Goal: Task Accomplishment & Management: Complete application form

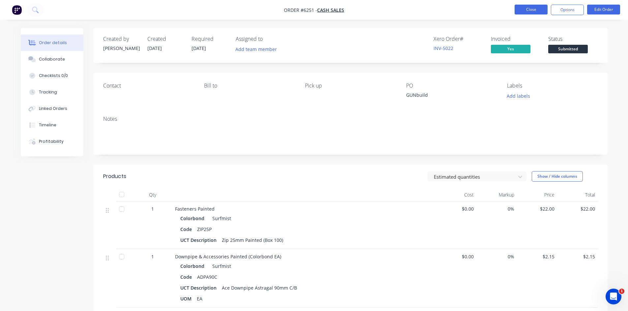
click at [533, 12] on button "Close" at bounding box center [530, 10] width 33 height 10
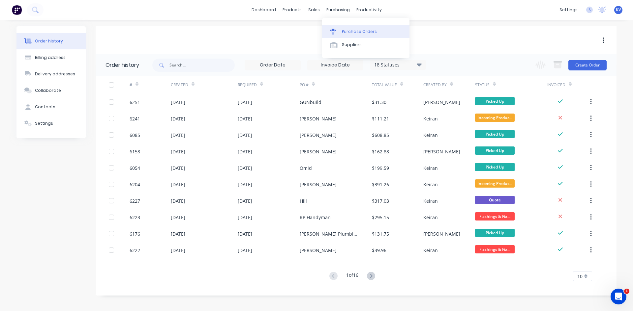
click at [339, 30] on div at bounding box center [335, 32] width 10 height 6
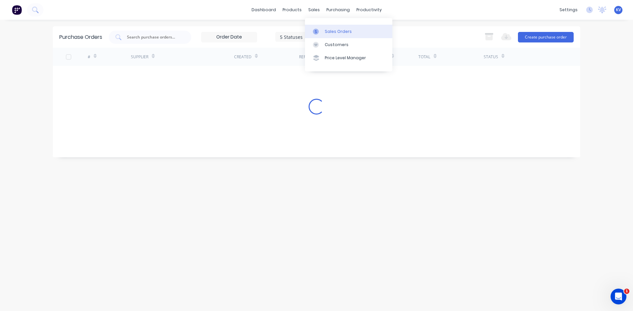
click at [321, 31] on div at bounding box center [318, 32] width 10 height 6
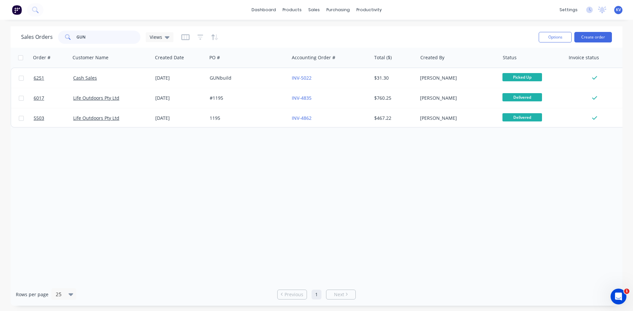
drag, startPoint x: 114, startPoint y: 36, endPoint x: 0, endPoint y: 24, distance: 114.2
click at [0, 24] on div "dashboard products sales purchasing productivity dashboard products Product Cat…" at bounding box center [316, 155] width 633 height 311
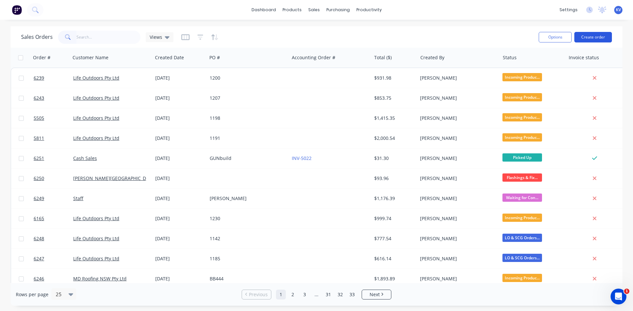
click at [585, 33] on button "Create order" at bounding box center [593, 37] width 38 height 11
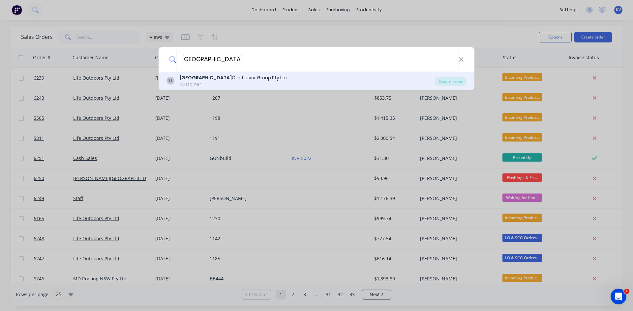
type input "sydney"
click at [271, 80] on div "SL Sydney Cantilever Group Pty Ltd Customer" at bounding box center [300, 80] width 268 height 13
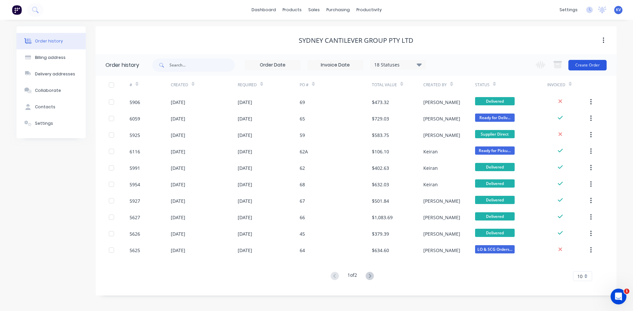
click at [602, 64] on button "Create Order" at bounding box center [587, 65] width 38 height 11
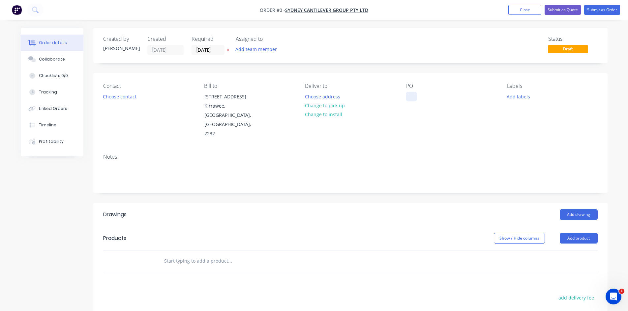
click at [408, 96] on div at bounding box center [411, 97] width 11 height 10
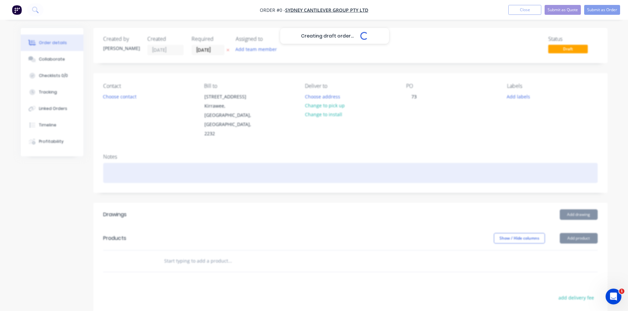
click at [505, 149] on div "Creating draft order... Loading... Order details Collaborate Checklists 0/0 Tra…" at bounding box center [314, 234] width 600 height 412
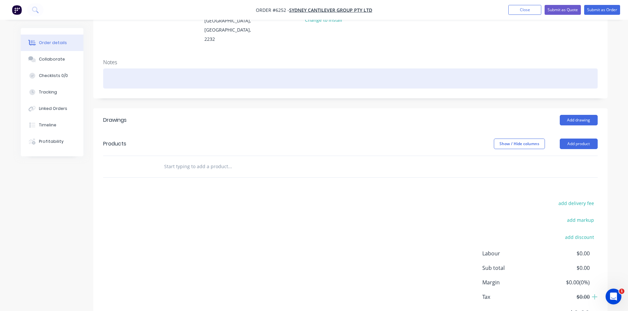
scroll to position [99, 0]
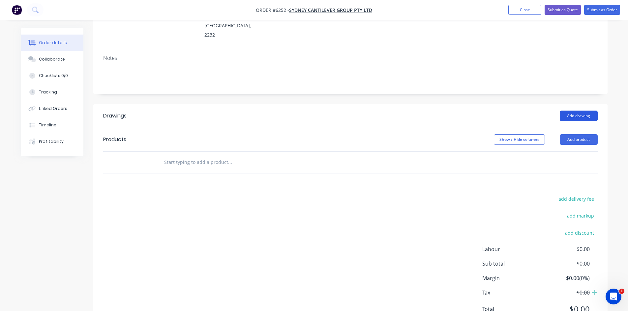
click at [567, 111] on button "Add drawing" at bounding box center [578, 116] width 38 height 11
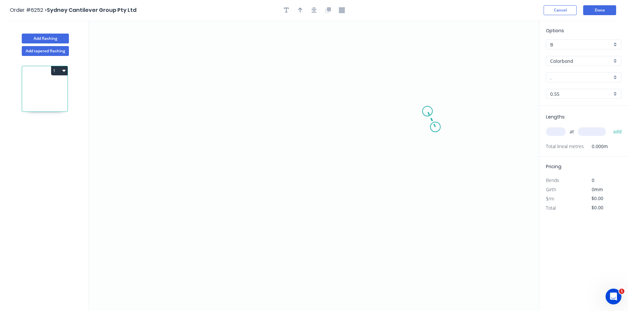
drag, startPoint x: 435, startPoint y: 127, endPoint x: 427, endPoint y: 111, distance: 17.7
click at [427, 111] on icon "0" at bounding box center [314, 165] width 450 height 291
click at [252, 109] on icon "0 ?" at bounding box center [314, 165] width 450 height 291
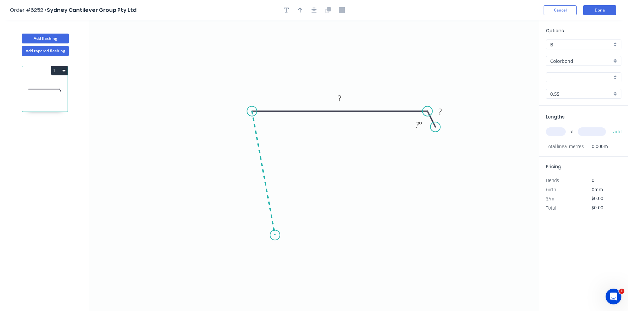
click at [275, 236] on icon "0 ? ? ? º" at bounding box center [314, 165] width 450 height 291
click at [329, 226] on icon at bounding box center [302, 231] width 54 height 10
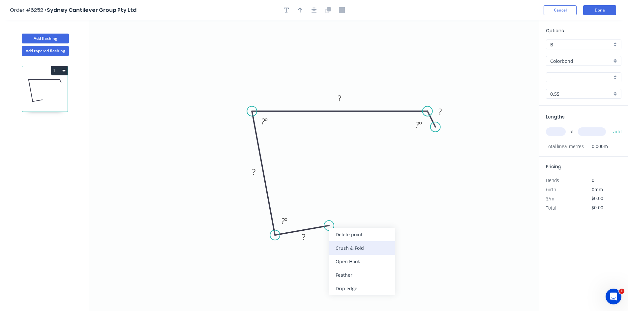
click at [346, 250] on div "Crush & Fold" at bounding box center [362, 248] width 66 height 14
click at [304, 239] on tspan "?" at bounding box center [303, 237] width 3 height 11
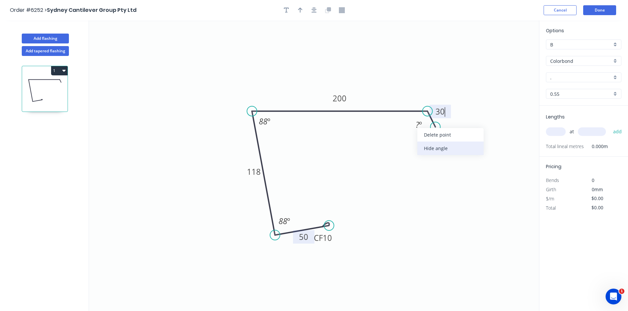
click at [431, 152] on div "Hide angle" at bounding box center [450, 149] width 66 height 14
type input "$21.92"
drag, startPoint x: 332, startPoint y: 239, endPoint x: 337, endPoint y: 238, distance: 5.4
click at [337, 238] on icon "0 CF 10 50 118 200 30 88 º 88 º" at bounding box center [314, 165] width 450 height 291
drag, startPoint x: 333, startPoint y: 241, endPoint x: 353, endPoint y: 232, distance: 22.4
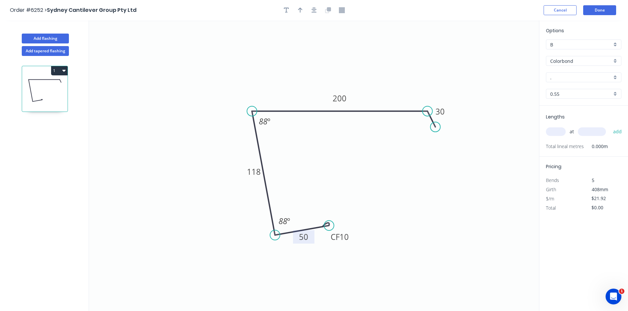
click at [352, 242] on rect at bounding box center [339, 237] width 26 height 14
click at [583, 77] on input "." at bounding box center [581, 77] width 62 height 7
click at [575, 91] on div "Dover White" at bounding box center [583, 90] width 75 height 12
type input "Dover White"
click at [560, 134] on input "text" at bounding box center [556, 131] width 20 height 9
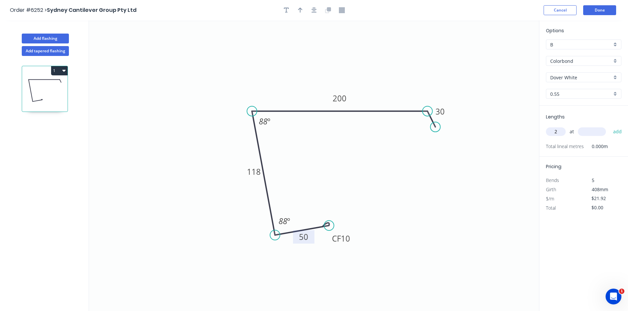
type input "2"
type input "3500"
click at [615, 129] on button "add" at bounding box center [616, 131] width 15 height 11
type input "$153.44"
click at [593, 11] on button "Done" at bounding box center [599, 10] width 33 height 10
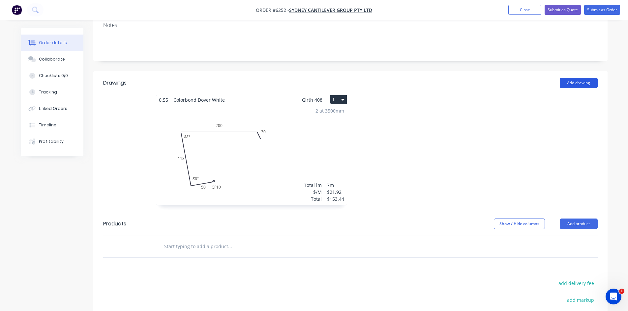
click at [582, 78] on button "Add drawing" at bounding box center [578, 83] width 38 height 11
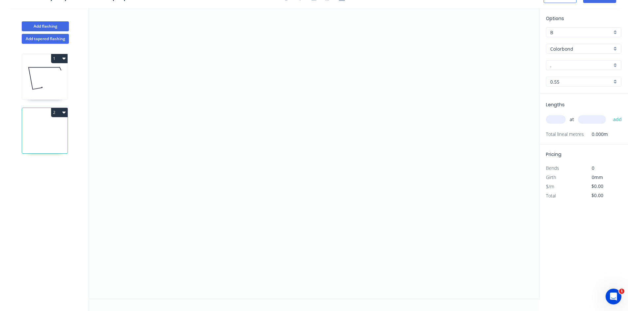
scroll to position [12, 0]
drag, startPoint x: 451, startPoint y: 103, endPoint x: 205, endPoint y: 112, distance: 245.9
click at [205, 112] on icon "0" at bounding box center [314, 153] width 450 height 291
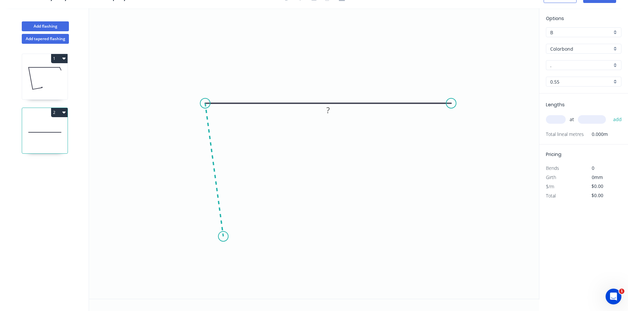
click at [223, 237] on icon "0 ?" at bounding box center [314, 153] width 450 height 291
click at [289, 228] on icon at bounding box center [256, 231] width 66 height 9
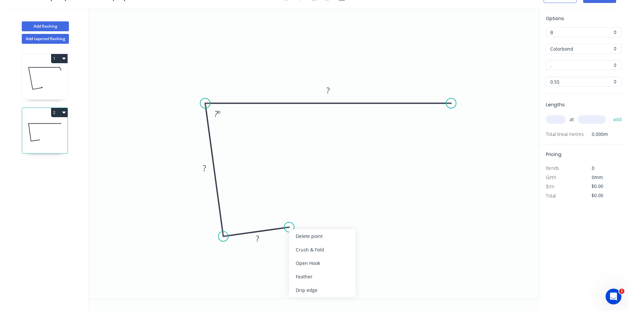
drag, startPoint x: 306, startPoint y: 248, endPoint x: 300, endPoint y: 247, distance: 6.2
click at [305, 248] on div "Crush & Fold" at bounding box center [322, 250] width 66 height 14
click at [259, 242] on rect at bounding box center [257, 239] width 13 height 9
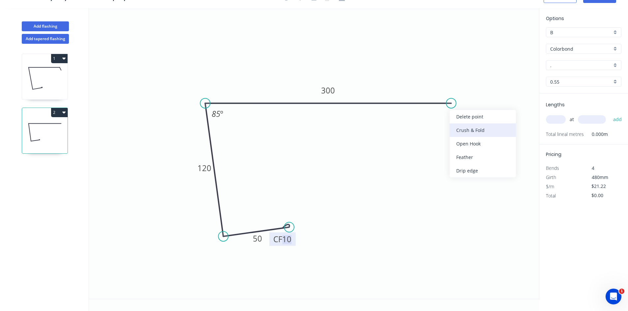
click at [460, 128] on div "Crush & Fold" at bounding box center [482, 131] width 66 height 14
type input "$22.63"
click at [458, 123] on div "Flip bend" at bounding box center [485, 127] width 66 height 14
click at [572, 66] on input "." at bounding box center [581, 65] width 62 height 7
click at [568, 79] on div "Dover White" at bounding box center [583, 78] width 75 height 12
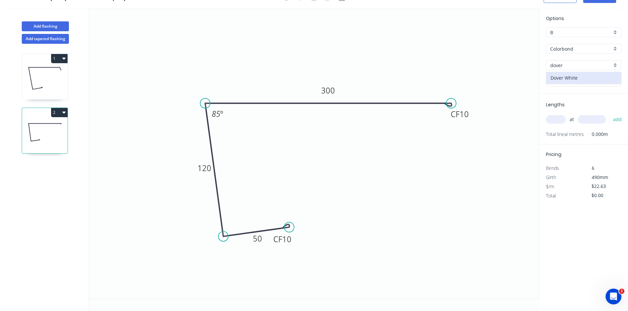
type input "Dover White"
click at [553, 118] on input "text" at bounding box center [556, 119] width 20 height 9
type input "1"
type input "6200"
click at [618, 121] on button "add" at bounding box center [616, 119] width 15 height 11
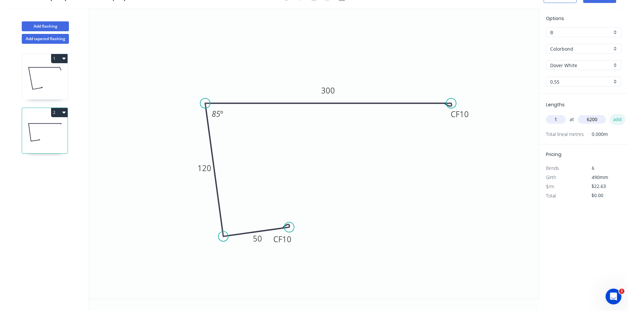
type input "$140.31"
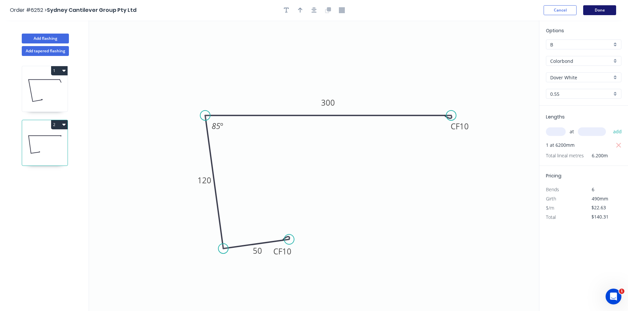
click at [599, 8] on button "Done" at bounding box center [599, 10] width 33 height 10
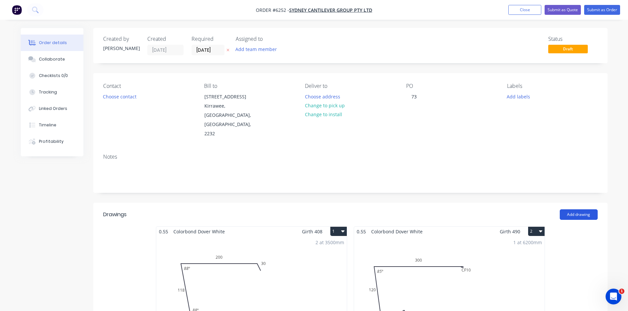
click at [569, 210] on button "Add drawing" at bounding box center [578, 215] width 38 height 11
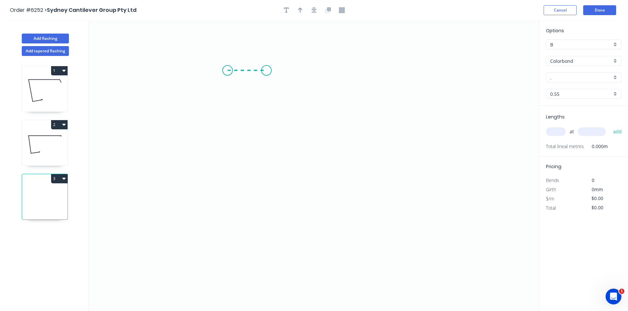
drag, startPoint x: 228, startPoint y: 70, endPoint x: 266, endPoint y: 71, distance: 38.5
click at [266, 71] on icon "0" at bounding box center [314, 165] width 450 height 291
click at [271, 235] on icon "0 ?" at bounding box center [314, 165] width 450 height 291
click at [355, 225] on icon "0 ? ?" at bounding box center [314, 165] width 450 height 291
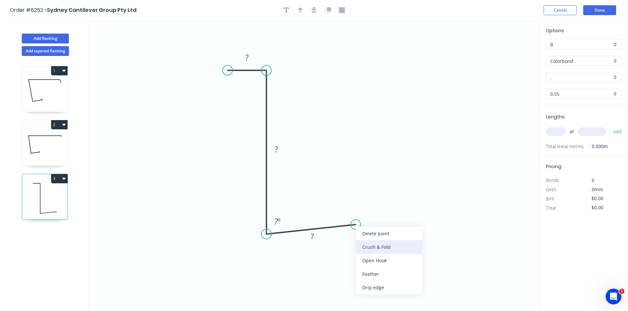
click at [365, 247] on div "Crush & Fold" at bounding box center [388, 247] width 66 height 14
click at [253, 57] on rect at bounding box center [246, 57] width 13 height 9
click at [317, 239] on rect at bounding box center [311, 236] width 13 height 9
type input "$12.08"
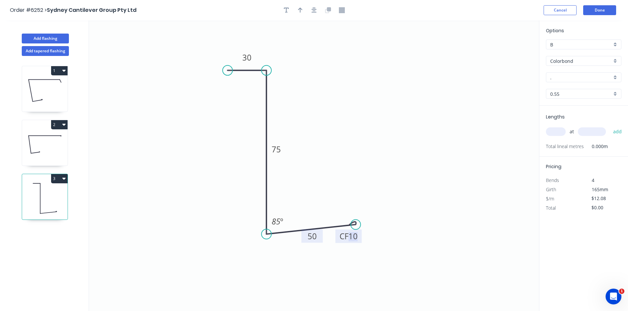
click at [270, 78] on icon "0 30 75 CF 10 50 85 º" at bounding box center [314, 165] width 450 height 291
click at [553, 78] on input "." at bounding box center [581, 77] width 62 height 7
click at [564, 91] on div "Dover White" at bounding box center [583, 90] width 75 height 12
type input "Dover White"
click at [551, 130] on input "text" at bounding box center [556, 131] width 20 height 9
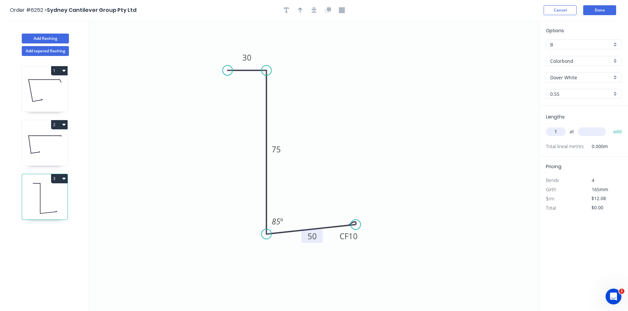
type input "1"
type input "6200"
click at [613, 132] on button "add" at bounding box center [616, 131] width 15 height 11
type input "$74.90"
click at [598, 13] on button "Done" at bounding box center [599, 10] width 33 height 10
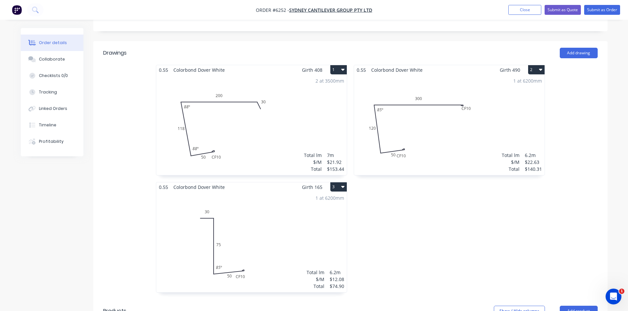
scroll to position [198, 0]
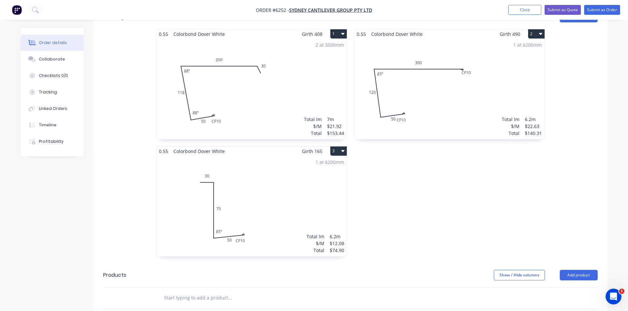
click at [255, 292] on input "text" at bounding box center [230, 298] width 132 height 13
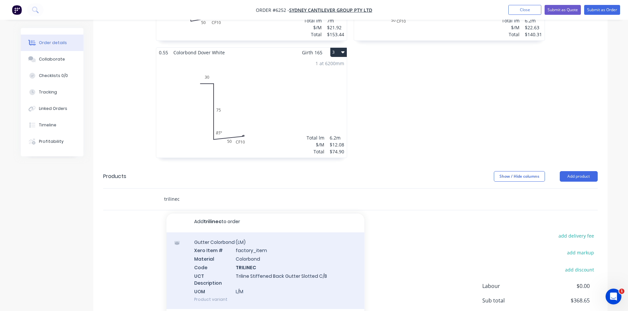
scroll to position [4, 0]
type input "trilinec"
click at [286, 246] on div "Gutter Colorbond (LM) Xero Item # factory_item Material Colorbond Code TRILINEC…" at bounding box center [265, 269] width 198 height 77
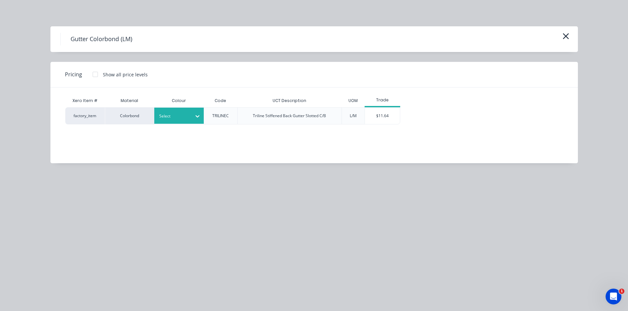
click at [181, 111] on div "Select" at bounding box center [178, 116] width 49 height 16
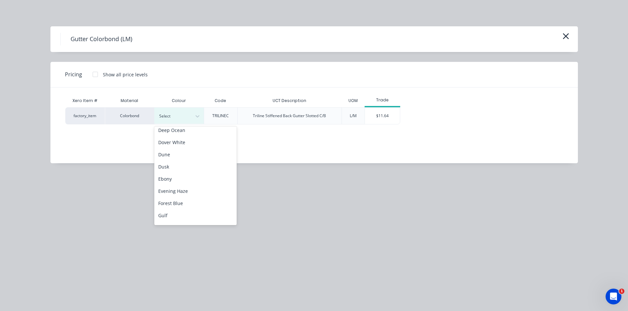
scroll to position [132, 0]
click at [202, 147] on div "Dover White" at bounding box center [195, 148] width 82 height 12
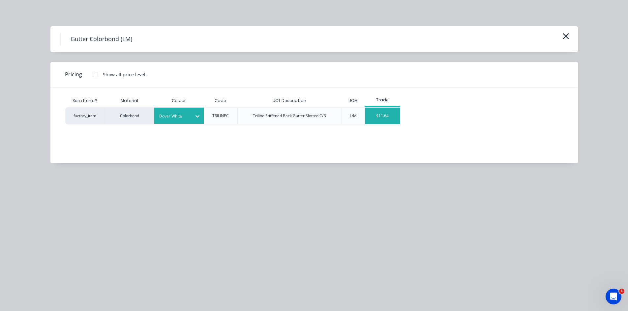
click at [378, 113] on div "$11.64" at bounding box center [382, 116] width 35 height 16
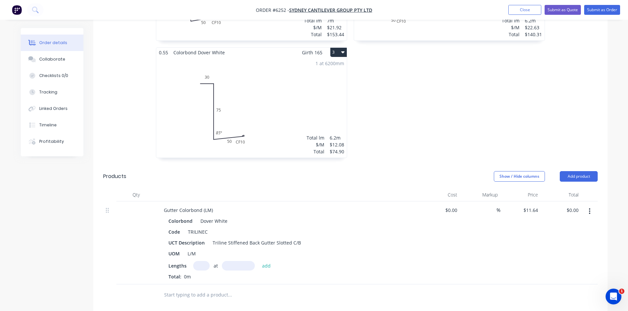
click at [202, 273] on div "Total: 0m" at bounding box center [287, 276] width 239 height 7
click at [208, 261] on input "text" at bounding box center [201, 266] width 16 height 10
type input "1"
type input "6200mm"
click at [267, 261] on button "add" at bounding box center [266, 265] width 15 height 9
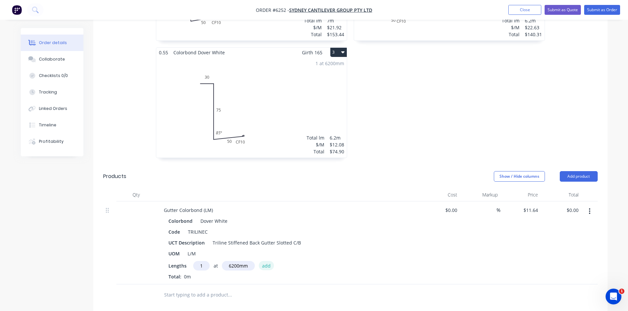
type input "$72.17"
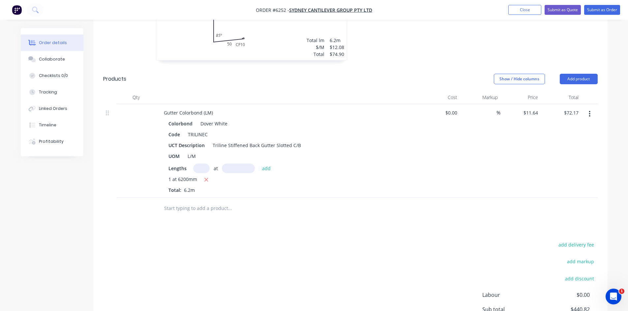
scroll to position [395, 0]
click at [203, 201] on input "text" at bounding box center [230, 207] width 132 height 13
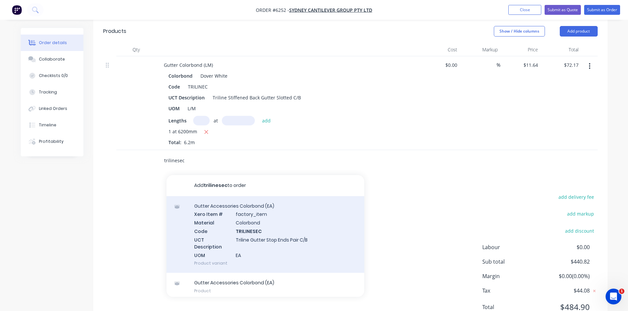
scroll to position [452, 0]
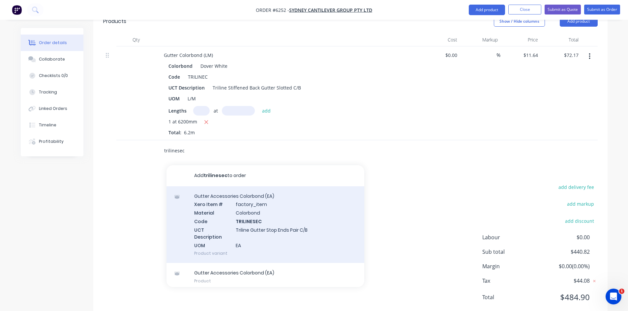
type input "trilinesec"
click at [266, 198] on div "Gutter Accessories Colorbond (EA) Xero Item # factory_item Material Colorbond C…" at bounding box center [265, 224] width 198 height 77
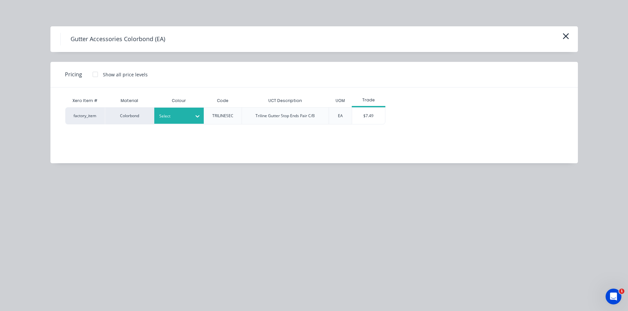
click at [203, 111] on div at bounding box center [197, 116] width 12 height 11
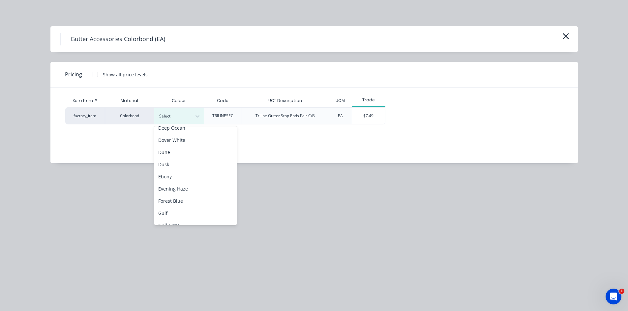
scroll to position [132, 0]
drag, startPoint x: 173, startPoint y: 140, endPoint x: 174, endPoint y: 148, distance: 8.3
click at [174, 148] on div "Ace Brown Ace White Armour Grey Basal Basalt Birch Bluegum Bulla White Caufield…" at bounding box center [195, 176] width 82 height 99
click at [174, 148] on div "Dover White" at bounding box center [195, 148] width 82 height 12
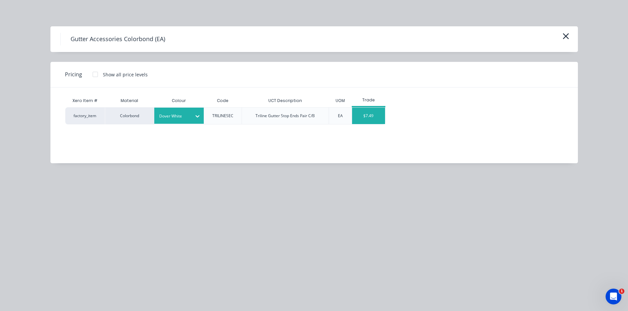
click at [362, 112] on div "$7.49" at bounding box center [368, 116] width 33 height 16
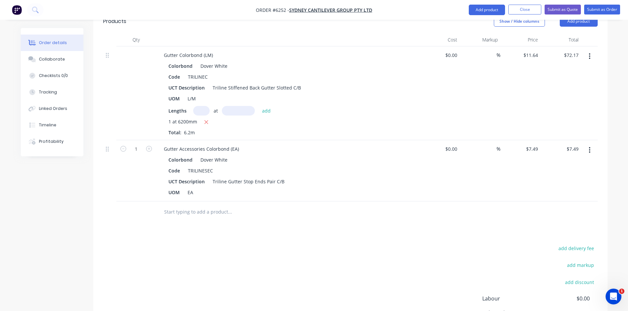
click at [249, 206] on input "text" at bounding box center [230, 212] width 132 height 13
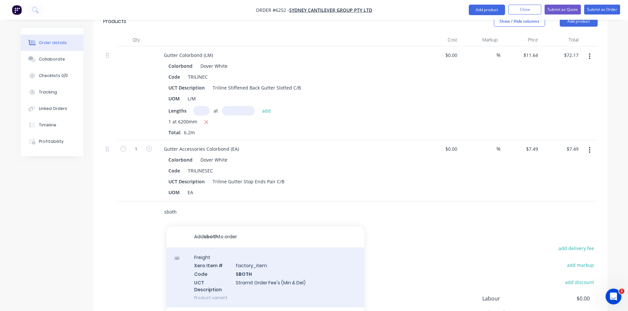
type input "sboth"
click at [246, 248] on div "Freight Xero Item # factory_item Code SBOTH UCT Description Stramit Order Fee's…" at bounding box center [265, 278] width 198 height 60
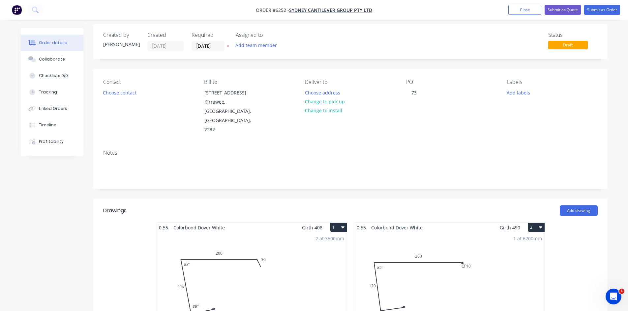
scroll to position [0, 0]
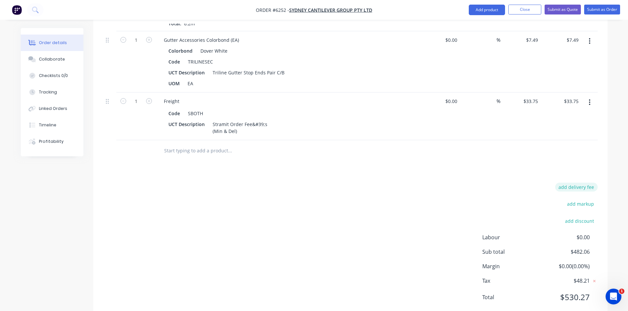
click at [583, 183] on button "add delivery fee" at bounding box center [576, 187] width 42 height 9
type input "150"
click at [401, 185] on div "Delivery fee Delivery fee Delivery fee name (Optional) 150 150 $0 add markup ad…" at bounding box center [350, 248] width 494 height 126
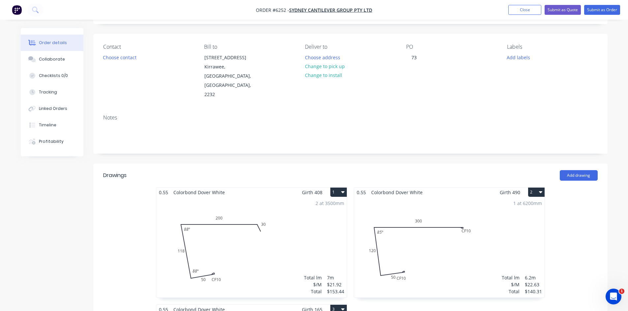
scroll to position [0, 0]
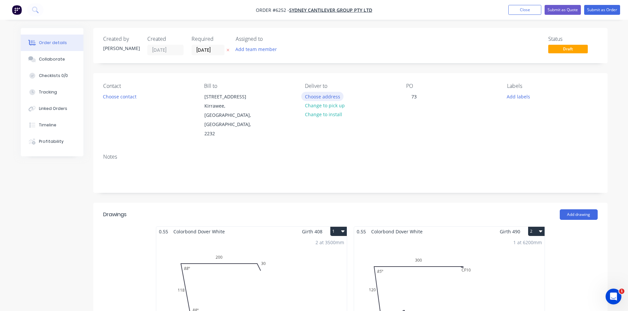
click at [325, 96] on button "Choose address" at bounding box center [322, 96] width 42 height 9
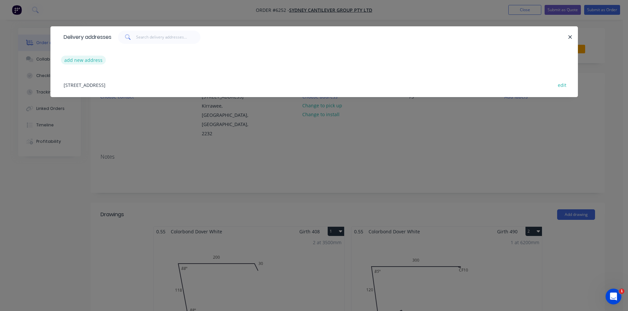
click at [95, 64] on button "add new address" at bounding box center [83, 60] width 45 height 9
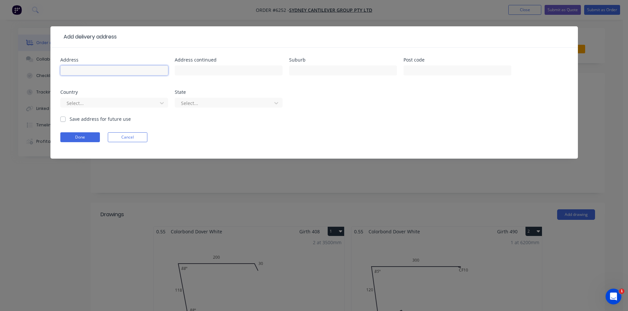
click at [96, 66] on input "text" at bounding box center [114, 71] width 108 height 10
type input "23 Clarence St"
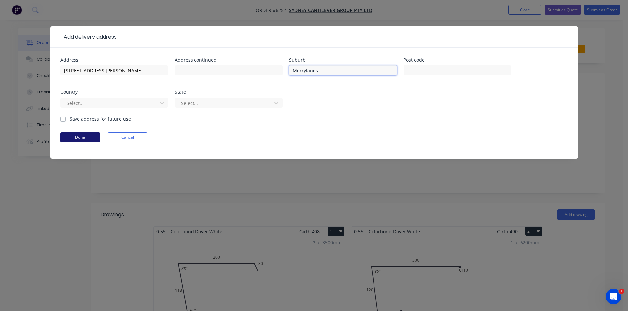
type input "Merrylands"
click at [74, 137] on button "Done" at bounding box center [80, 137] width 40 height 10
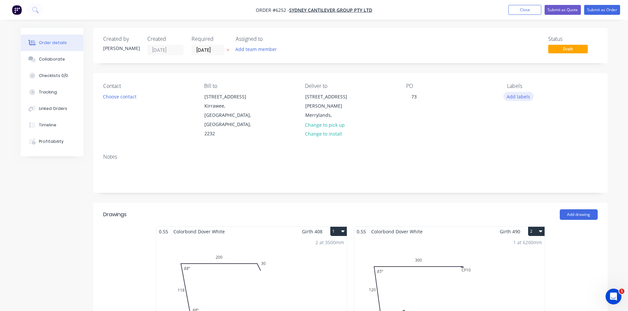
click at [511, 96] on button "Add labels" at bounding box center [518, 96] width 30 height 9
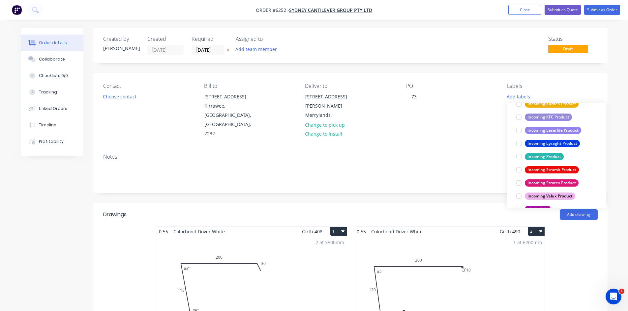
scroll to position [395, 0]
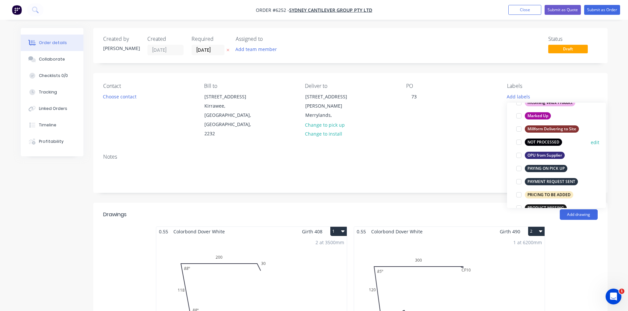
click at [518, 141] on div at bounding box center [518, 142] width 13 height 13
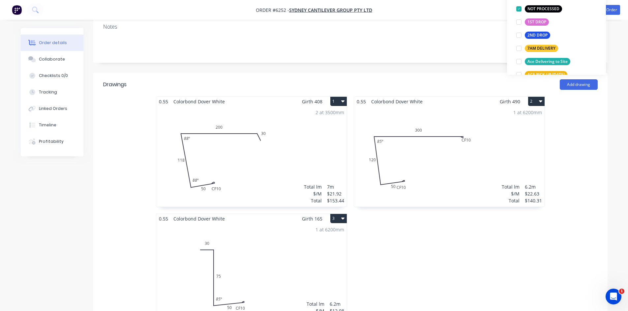
scroll to position [0, 0]
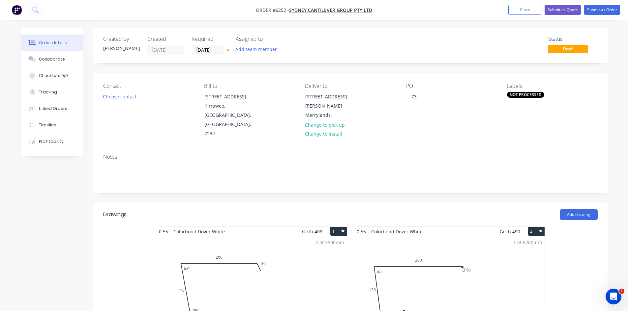
click at [418, 154] on div "Notes" at bounding box center [350, 157] width 494 height 6
click at [593, 11] on button "Submit as Order" at bounding box center [602, 10] width 36 height 10
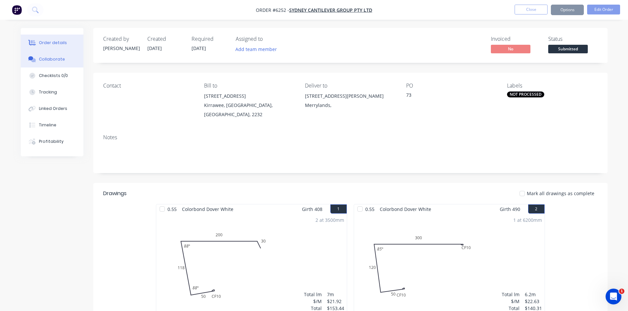
click at [50, 60] on div "Collaborate" at bounding box center [52, 59] width 26 height 6
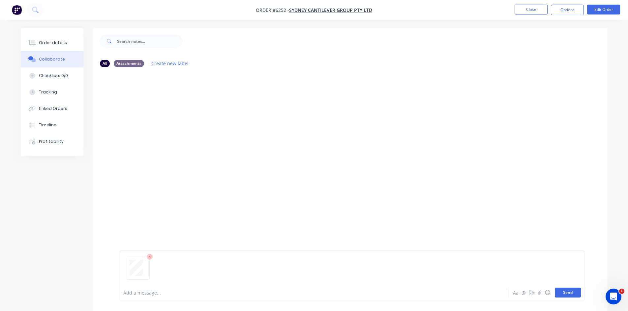
click at [576, 294] on button "Send" at bounding box center [567, 293] width 26 height 10
click at [65, 47] on button "Order details" at bounding box center [52, 43] width 63 height 16
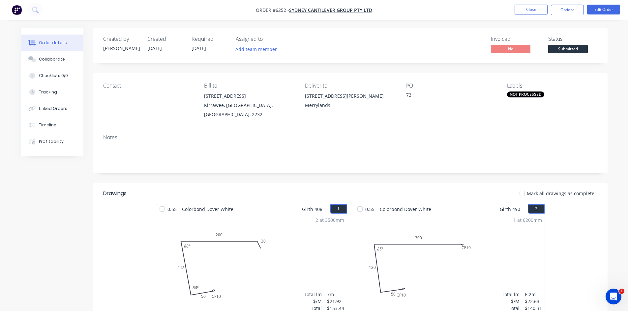
click at [558, 47] on span "Submitted" at bounding box center [568, 49] width 40 height 8
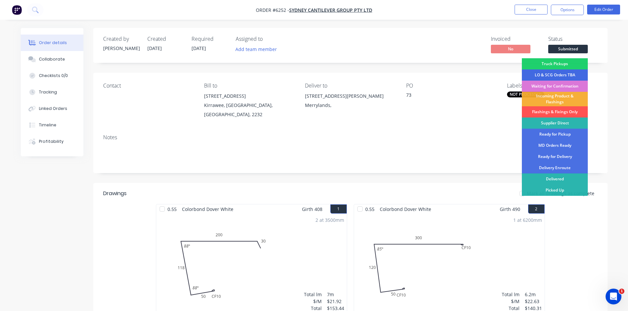
click at [562, 73] on div "LO & SCG Orders TBA" at bounding box center [554, 75] width 66 height 11
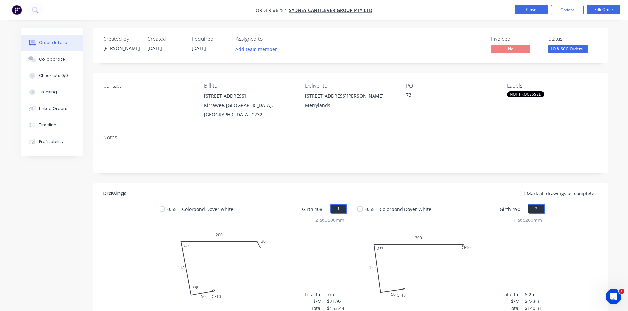
click at [524, 6] on button "Close" at bounding box center [530, 10] width 33 height 10
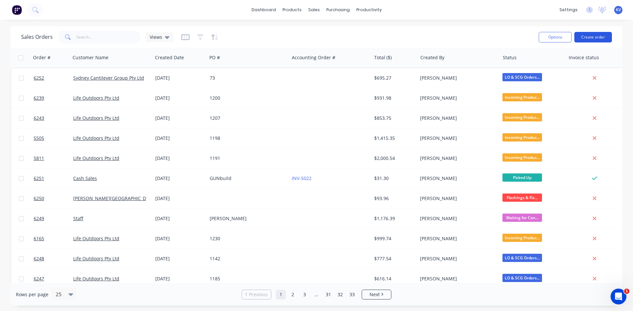
click at [595, 35] on button "Create order" at bounding box center [593, 37] width 38 height 11
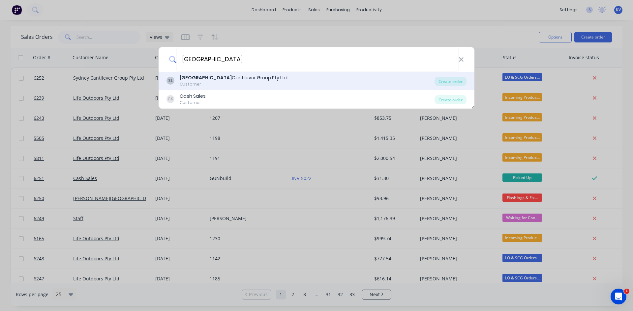
type input "sydney"
click at [268, 81] on div "SL Sydney Cantilever Group Pty Ltd Customer" at bounding box center [300, 80] width 268 height 13
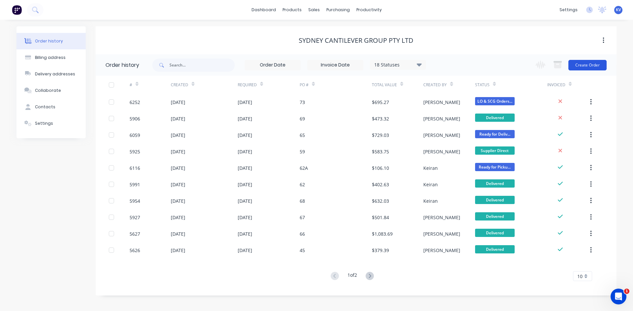
click at [582, 64] on button "Create Order" at bounding box center [587, 65] width 38 height 11
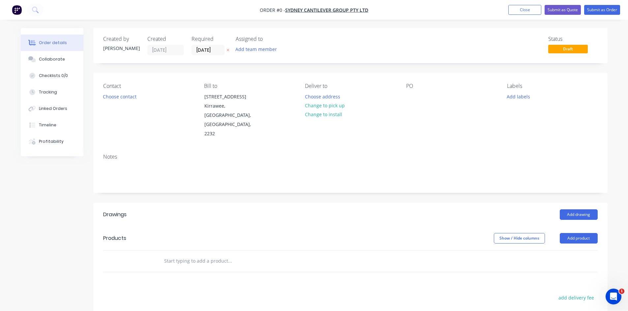
click at [402, 97] on div "Contact Choose contact Bill to Unit 5/48 Waratah St Kirrawee, New South Wales, …" at bounding box center [350, 110] width 514 height 75
click at [406, 97] on div at bounding box center [411, 97] width 11 height 10
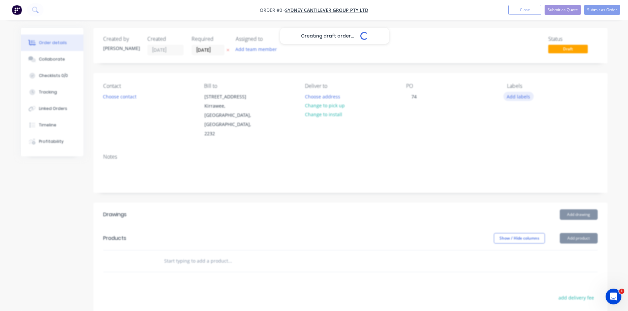
click at [507, 98] on div "Creating draft order... Loading... Order details Collaborate Checklists 0/0 Tra…" at bounding box center [314, 234] width 600 height 412
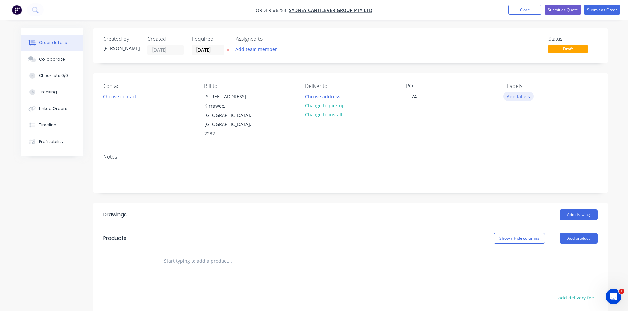
click at [527, 94] on button "Add labels" at bounding box center [518, 96] width 30 height 9
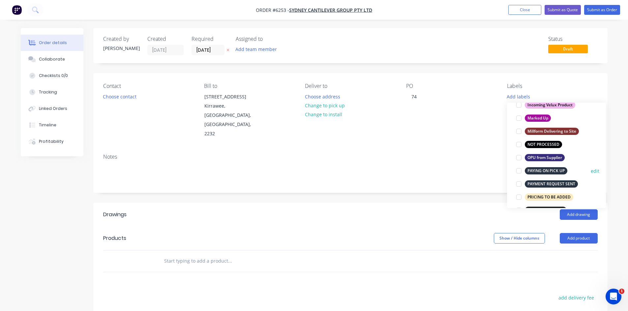
scroll to position [395, 0]
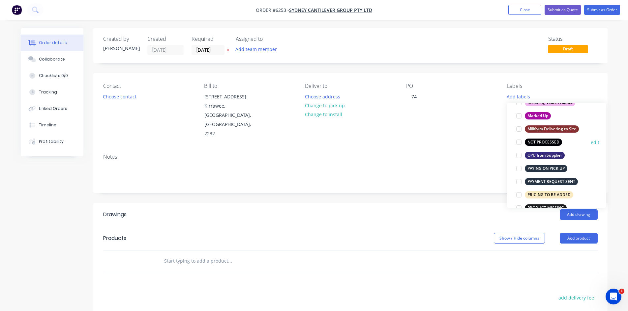
click at [518, 143] on div at bounding box center [518, 142] width 13 height 13
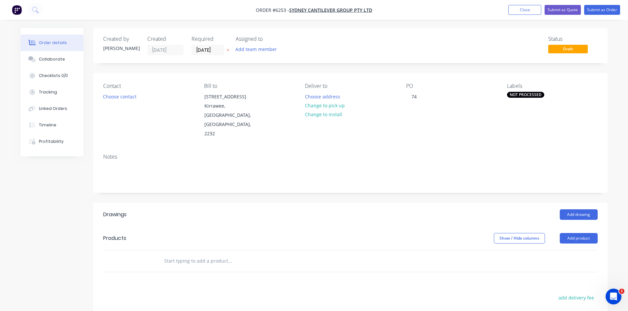
click at [379, 210] on div "Add drawing" at bounding box center [402, 215] width 389 height 11
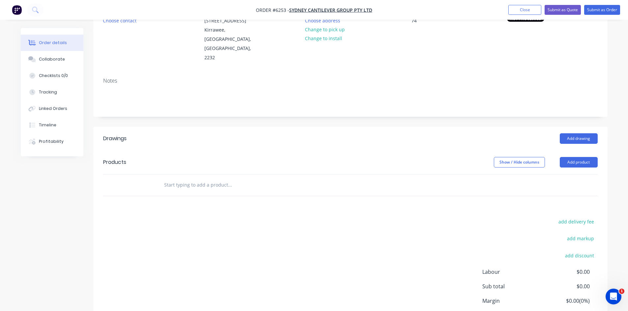
scroll to position [99, 0]
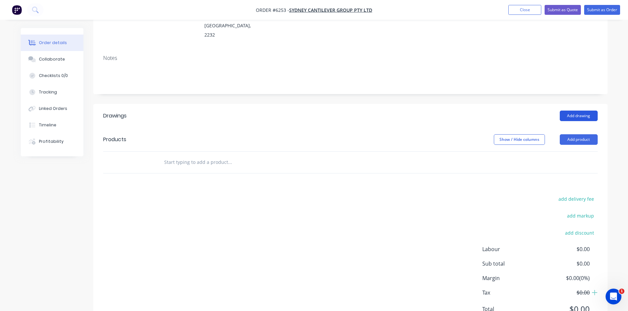
click at [569, 111] on button "Add drawing" at bounding box center [578, 116] width 38 height 11
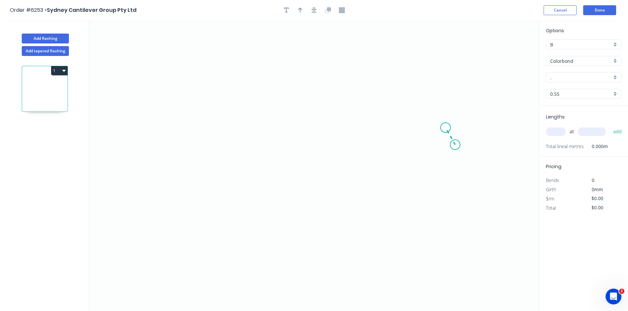
drag, startPoint x: 455, startPoint y: 145, endPoint x: 445, endPoint y: 128, distance: 19.3
click at [445, 128] on icon "0" at bounding box center [314, 165] width 450 height 291
click at [244, 126] on icon "0 ?" at bounding box center [314, 165] width 450 height 291
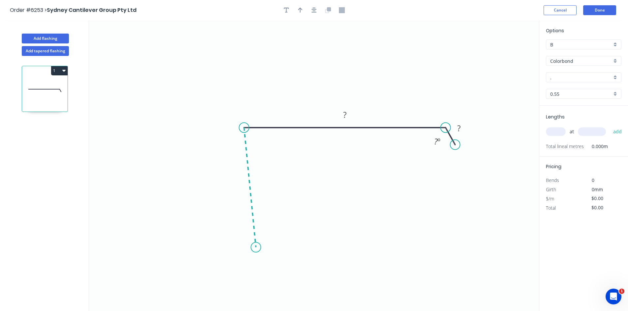
click at [256, 248] on icon "0 ? ? ? º" at bounding box center [314, 165] width 450 height 291
click at [310, 241] on icon at bounding box center [283, 244] width 54 height 7
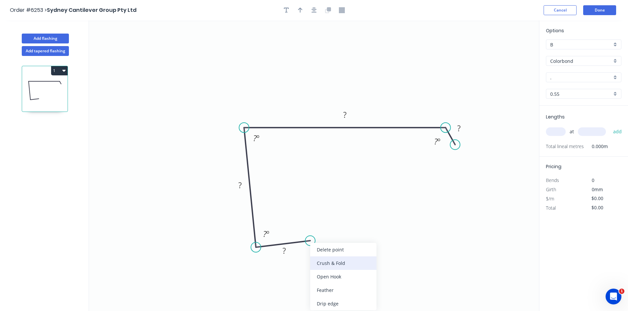
click at [321, 266] on div "Crush & Fold" at bounding box center [343, 264] width 66 height 14
click at [285, 253] on tspan "?" at bounding box center [283, 250] width 3 height 11
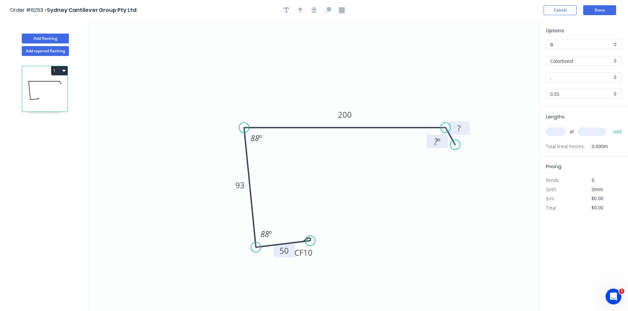
click at [462, 126] on rect at bounding box center [458, 128] width 13 height 9
type input "$18.88"
click at [453, 164] on div "Hide angle" at bounding box center [469, 164] width 66 height 14
drag, startPoint x: 314, startPoint y: 256, endPoint x: 333, endPoint y: 253, distance: 18.9
click at [333, 253] on rect at bounding box center [323, 250] width 26 height 14
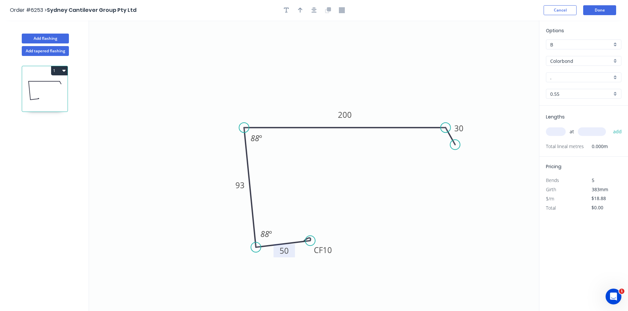
click at [555, 77] on input "." at bounding box center [581, 77] width 62 height 7
click at [564, 88] on div "Manor Red" at bounding box center [583, 90] width 75 height 12
type input "Manor Red"
click at [555, 129] on input "text" at bounding box center [556, 131] width 20 height 9
type input "2"
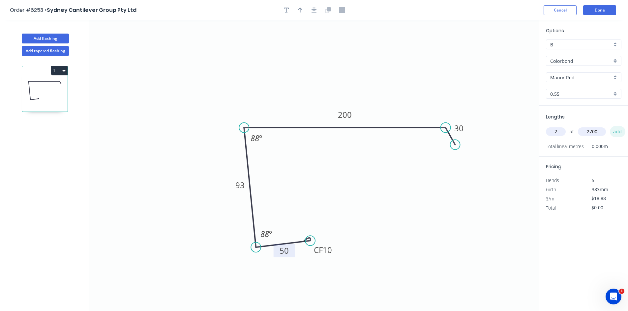
type input "2700"
click at [621, 129] on button "add" at bounding box center [616, 131] width 15 height 11
type input "$101.95"
click at [506, 172] on icon "0 CF 10 50 93 200 30 88 º 88 º" at bounding box center [314, 165] width 450 height 291
click at [610, 8] on button "Done" at bounding box center [599, 10] width 33 height 10
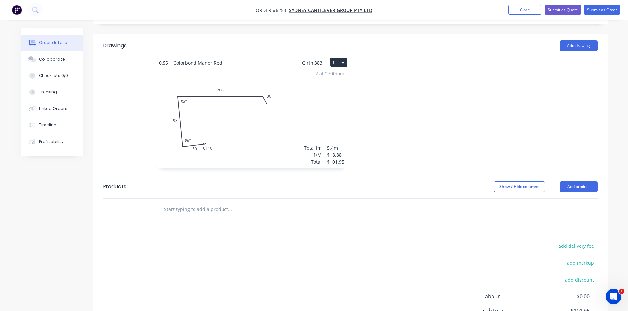
scroll to position [228, 0]
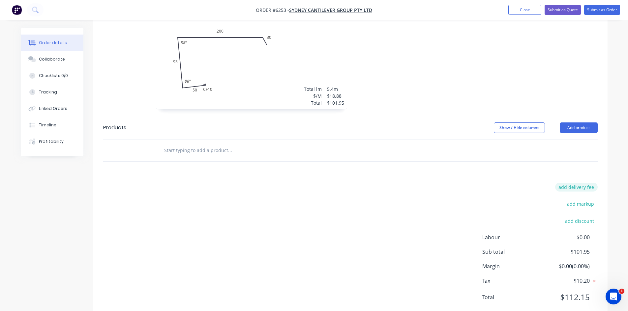
click at [591, 183] on button "add delivery fee" at bounding box center [576, 187] width 42 height 9
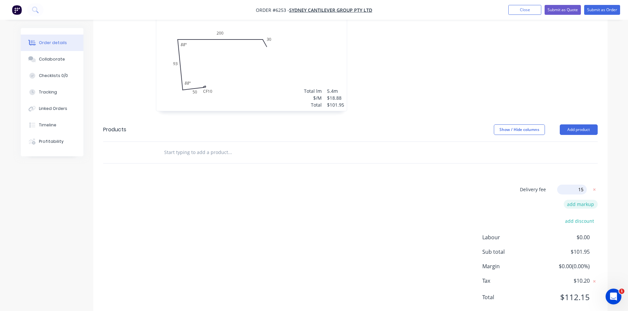
type input "150"
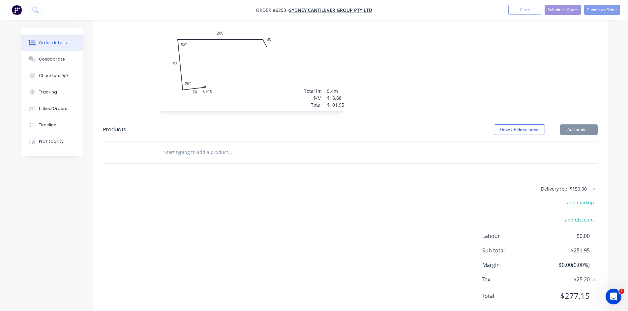
click at [521, 198] on div "add markup" at bounding box center [556, 206] width 82 height 17
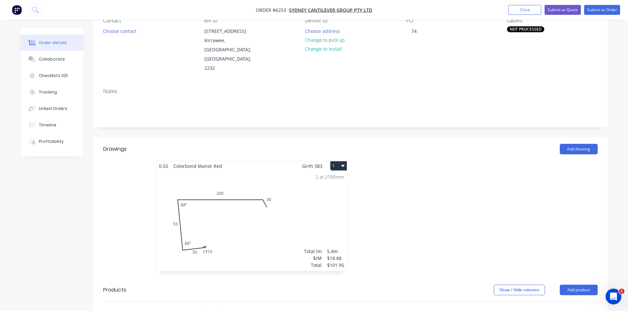
scroll to position [66, 0]
click at [581, 144] on button "Add drawing" at bounding box center [578, 149] width 38 height 11
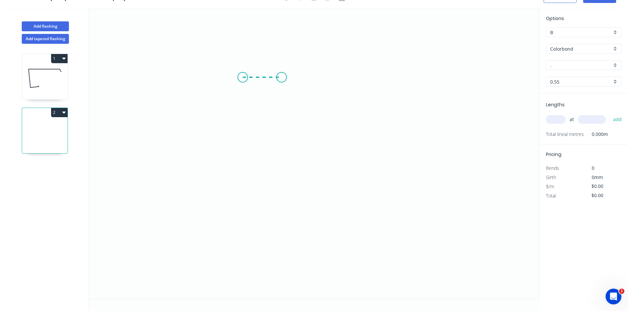
drag, startPoint x: 242, startPoint y: 77, endPoint x: 281, endPoint y: 77, distance: 38.9
click at [281, 77] on icon "0" at bounding box center [314, 153] width 450 height 291
click at [286, 239] on icon "0 ?" at bounding box center [314, 153] width 450 height 291
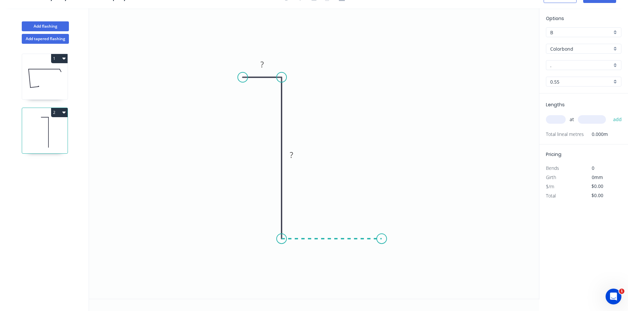
click at [381, 236] on icon "0 ? ?" at bounding box center [314, 153] width 450 height 291
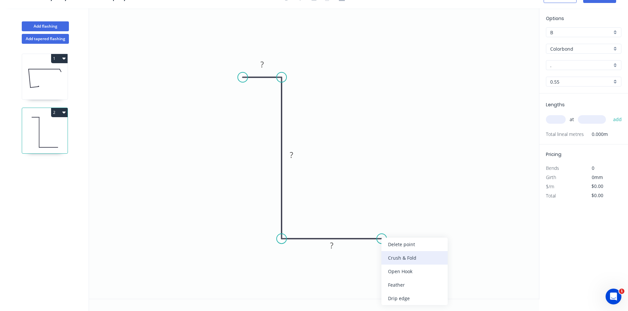
click at [388, 259] on div "Crush & Fold" at bounding box center [414, 258] width 66 height 14
click at [266, 65] on rect at bounding box center [261, 64] width 13 height 9
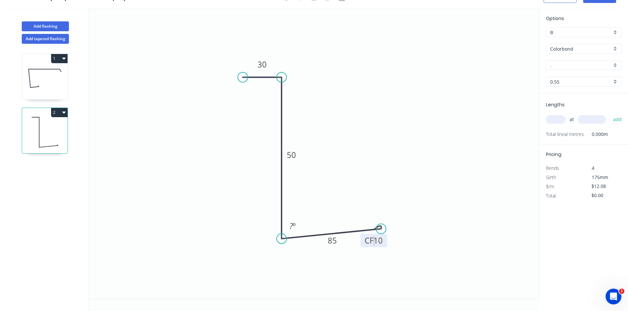
drag, startPoint x: 381, startPoint y: 239, endPoint x: 381, endPoint y: 229, distance: 9.6
click at [381, 229] on circle at bounding box center [381, 229] width 10 height 10
click at [294, 226] on tspan "º" at bounding box center [294, 226] width 3 height 11
type input "$10.54"
click at [576, 65] on input "." at bounding box center [581, 65] width 62 height 7
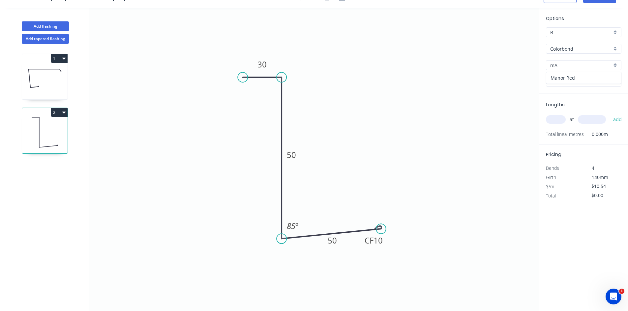
click at [572, 76] on div "Manor Red" at bounding box center [583, 78] width 75 height 12
type input "Manor Red"
click at [557, 117] on input "text" at bounding box center [556, 119] width 20 height 9
type input "1"
type input "3200"
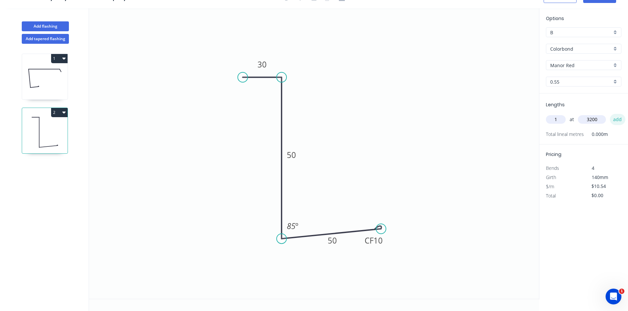
click at [613, 120] on button "add" at bounding box center [616, 119] width 15 height 11
type input "$33.73"
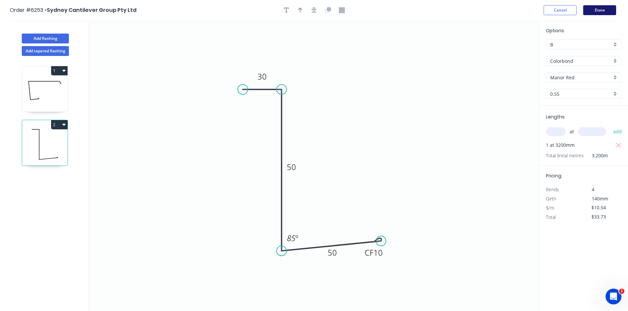
click at [602, 11] on button "Done" at bounding box center [599, 10] width 33 height 10
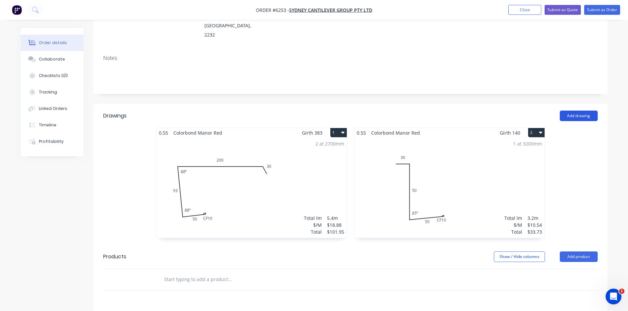
click at [584, 111] on button "Add drawing" at bounding box center [578, 116] width 38 height 11
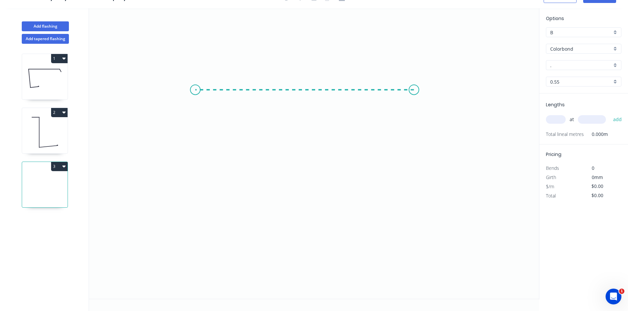
drag, startPoint x: 414, startPoint y: 90, endPoint x: 195, endPoint y: 78, distance: 219.1
click at [195, 78] on icon "0" at bounding box center [314, 153] width 450 height 291
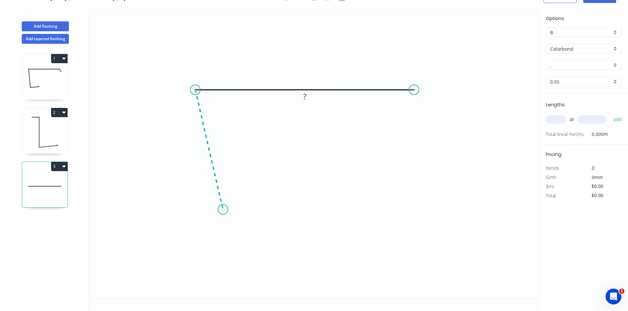
click at [223, 210] on icon "0 ?" at bounding box center [314, 153] width 450 height 291
click at [273, 203] on icon "0 ? ? ? º" at bounding box center [314, 153] width 450 height 291
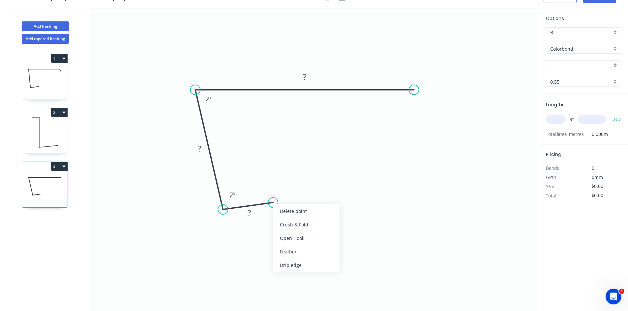
click at [285, 222] on div "Crush & Fold" at bounding box center [306, 225] width 66 height 14
click at [251, 213] on g "?" at bounding box center [248, 213] width 13 height 11
drag, startPoint x: 423, startPoint y: 110, endPoint x: 409, endPoint y: 85, distance: 28.8
click at [408, 85] on icon "0 CF 10 50 95 300 85 º ? º" at bounding box center [314, 153] width 450 height 291
drag, startPoint x: 432, startPoint y: 115, endPoint x: 429, endPoint y: 112, distance: 4.2
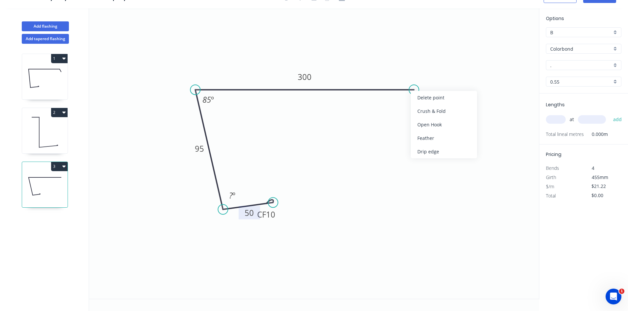
click at [432, 115] on div "Crush & Fold" at bounding box center [443, 111] width 66 height 14
type input "$22.63"
click at [426, 117] on div "Flip bend" at bounding box center [444, 115] width 66 height 14
click at [249, 103] on icon "0 CF 10 50 95 CF 10 300 85 º ? º" at bounding box center [314, 153] width 450 height 291
click at [233, 195] on tspan "º" at bounding box center [233, 195] width 3 height 11
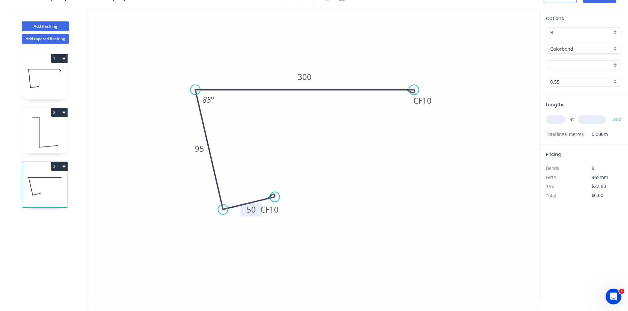
click at [274, 197] on circle at bounding box center [274, 197] width 10 height 10
drag, startPoint x: 279, startPoint y: 213, endPoint x: 298, endPoint y: 211, distance: 19.0
click at [298, 211] on rect at bounding box center [288, 207] width 26 height 14
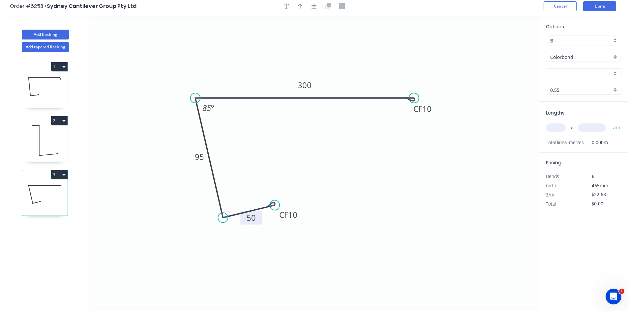
scroll to position [0, 0]
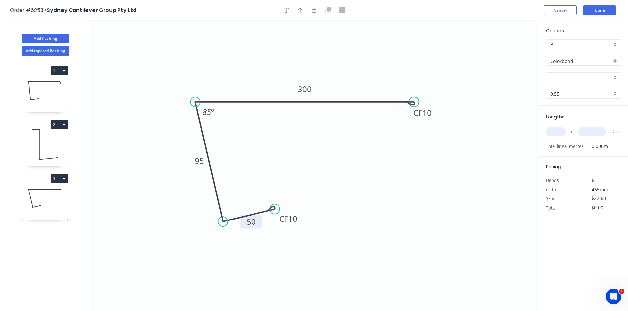
click at [575, 78] on input "." at bounding box center [581, 77] width 62 height 7
click at [576, 92] on div "Manor Red" at bounding box center [583, 90] width 75 height 12
type input "Manor Red"
click at [556, 133] on input "text" at bounding box center [556, 131] width 20 height 9
type input "1"
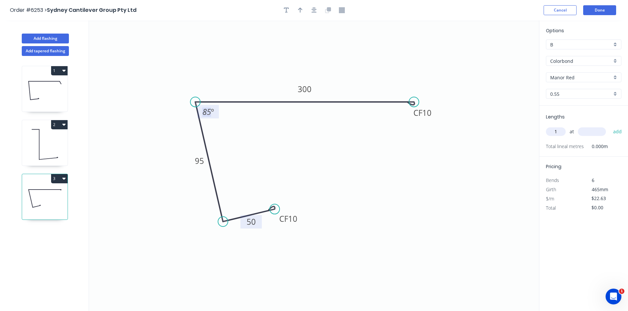
click at [583, 131] on input "text" at bounding box center [591, 131] width 28 height 9
type input "3200"
click at [616, 130] on button "add" at bounding box center [616, 131] width 15 height 11
type input "$72.42"
click at [599, 10] on button "Done" at bounding box center [599, 10] width 33 height 10
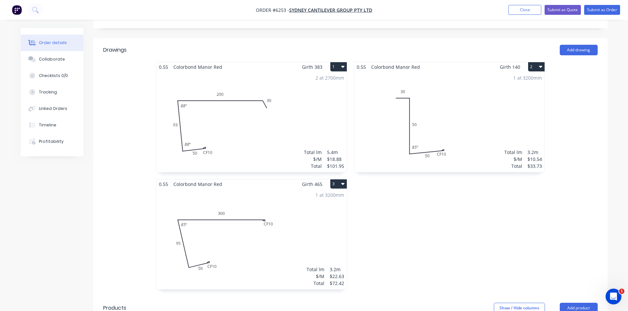
scroll to position [342, 0]
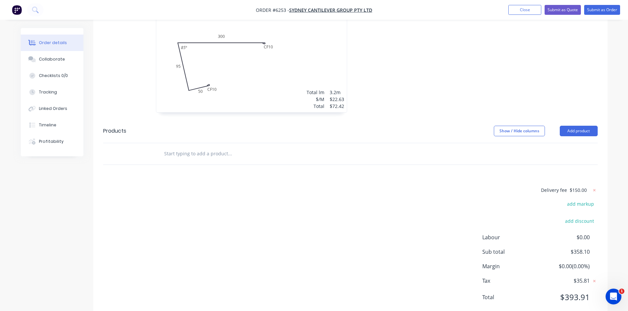
click at [249, 147] on input "text" at bounding box center [230, 153] width 132 height 13
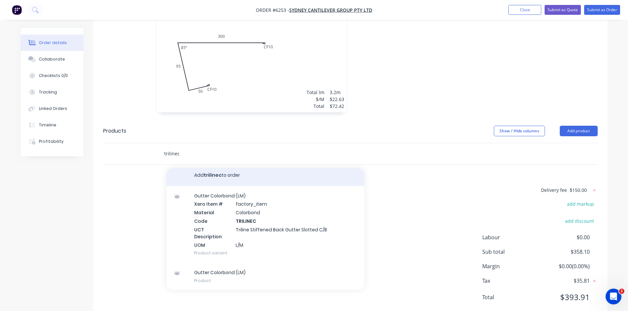
scroll to position [4, 0]
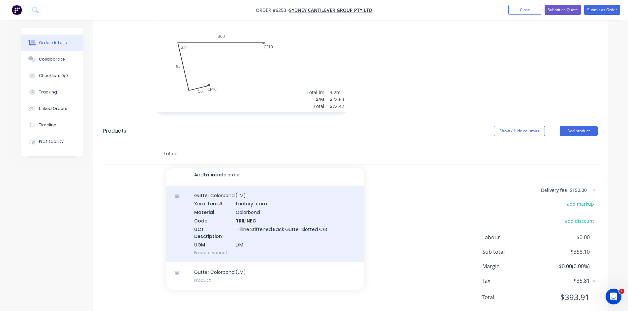
type input "trilinec"
click at [265, 210] on div "Gutter Colorbond (LM) Xero Item # factory_item Material Colorbond Code TRILINEC…" at bounding box center [265, 224] width 198 height 77
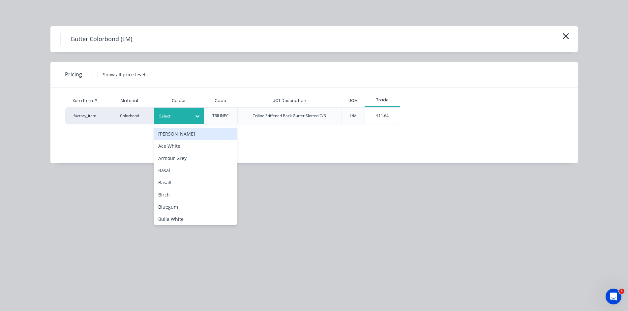
click at [183, 112] on div "Select" at bounding box center [173, 116] width 37 height 9
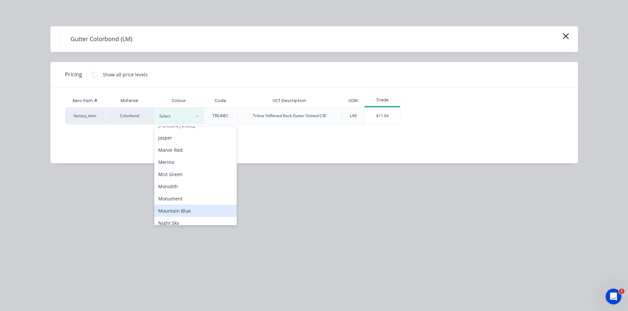
scroll to position [296, 0]
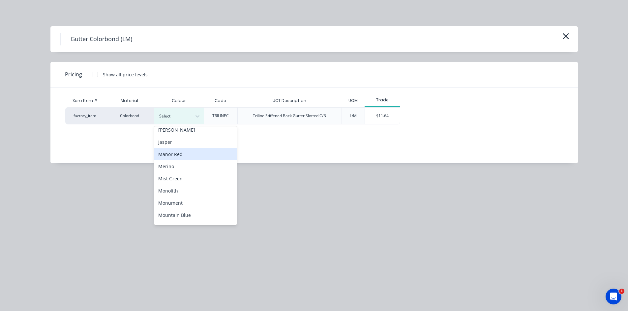
click at [178, 155] on div "Manor Red" at bounding box center [195, 154] width 82 height 12
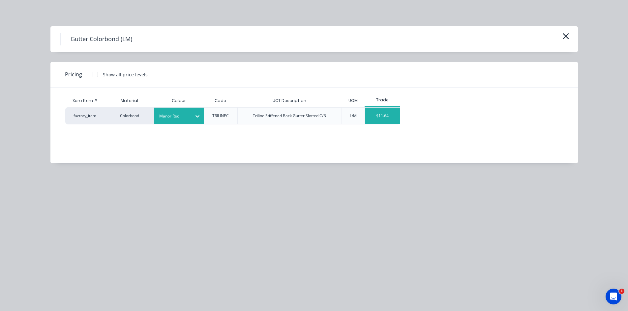
click at [392, 111] on div "$11.64" at bounding box center [382, 116] width 35 height 16
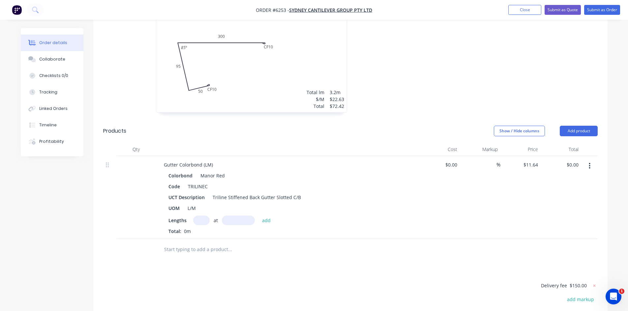
click at [199, 216] on input "text" at bounding box center [201, 221] width 16 height 10
type input "1"
type input "3200mm"
click at [265, 216] on button "add" at bounding box center [266, 220] width 15 height 9
type input "$37.25"
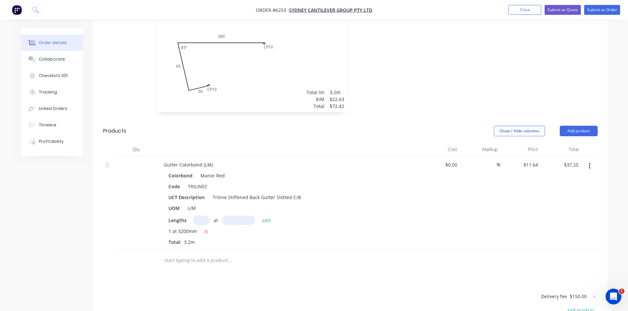
click at [192, 254] on input "text" at bounding box center [230, 260] width 132 height 13
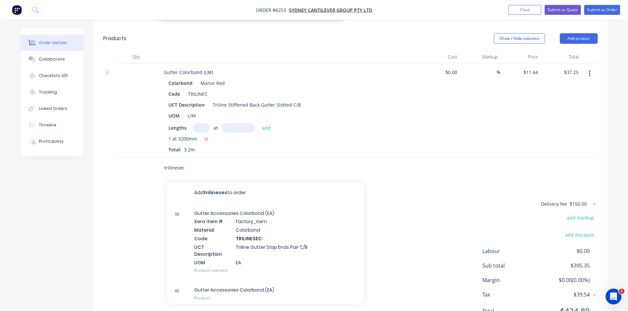
scroll to position [448, 0]
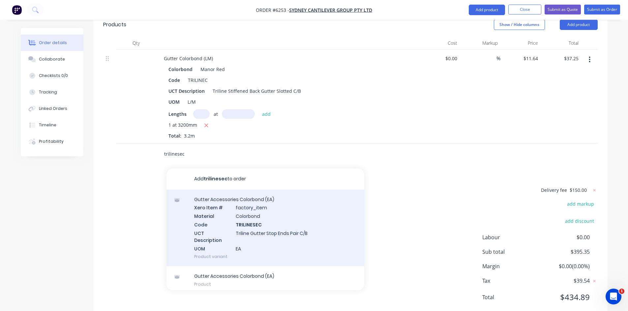
type input "trilinesec"
click at [297, 213] on div "Gutter Accessories Colorbond (EA) Xero Item # factory_item Material Colorbond C…" at bounding box center [265, 228] width 198 height 77
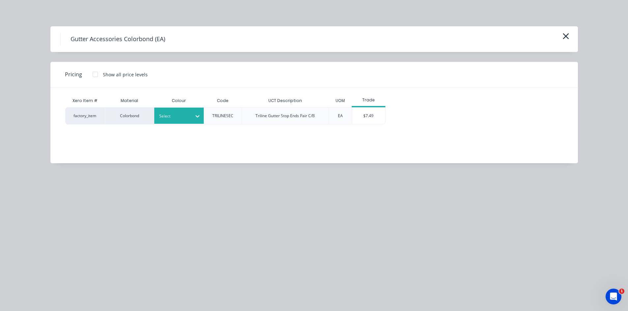
click at [182, 118] on div at bounding box center [174, 116] width 30 height 7
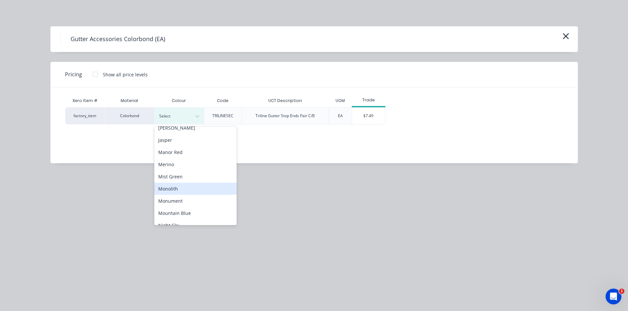
scroll to position [296, 0]
click at [177, 155] on div "Manor Red" at bounding box center [195, 154] width 82 height 12
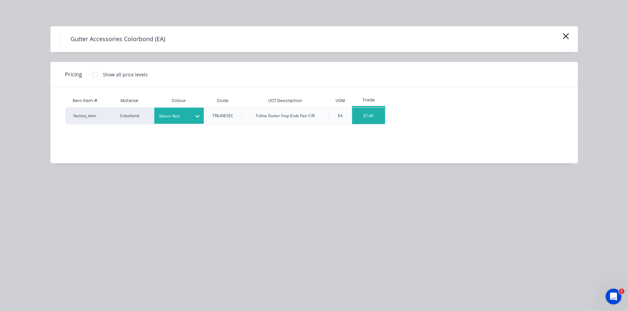
click at [366, 122] on div "$7.49" at bounding box center [368, 116] width 33 height 16
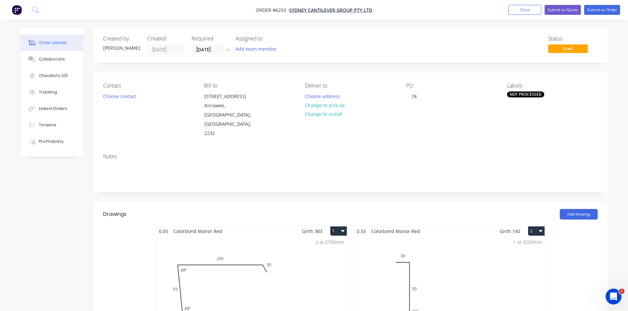
scroll to position [0, 0]
click at [330, 92] on button "Choose address" at bounding box center [322, 96] width 42 height 9
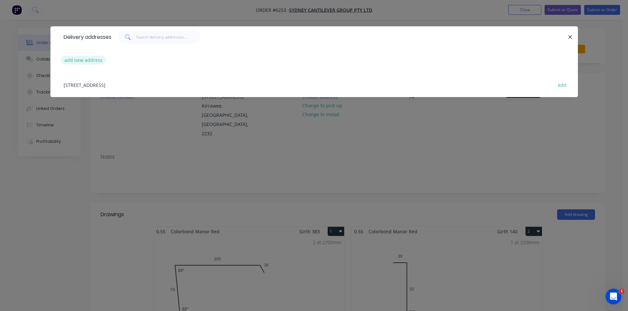
click at [99, 60] on button "add new address" at bounding box center [83, 60] width 45 height 9
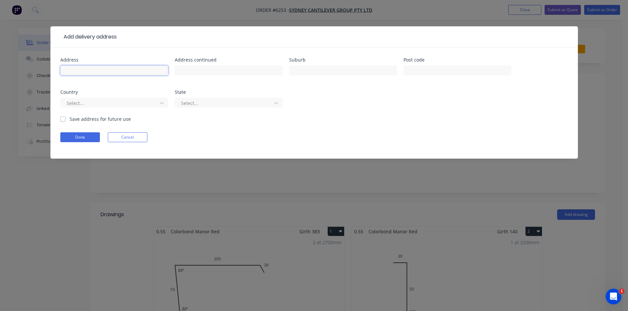
click at [155, 74] on input "text" at bounding box center [114, 71] width 108 height 10
type input "38 Darley Rd"
type input "Bardwell Park"
drag, startPoint x: 372, startPoint y: 136, endPoint x: 363, endPoint y: 133, distance: 9.0
click at [370, 136] on div "Done Cancel" at bounding box center [313, 137] width 507 height 10
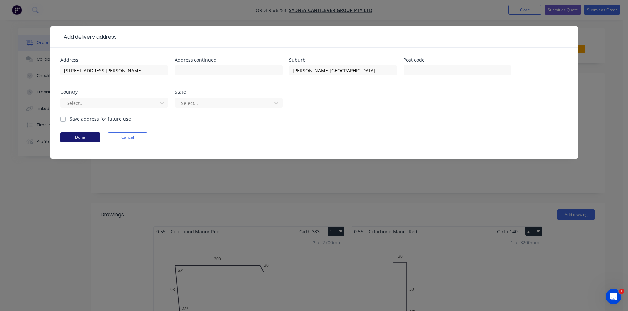
click at [65, 140] on button "Done" at bounding box center [80, 137] width 40 height 10
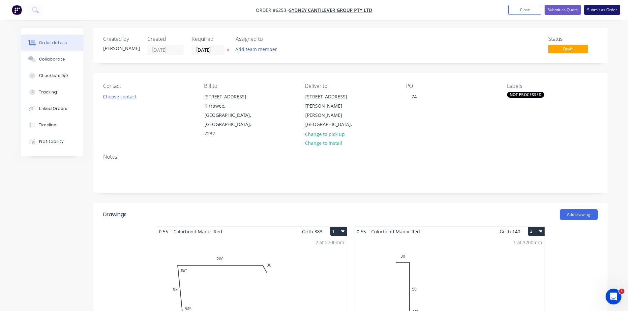
click at [602, 7] on button "Submit as Order" at bounding box center [602, 10] width 36 height 10
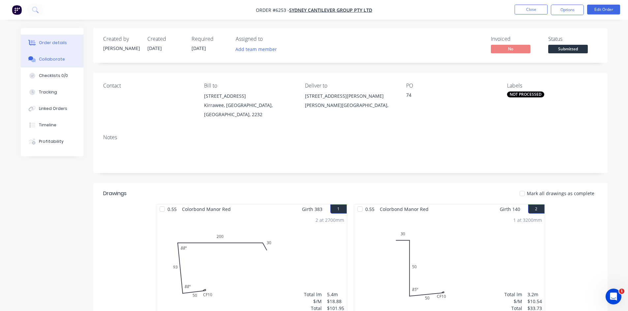
click at [57, 59] on div "Collaborate" at bounding box center [52, 59] width 26 height 6
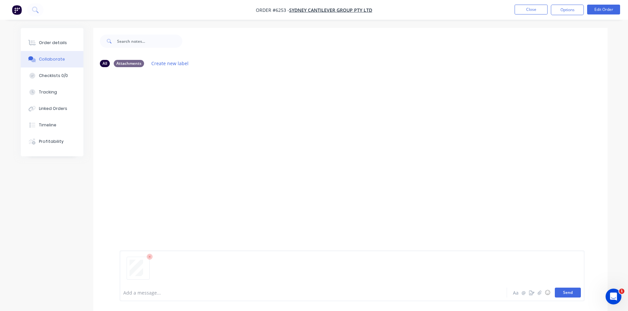
click at [568, 292] on button "Send" at bounding box center [567, 293] width 26 height 10
click at [58, 44] on div "Order details" at bounding box center [53, 43] width 28 height 6
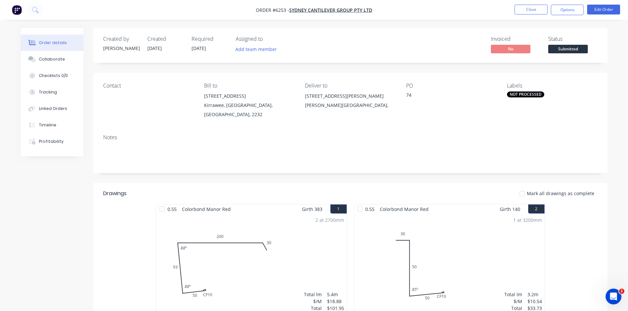
click at [563, 50] on span "Submitted" at bounding box center [568, 49] width 40 height 8
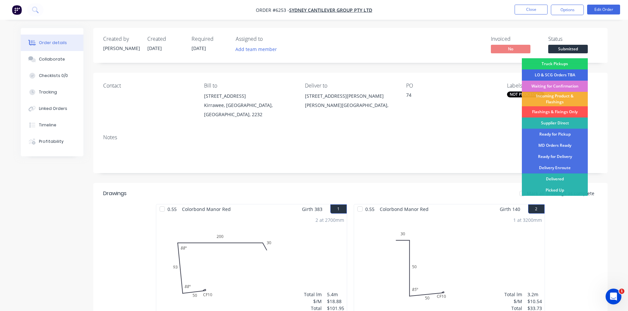
click at [565, 73] on div "LO & SCG Orders TBA" at bounding box center [554, 75] width 66 height 11
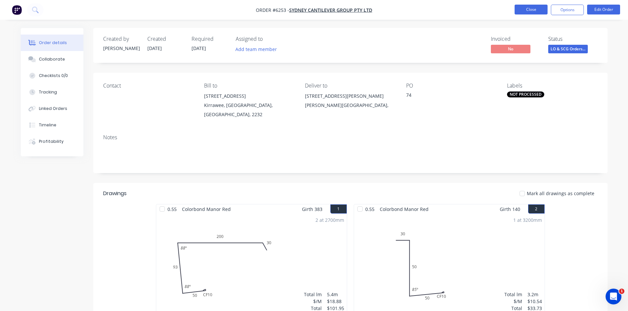
click at [534, 10] on button "Close" at bounding box center [530, 10] width 33 height 10
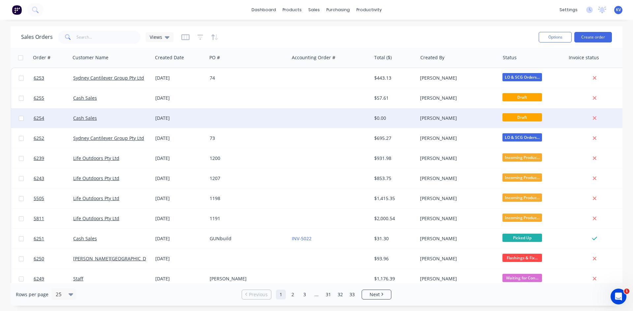
click at [327, 117] on div at bounding box center [330, 118] width 82 height 20
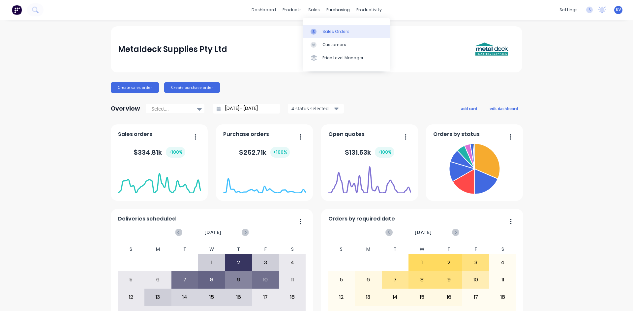
click at [324, 34] on div "Sales Orders" at bounding box center [335, 32] width 27 height 6
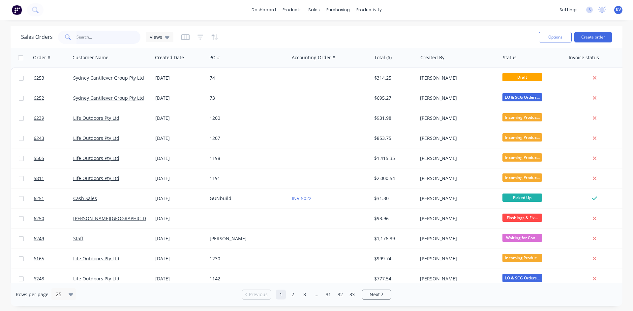
click at [111, 37] on input "text" at bounding box center [108, 37] width 64 height 13
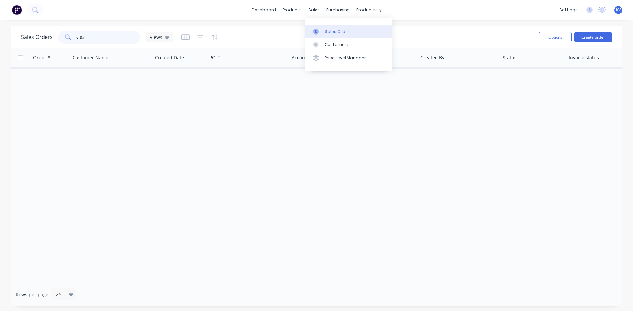
type input "g &j"
click at [318, 33] on icon at bounding box center [316, 32] width 6 height 6
click at [447, 36] on div "Sales Orders g &j Views" at bounding box center [277, 37] width 512 height 16
click at [322, 34] on div at bounding box center [318, 32] width 10 height 6
click at [329, 46] on div "Customers" at bounding box center [336, 45] width 24 height 6
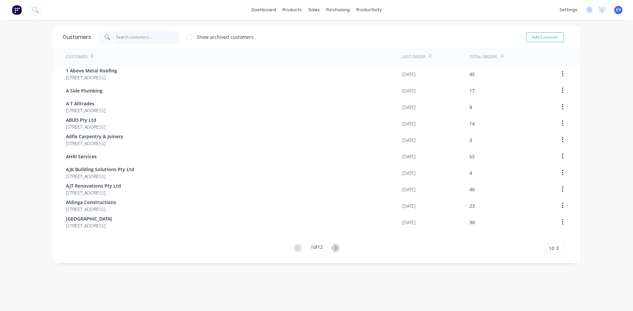
click at [137, 37] on input "text" at bounding box center [148, 37] width 64 height 13
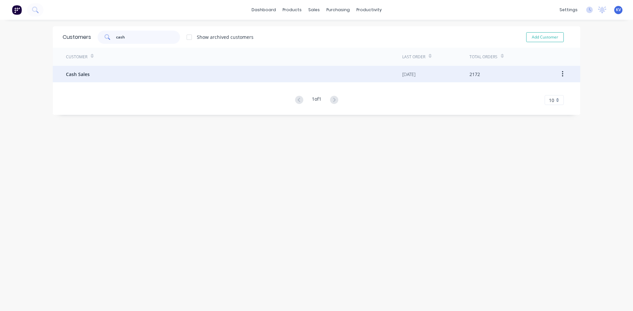
type input "cash"
click at [139, 68] on div "Cash Sales" at bounding box center [234, 74] width 336 height 16
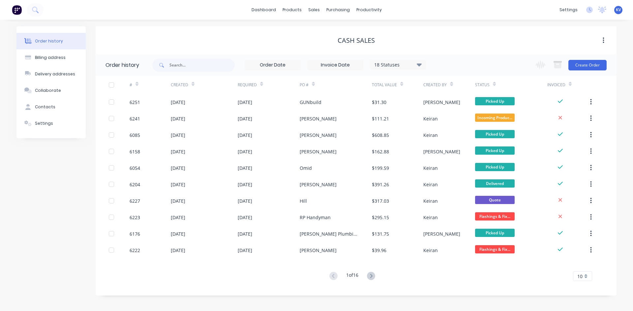
click at [402, 67] on div "18 Statuses" at bounding box center [397, 64] width 55 height 7
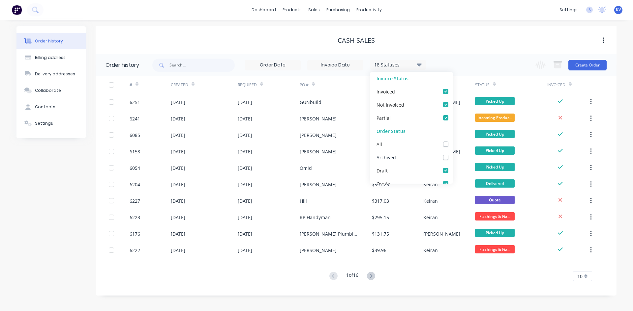
click at [452, 154] on label at bounding box center [452, 154] width 0 height 0
click at [452, 156] on input "checkbox" at bounding box center [454, 157] width 5 height 6
checkbox input "true"
click at [260, 40] on div "Cash Sales" at bounding box center [356, 41] width 521 height 8
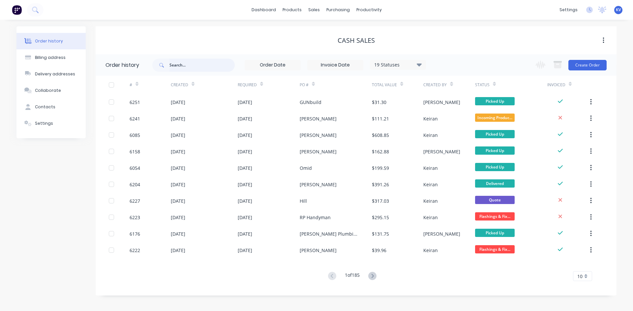
click at [173, 66] on input "text" at bounding box center [201, 65] width 65 height 13
type input "g"
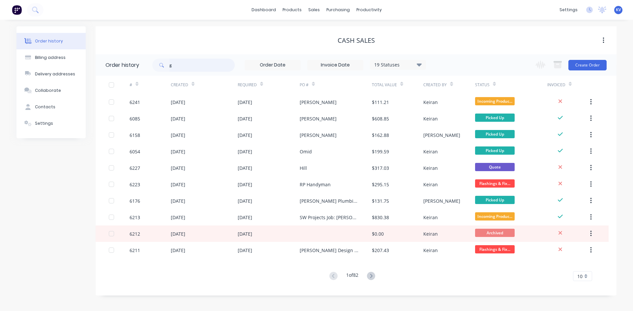
click at [187, 66] on input "g" at bounding box center [201, 65] width 65 height 13
type input "g &"
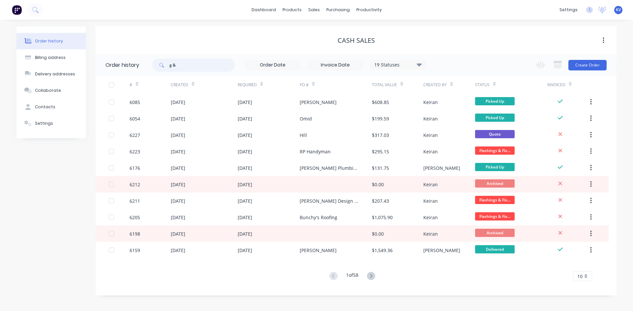
click at [203, 66] on input "g &" at bounding box center [201, 65] width 65 height 13
type input "g & j"
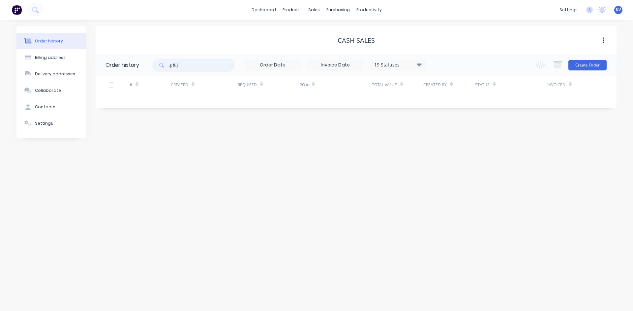
click at [194, 69] on input "g & j" at bounding box center [201, 65] width 65 height 13
type input "g"
type input "hitches"
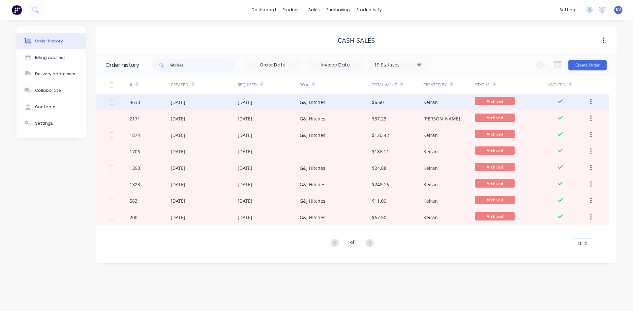
click at [329, 101] on div "G&J Hitches" at bounding box center [335, 102] width 72 height 16
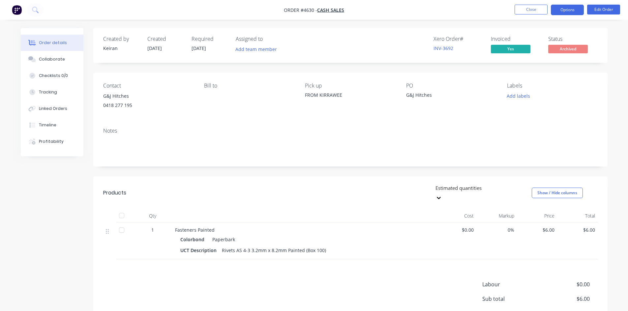
click at [573, 5] on button "Options" at bounding box center [566, 10] width 33 height 11
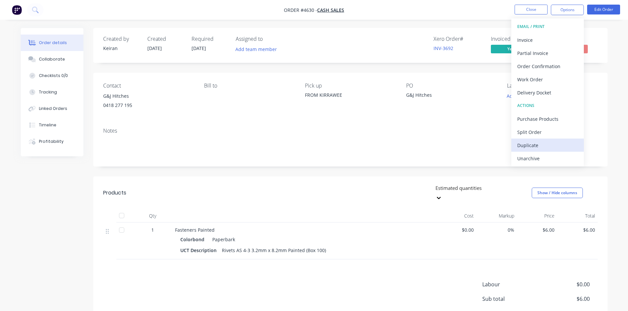
click at [537, 140] on button "Duplicate" at bounding box center [547, 145] width 72 height 13
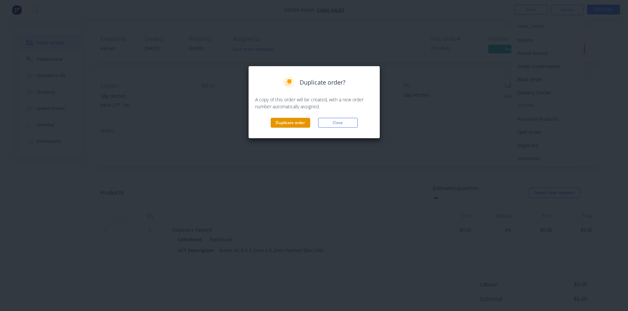
click at [293, 122] on button "Duplicate order" at bounding box center [290, 123] width 40 height 10
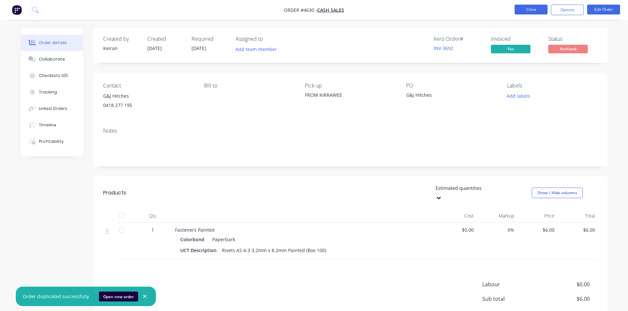
click at [519, 6] on button "Close" at bounding box center [530, 10] width 33 height 10
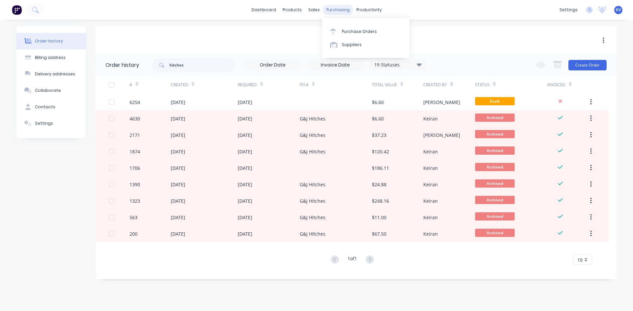
click at [343, 7] on div "purchasing" at bounding box center [338, 10] width 30 height 10
drag, startPoint x: 313, startPoint y: 8, endPoint x: 336, endPoint y: 37, distance: 37.6
click at [313, 9] on div "sales" at bounding box center [314, 10] width 18 height 10
click at [338, 30] on div "Sales Orders" at bounding box center [337, 32] width 27 height 6
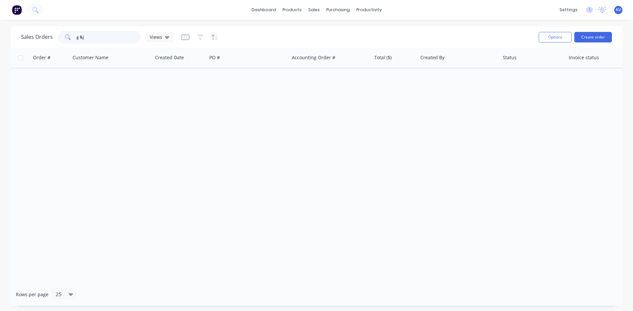
drag, startPoint x: 87, startPoint y: 40, endPoint x: 2, endPoint y: 35, distance: 85.1
click at [1, 36] on div "Sales Orders g &j Views Options Create order Order # Customer Name Created Date…" at bounding box center [316, 166] width 633 height 280
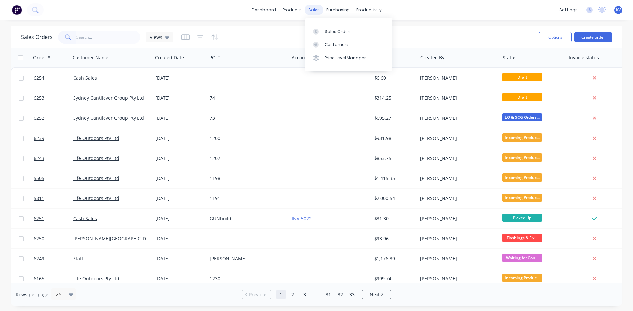
click at [311, 8] on div "sales" at bounding box center [314, 10] width 18 height 10
click at [324, 30] on link "Sales Orders" at bounding box center [348, 31] width 87 height 13
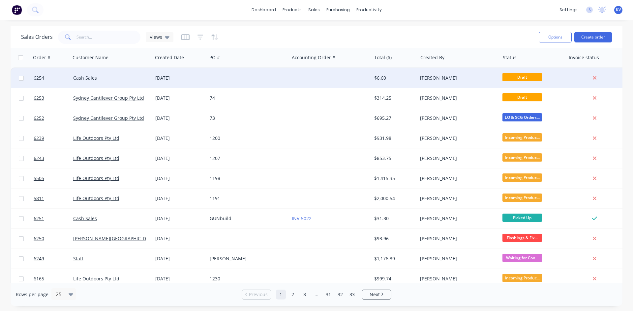
click at [251, 77] on div at bounding box center [248, 78] width 82 height 20
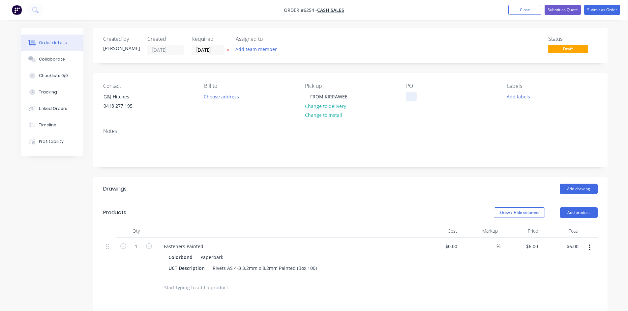
click at [410, 98] on div at bounding box center [411, 97] width 11 height 10
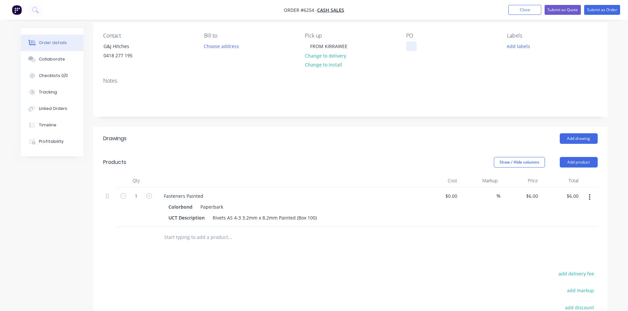
scroll to position [66, 0]
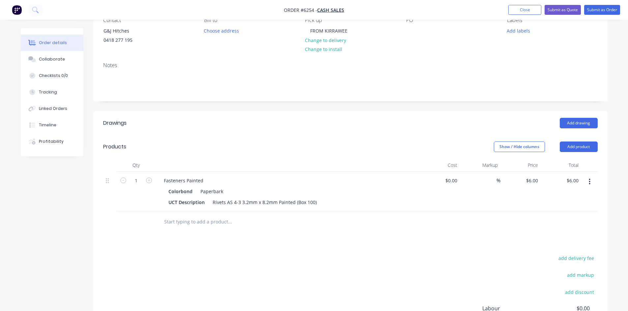
click at [586, 182] on button "button" at bounding box center [588, 182] width 15 height 12
click at [553, 238] on div "Delete" at bounding box center [566, 239] width 51 height 10
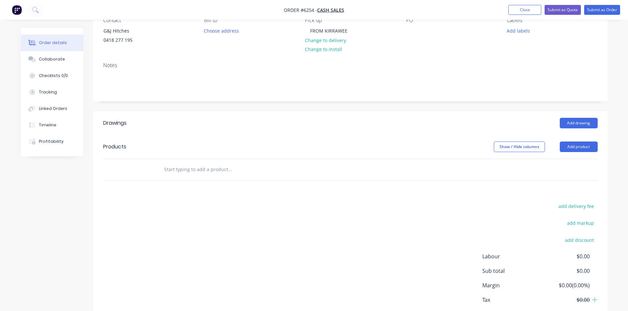
click at [261, 172] on input "text" at bounding box center [230, 169] width 132 height 13
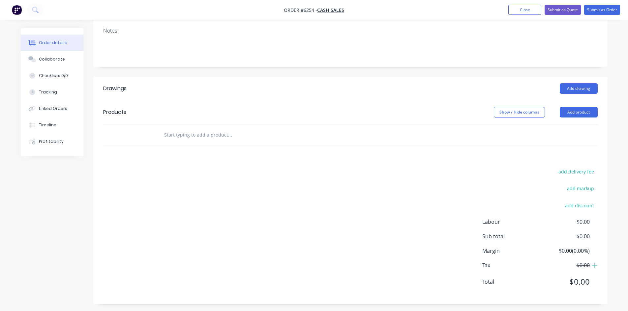
scroll to position [103, 0]
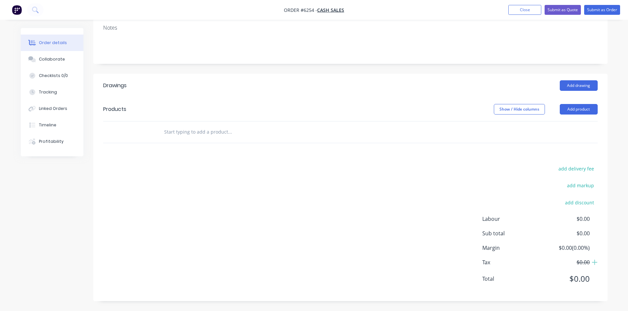
click at [232, 131] on input "text" at bounding box center [230, 132] width 132 height 13
type input "s"
type input "aq"
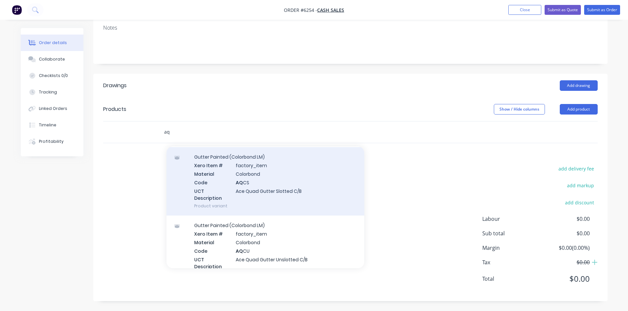
scroll to position [1351, 0]
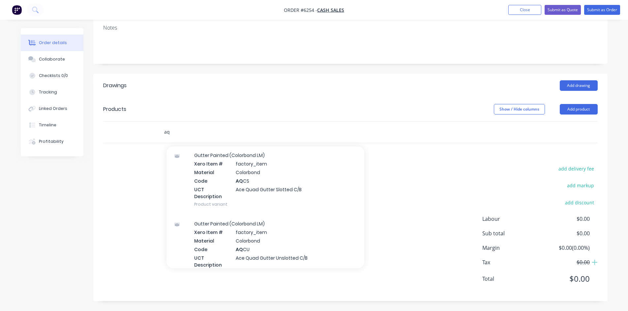
drag, startPoint x: 189, startPoint y: 134, endPoint x: 116, endPoint y: 131, distance: 73.2
click at [116, 131] on div "aq Add aq to order Aq uaseal Expansion Strip Xero Item # factory_item Code DEKS…" at bounding box center [350, 132] width 494 height 21
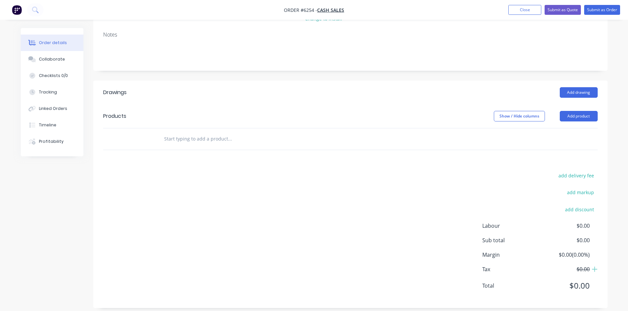
scroll to position [103, 0]
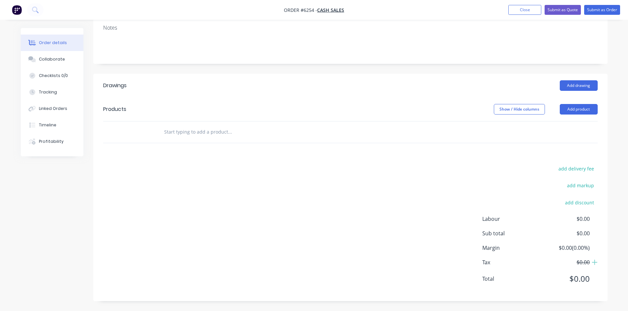
click at [215, 134] on input "text" at bounding box center [230, 132] width 132 height 13
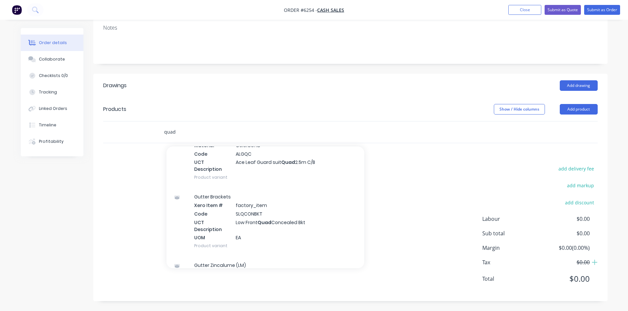
scroll to position [1482, 0]
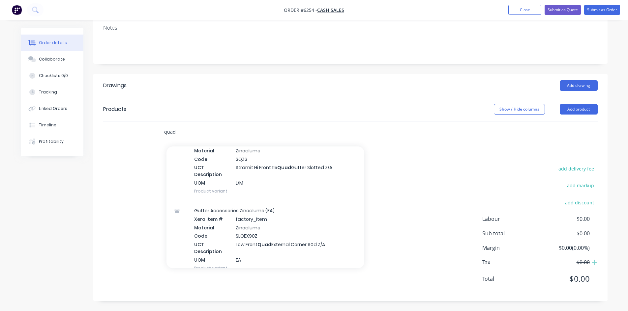
drag, startPoint x: 191, startPoint y: 136, endPoint x: 117, endPoint y: 118, distance: 75.9
click at [126, 125] on div "quad Add quad to order A quad apt Xero Item # factory_item Code AD2 UCT Descrip…" at bounding box center [350, 132] width 494 height 21
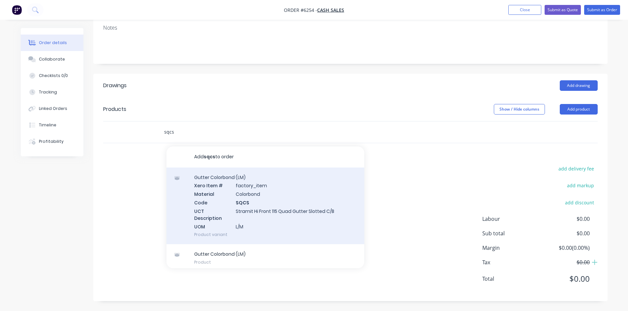
type input "sqcs"
click at [240, 190] on div "Gutter Colorbond (LM) Xero Item # factory_item Material Colorbond Code SQCS UCT…" at bounding box center [265, 206] width 198 height 77
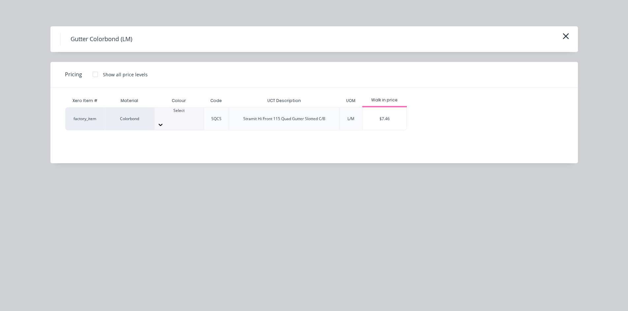
click at [186, 119] on div at bounding box center [179, 117] width 49 height 6
click at [387, 118] on div "$7.46" at bounding box center [384, 119] width 44 height 22
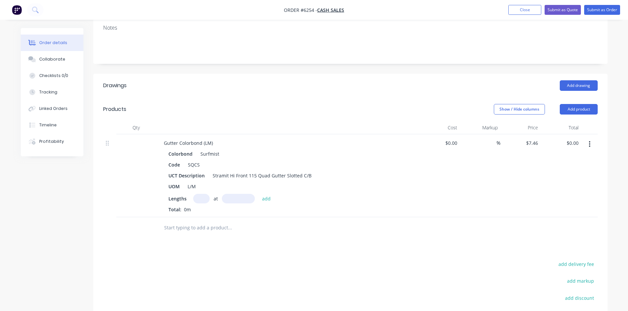
click at [208, 199] on input "text" at bounding box center [201, 199] width 16 height 10
type input "1"
type input "4600mm"
click at [261, 200] on button "add" at bounding box center [266, 198] width 15 height 9
type input "$34.32"
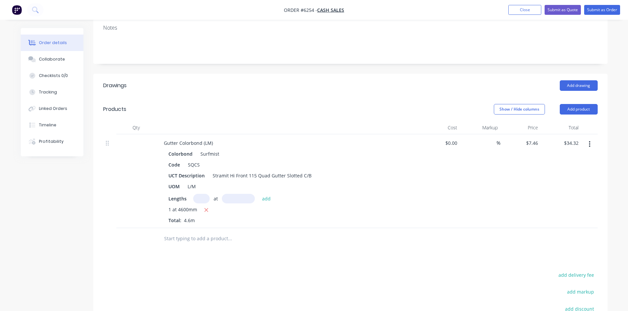
click at [209, 236] on input "text" at bounding box center [230, 238] width 132 height 13
type input "r"
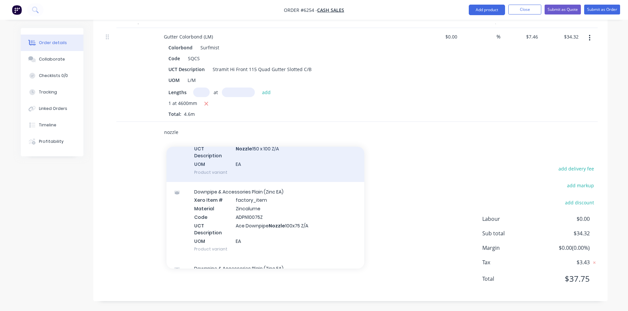
scroll to position [1680, 0]
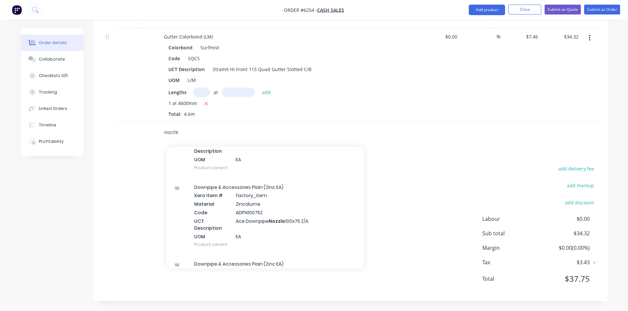
click at [221, 137] on input "nozzle" at bounding box center [230, 132] width 132 height 13
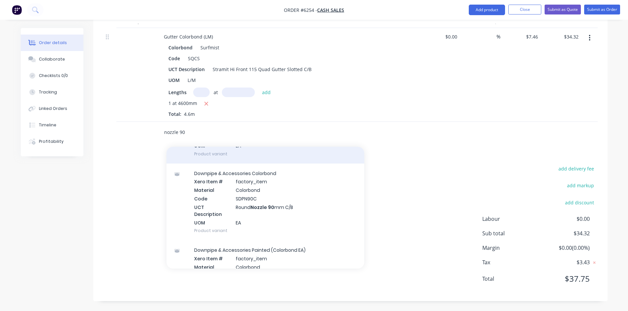
scroll to position [725, 0]
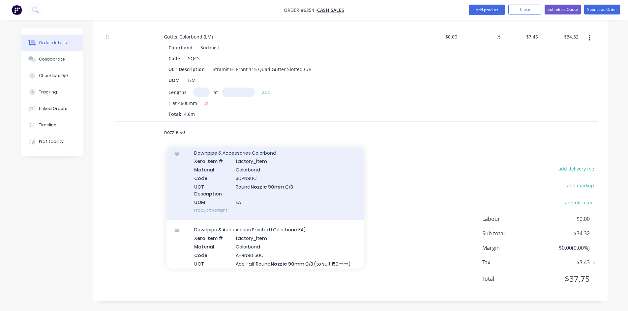
type input "nozzle 90"
click at [289, 190] on div "Downpipe & Accessories Colorbond Xero Item # factory_item Material Colorbond Co…" at bounding box center [265, 181] width 198 height 77
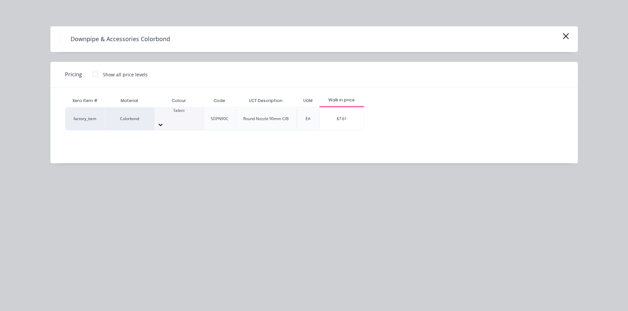
click at [179, 120] on div "Select" at bounding box center [179, 114] width 49 height 12
click at [340, 115] on div "$7.61" at bounding box center [342, 119] width 44 height 22
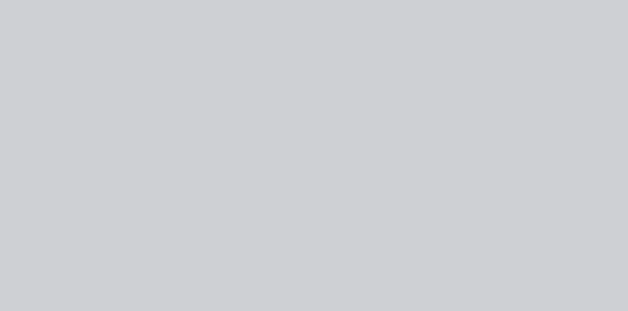
type input "$7.61"
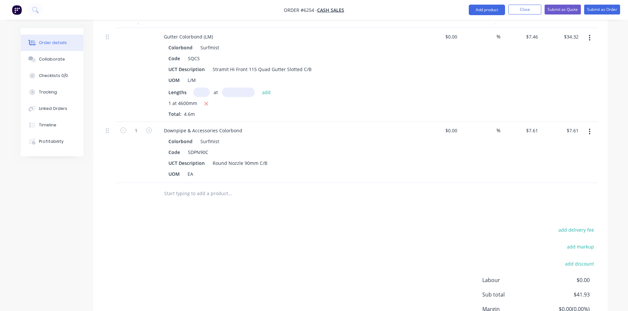
click at [190, 195] on input "text" at bounding box center [230, 193] width 132 height 13
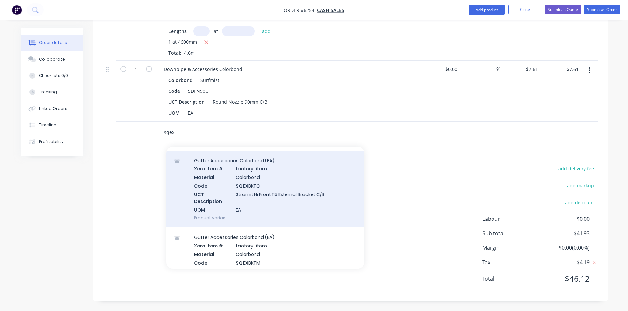
scroll to position [329, 0]
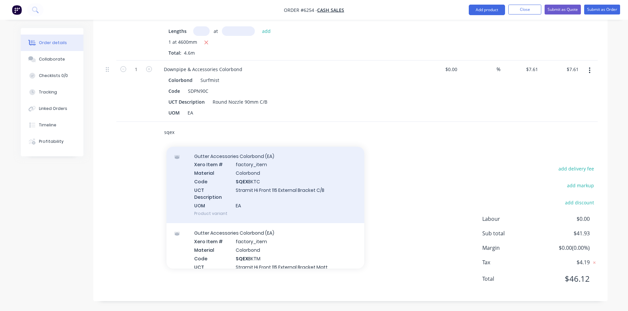
type input "sqex"
click at [285, 201] on div "Gutter Accessories Colorbond (EA) Xero Item # factory_item Material Colorbond C…" at bounding box center [265, 185] width 198 height 77
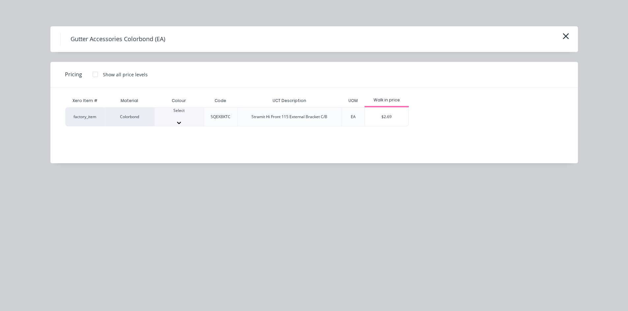
click at [184, 117] on div at bounding box center [179, 117] width 49 height 6
drag, startPoint x: 177, startPoint y: 144, endPoint x: 196, endPoint y: 139, distance: 20.1
click at [375, 109] on div "$2.69" at bounding box center [387, 119] width 44 height 22
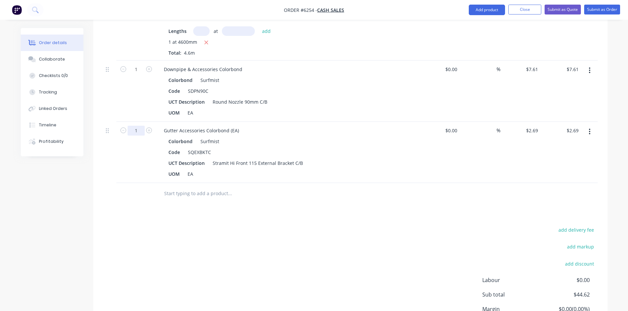
click at [138, 131] on input "1" at bounding box center [135, 131] width 17 height 10
type input "7"
type input "$18.83"
click at [141, 217] on div "Drawings Add drawing Products Show / Hide columns Add product Qty Cost Markup P…" at bounding box center [350, 134] width 514 height 457
click at [188, 201] on div at bounding box center [274, 193] width 237 height 21
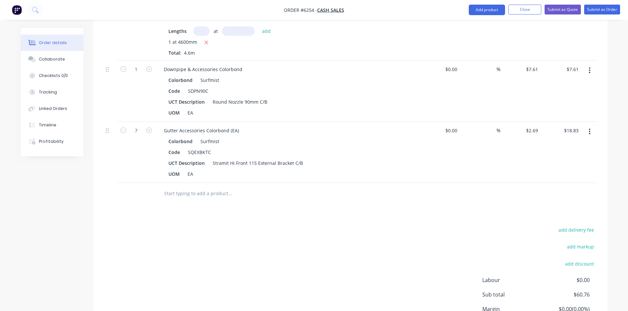
click at [189, 191] on input "text" at bounding box center [230, 193] width 132 height 13
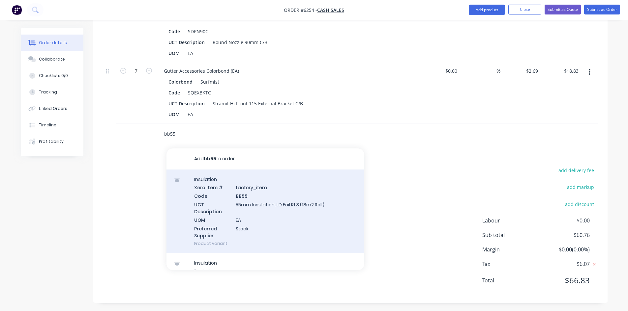
scroll to position [332, 0]
type input "bb55"
click at [277, 215] on div "Insulation Xero Item # factory_item Code BB55 UCT Description 55mm Insulation, …" at bounding box center [265, 210] width 198 height 84
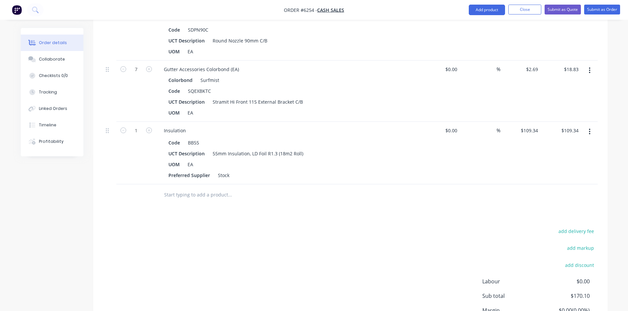
click at [225, 194] on input "text" at bounding box center [230, 194] width 132 height 13
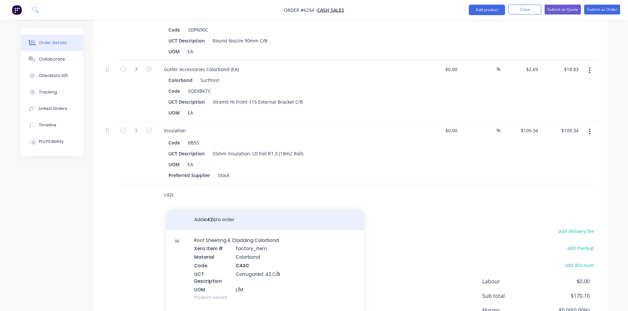
scroll to position [4, 0]
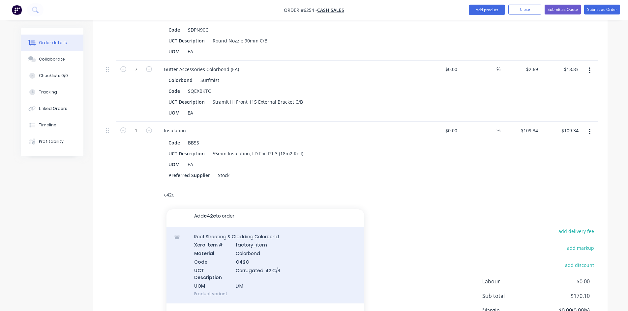
type input "c42c"
click at [259, 260] on div "Roof Sheeting & Cladding Colorbond Xero Item # factory_item Material Colorbond …" at bounding box center [265, 265] width 198 height 77
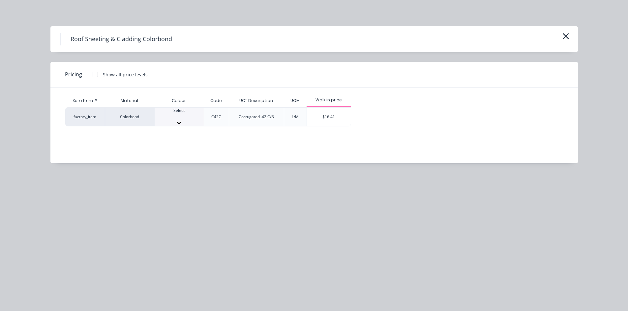
click at [172, 115] on div at bounding box center [179, 117] width 49 height 6
click at [327, 117] on div "$16.41" at bounding box center [329, 119] width 44 height 22
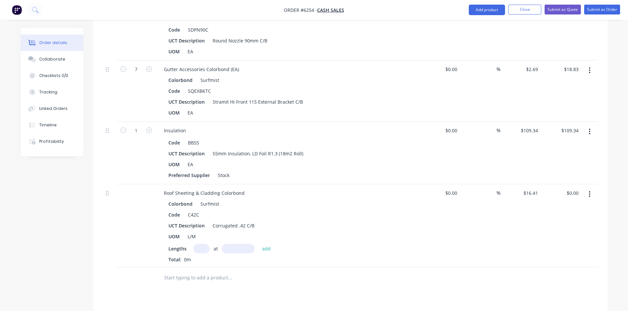
click at [203, 245] on input "text" at bounding box center [201, 249] width 16 height 10
type input "7"
type input "3700"
click at [259, 244] on button "add" at bounding box center [266, 248] width 15 height 9
type input "$425.02"
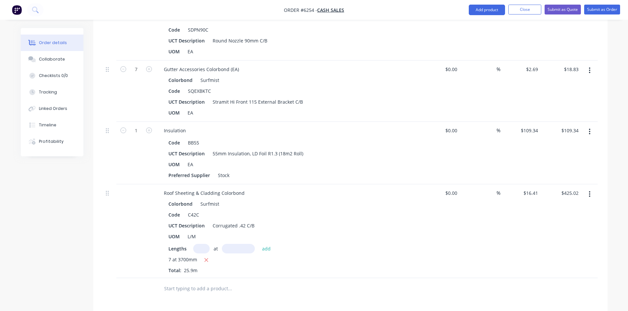
click at [203, 288] on input "text" at bounding box center [230, 288] width 132 height 13
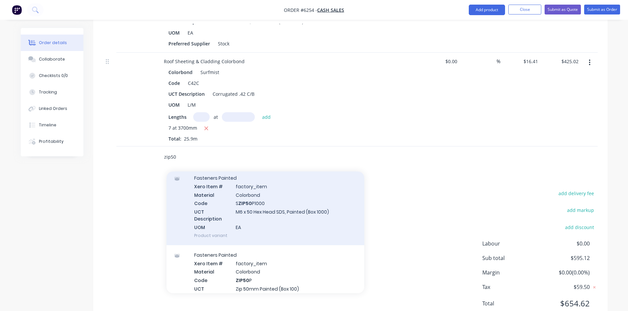
scroll to position [395, 0]
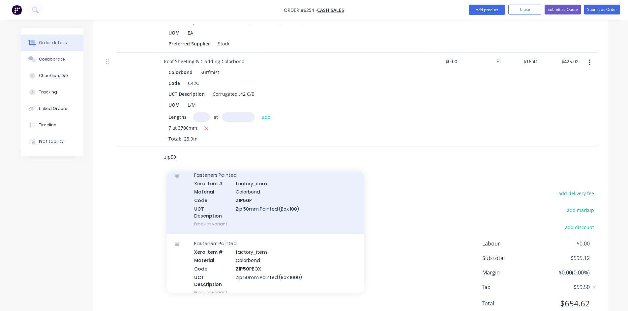
type input "zip50"
click at [273, 210] on div "Fasteners Painted Xero Item # factory_item Material Colorbond Code ZIP50 P UCT …" at bounding box center [265, 199] width 198 height 69
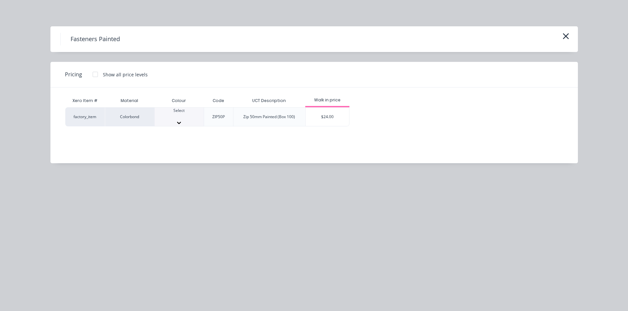
click at [168, 112] on div "Select" at bounding box center [179, 114] width 49 height 12
click at [316, 116] on div "$24.00" at bounding box center [327, 119] width 44 height 22
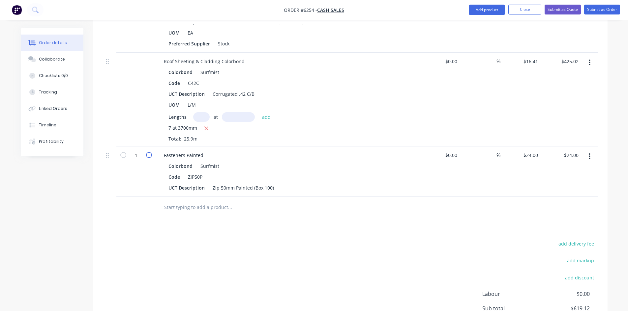
click at [147, 155] on icon "button" at bounding box center [149, 155] width 6 height 6
type input "2"
type input "$48.00"
click at [190, 205] on input "text" at bounding box center [230, 207] width 132 height 13
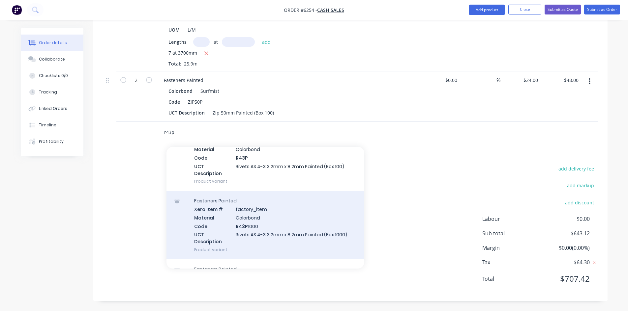
scroll to position [264, 0]
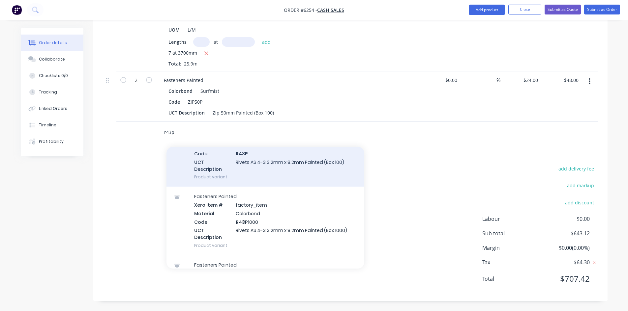
type input "r43p"
click at [258, 160] on div "Fasteners Painted Xero Item # factory_item Material Colorbond Code R43P UCT Des…" at bounding box center [265, 152] width 198 height 69
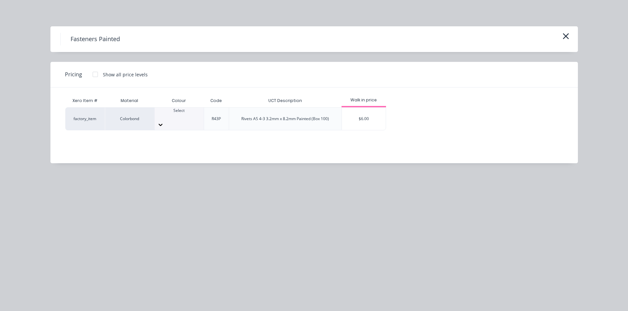
click at [189, 109] on div "Select" at bounding box center [179, 119] width 49 height 22
click at [379, 113] on div "$6.00" at bounding box center [364, 119] width 44 height 22
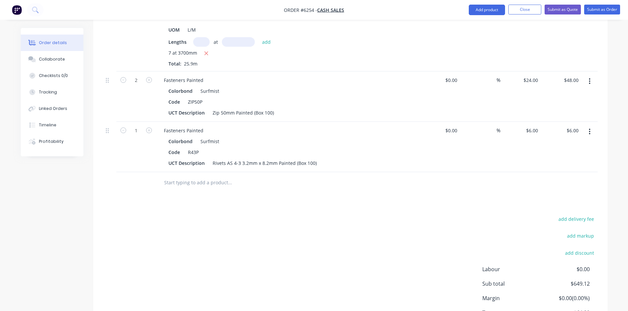
click at [246, 189] on input "text" at bounding box center [230, 182] width 132 height 13
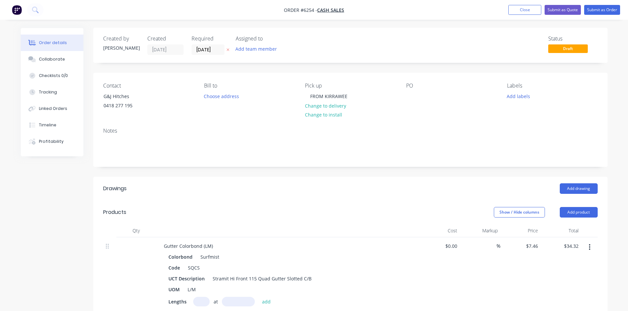
scroll to position [0, 0]
drag, startPoint x: 349, startPoint y: 96, endPoint x: 255, endPoint y: 95, distance: 94.2
click at [255, 95] on div "Contact G&J Hitches 0418 277 195 Bill to Choose address Pick up FROM KIRRAWEE C…" at bounding box center [350, 98] width 514 height 50
click at [268, 134] on div "Notes" at bounding box center [350, 131] width 494 height 6
click at [516, 93] on button "Add labels" at bounding box center [518, 96] width 30 height 9
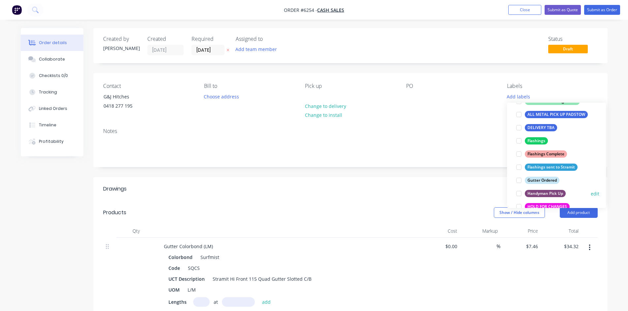
scroll to position [165, 0]
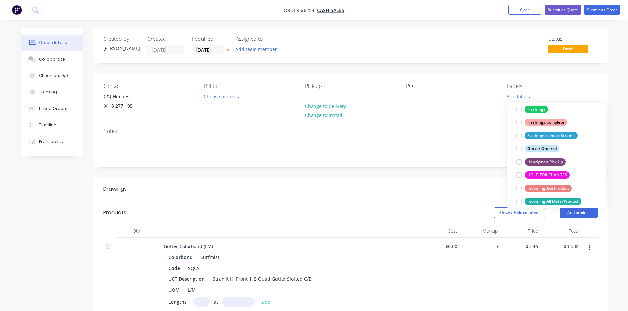
drag, startPoint x: 517, startPoint y: 110, endPoint x: 491, endPoint y: 124, distance: 29.3
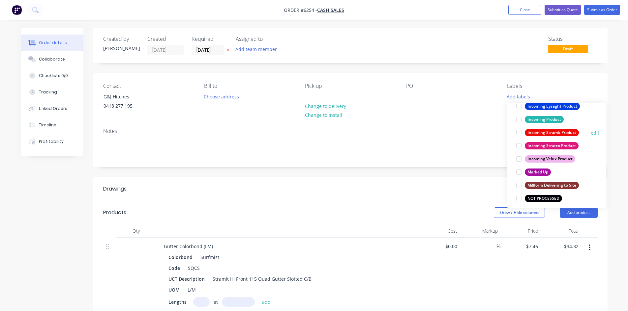
scroll to position [329, 0]
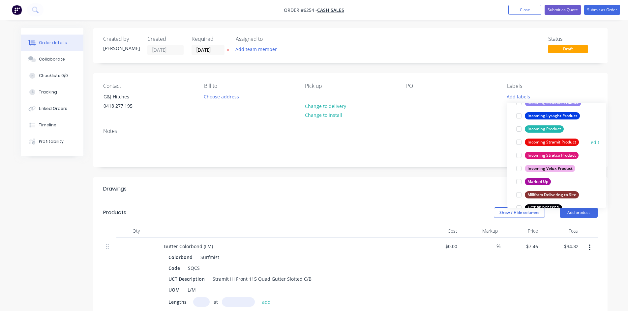
click at [517, 140] on div at bounding box center [518, 142] width 13 height 13
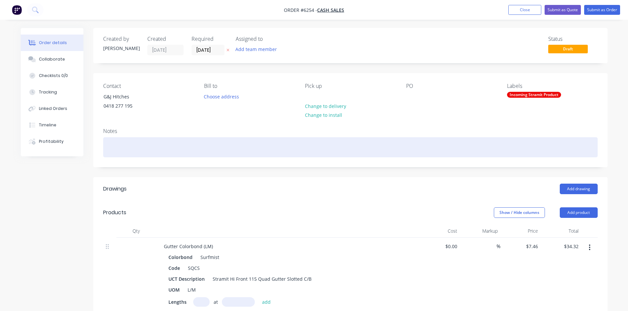
click at [459, 145] on div at bounding box center [350, 147] width 494 height 20
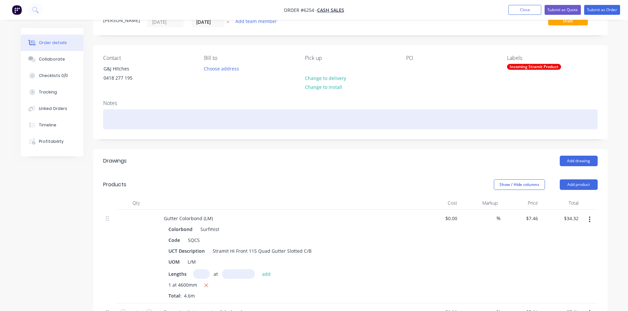
scroll to position [0, 0]
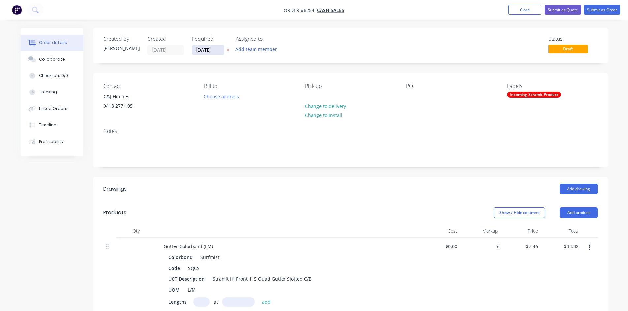
click at [214, 53] on input "08/10/25" at bounding box center [208, 50] width 32 height 10
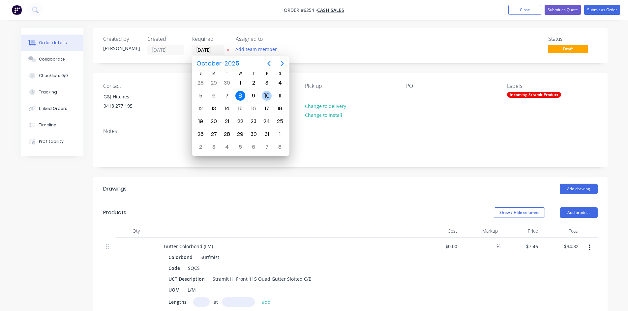
click at [268, 91] on div "10" at bounding box center [267, 96] width 10 height 10
type input "10/10/25"
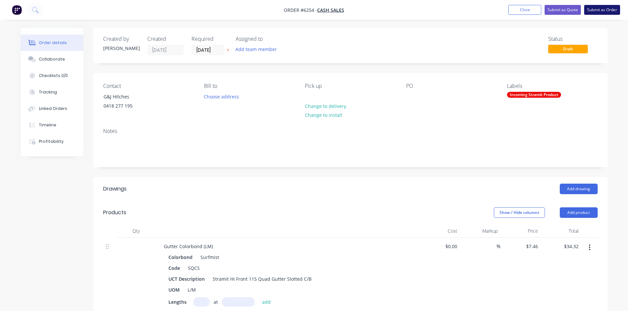
click at [600, 10] on button "Submit as Order" at bounding box center [602, 10] width 36 height 10
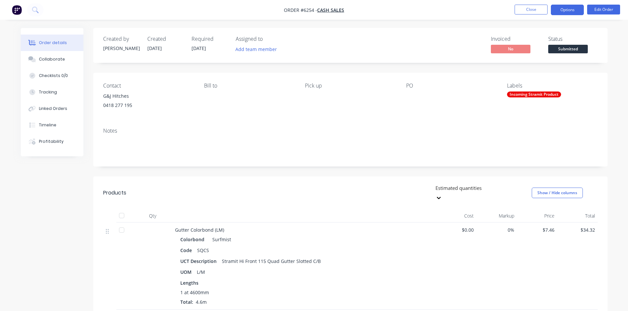
click at [563, 9] on button "Options" at bounding box center [566, 10] width 33 height 11
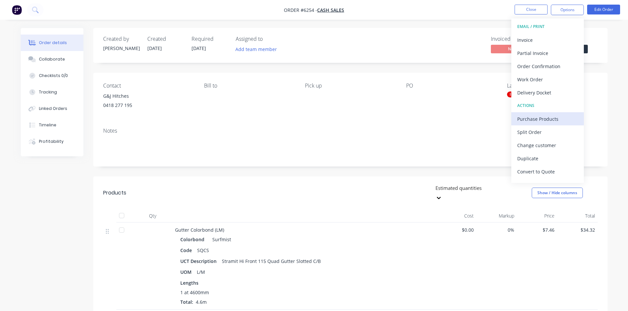
click at [534, 120] on div "Purchase Products" at bounding box center [547, 119] width 61 height 10
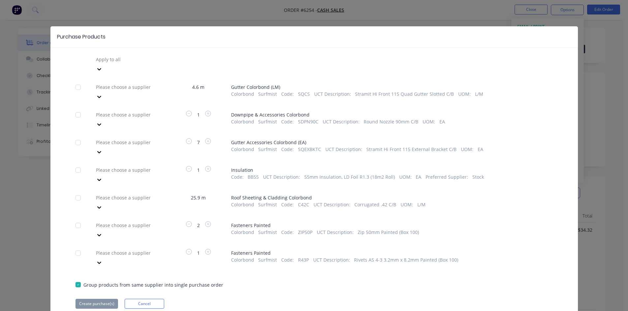
click at [110, 59] on div at bounding box center [142, 59] width 95 height 8
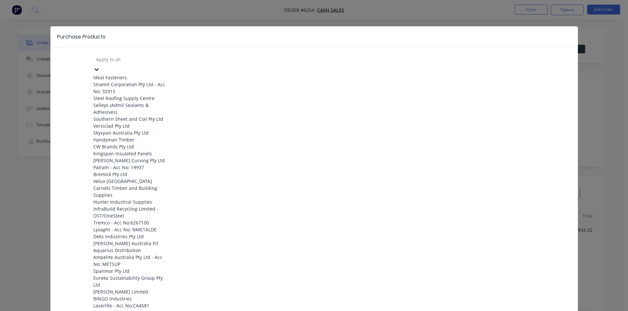
click at [114, 88] on div "Stramit Corporation Pty Ltd - Acc No: 32915" at bounding box center [129, 88] width 72 height 14
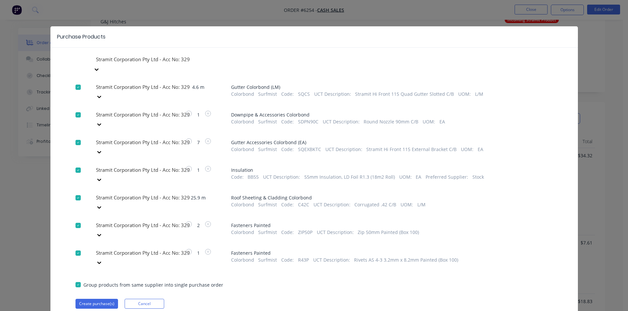
scroll to position [99, 0]
click at [75, 247] on div at bounding box center [77, 253] width 13 height 13
click at [78, 219] on div at bounding box center [77, 225] width 13 height 13
click at [77, 164] on div at bounding box center [77, 170] width 13 height 13
click at [108, 299] on button "Create purchase(s)" at bounding box center [96, 304] width 42 height 10
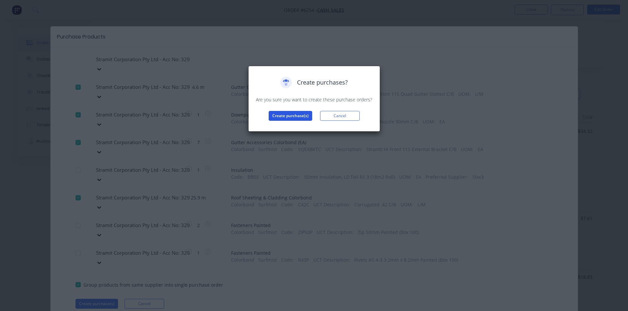
click at [277, 115] on button "Create purchase(s)" at bounding box center [289, 116] width 43 height 10
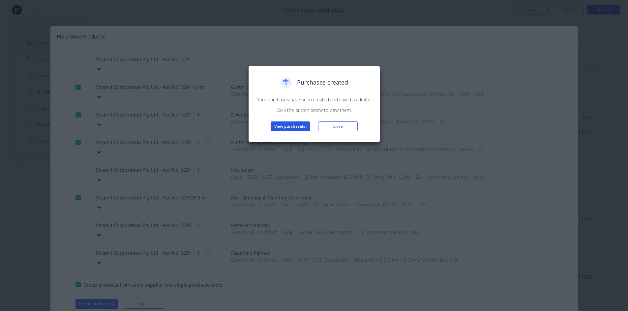
click at [281, 126] on button "View purchase(s)" at bounding box center [290, 127] width 40 height 10
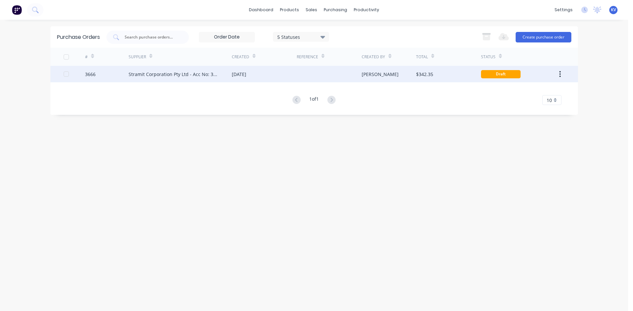
click at [400, 71] on div "Kristy" at bounding box center [388, 74] width 54 height 16
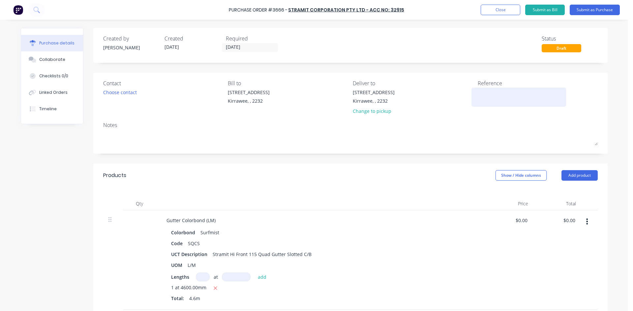
click at [482, 91] on textarea at bounding box center [518, 96] width 82 height 15
type textarea "g"
type textarea "G"
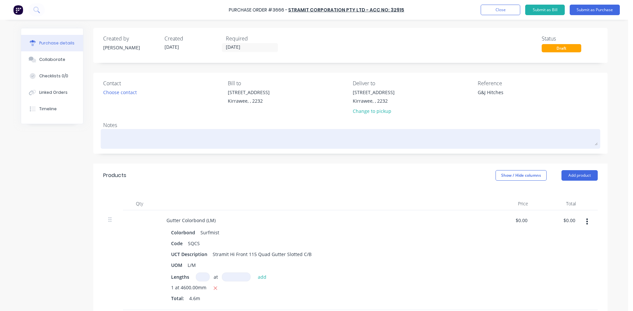
type textarea "G&J Hitches"
click at [277, 137] on textarea at bounding box center [350, 138] width 494 height 15
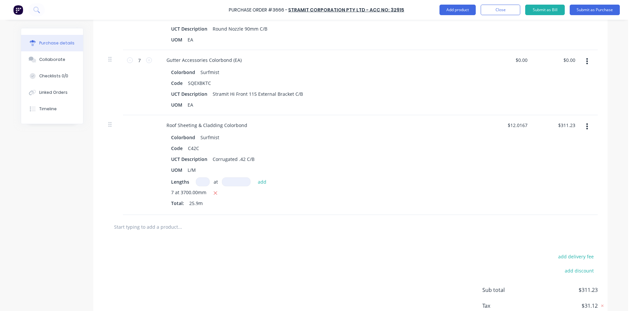
scroll to position [329, 0]
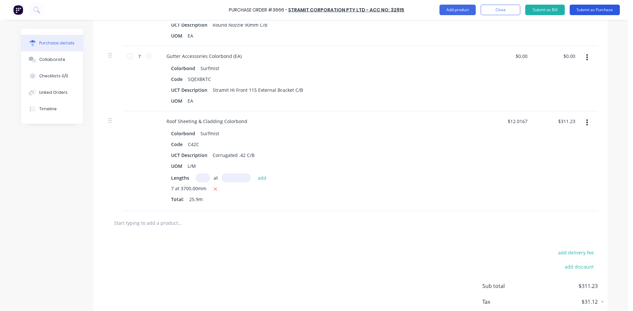
click at [600, 12] on button "Submit as Purchase" at bounding box center [594, 10] width 50 height 11
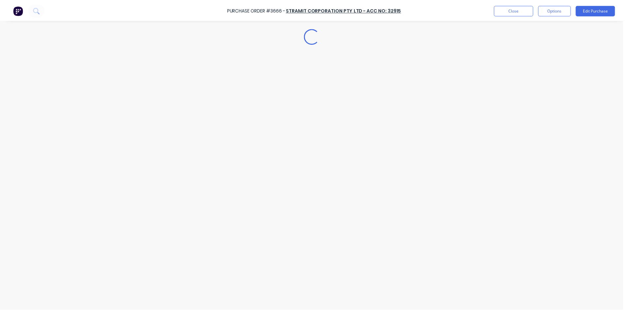
scroll to position [0, 0]
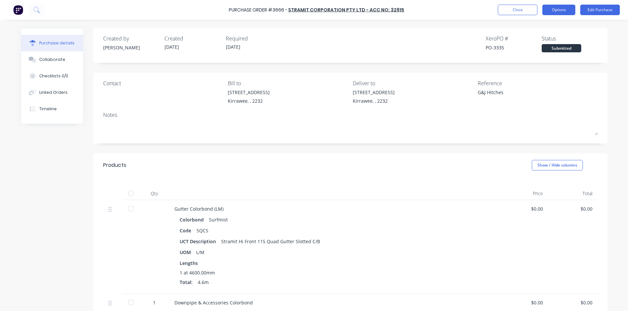
click at [557, 11] on button "Options" at bounding box center [558, 10] width 33 height 11
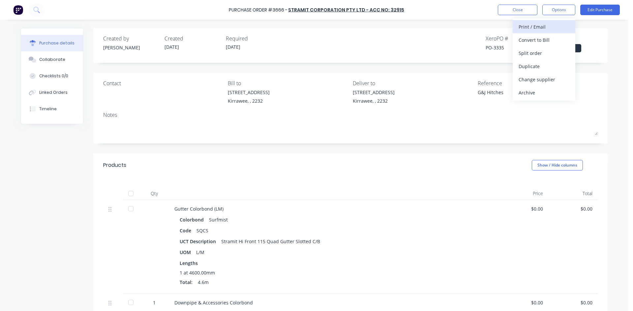
click at [534, 29] on div "Print / Email" at bounding box center [543, 27] width 51 height 10
click at [526, 51] on div "Without pricing" at bounding box center [543, 53] width 51 height 10
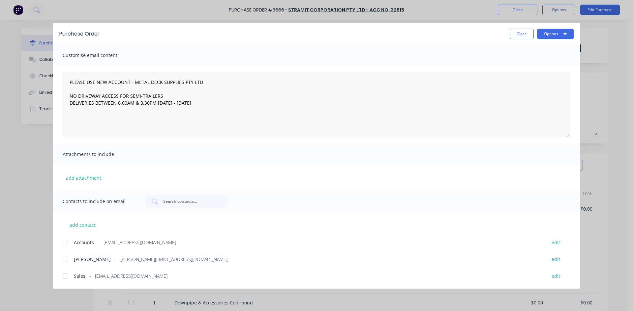
click at [63, 277] on div at bounding box center [65, 276] width 13 height 13
click at [545, 37] on button "Options" at bounding box center [555, 34] width 37 height 11
click at [534, 72] on div "Email" at bounding box center [542, 77] width 51 height 10
click at [517, 33] on button "Close" at bounding box center [521, 34] width 24 height 11
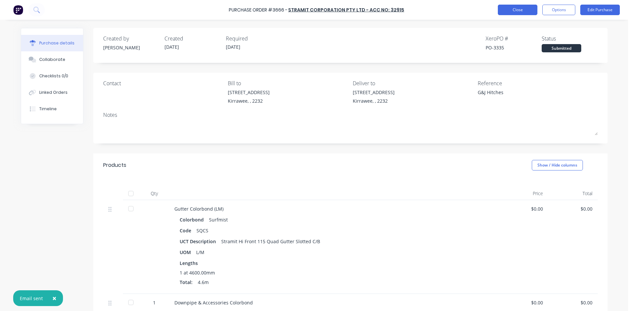
click at [513, 11] on button "Close" at bounding box center [517, 10] width 40 height 11
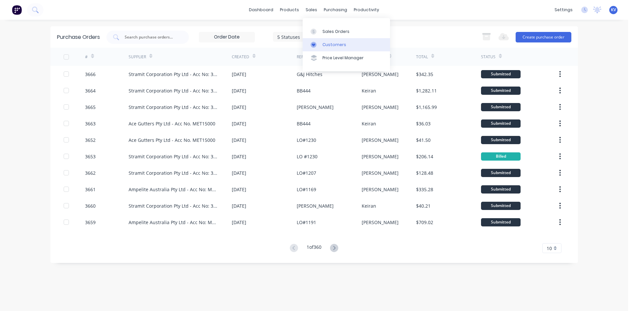
click at [324, 40] on link "Customers" at bounding box center [345, 44] width 87 height 13
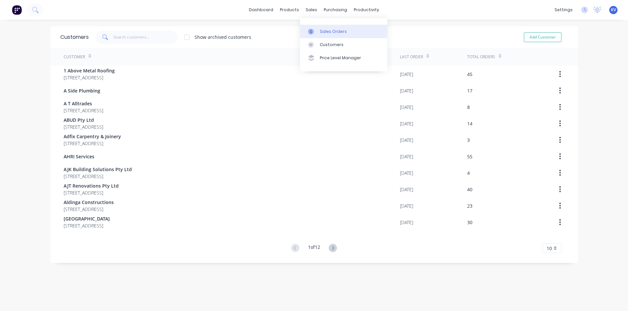
click at [323, 29] on div "Sales Orders" at bounding box center [333, 32] width 27 height 6
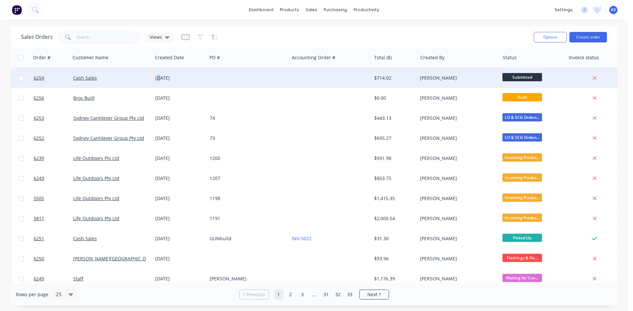
click at [162, 77] on div "[DATE]" at bounding box center [179, 78] width 49 height 7
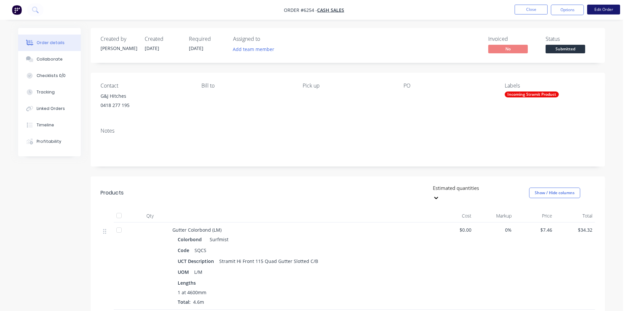
click at [596, 11] on button "Edit Order" at bounding box center [603, 10] width 33 height 10
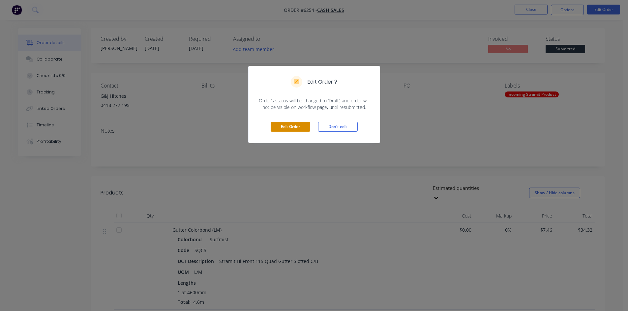
click at [288, 125] on button "Edit Order" at bounding box center [290, 127] width 40 height 10
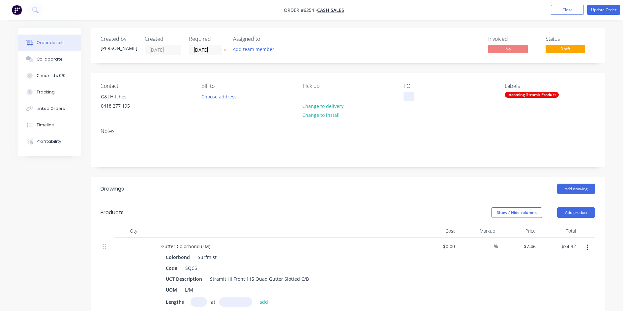
click at [406, 101] on div at bounding box center [408, 97] width 11 height 10
click at [420, 120] on div "Contact G&J Hitches 0418 277 195 Bill to Choose address Pick up Change to deliv…" at bounding box center [348, 98] width 514 height 50
click at [48, 59] on div "Collaborate" at bounding box center [50, 59] width 26 height 6
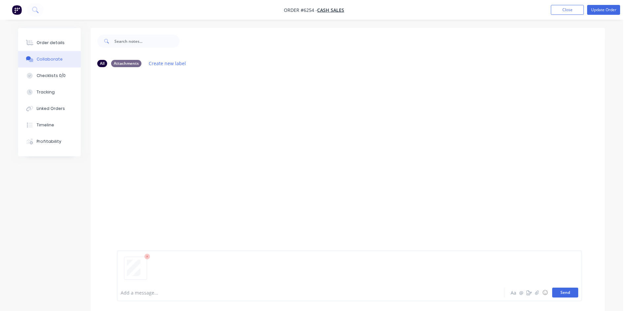
click at [566, 295] on button "Send" at bounding box center [565, 293] width 26 height 10
click at [53, 42] on div "Order details" at bounding box center [51, 43] width 28 height 6
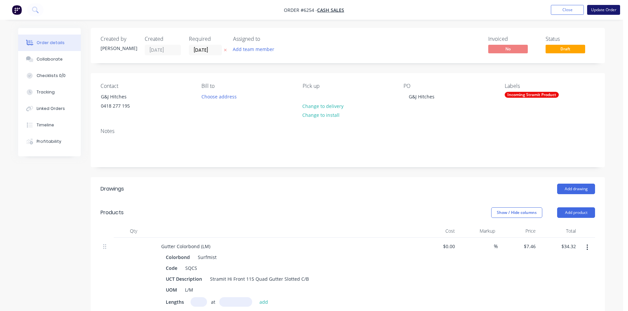
click at [595, 12] on button "Update Order" at bounding box center [603, 10] width 33 height 10
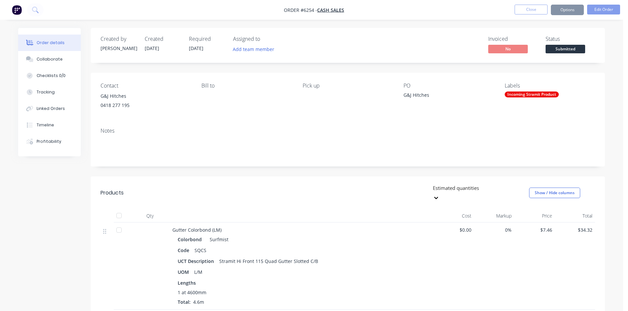
click at [557, 46] on span "Submitted" at bounding box center [565, 49] width 40 height 8
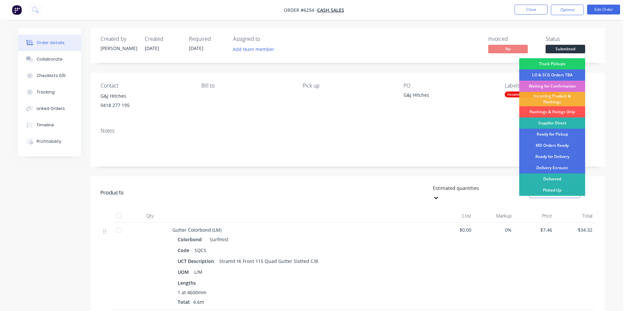
click at [559, 84] on div "Waiting for Confirmation" at bounding box center [552, 86] width 66 height 11
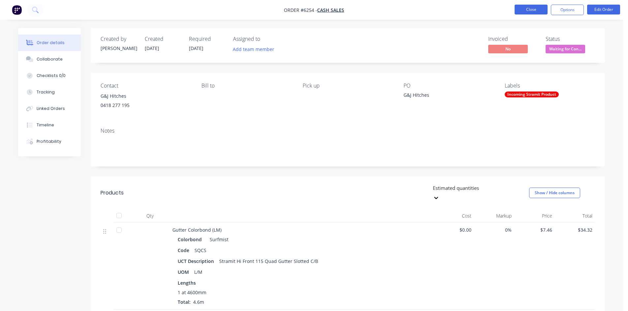
click at [525, 12] on button "Close" at bounding box center [530, 10] width 33 height 10
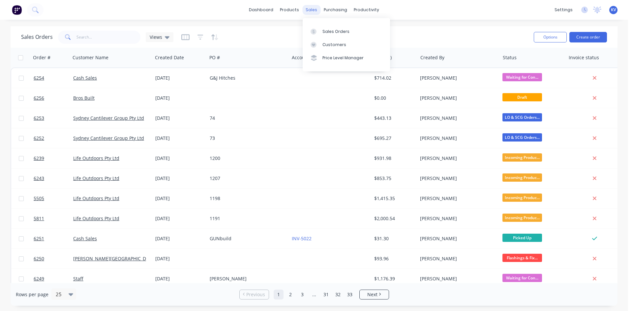
click at [311, 9] on div "sales" at bounding box center [311, 10] width 18 height 10
click at [105, 43] on input "text" at bounding box center [108, 37] width 64 height 13
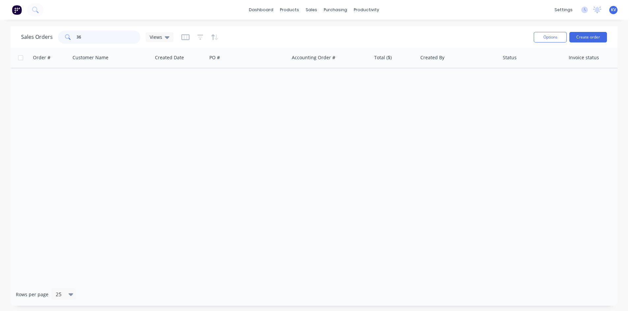
type input "3"
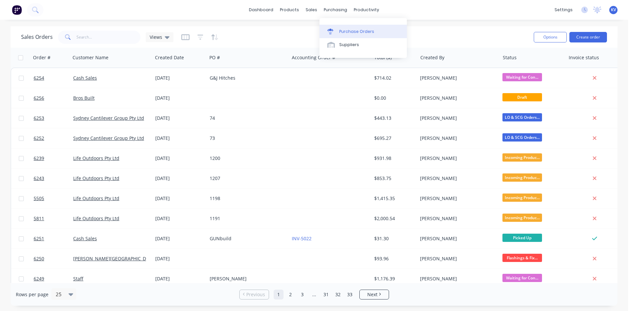
click at [337, 29] on div at bounding box center [332, 32] width 10 height 6
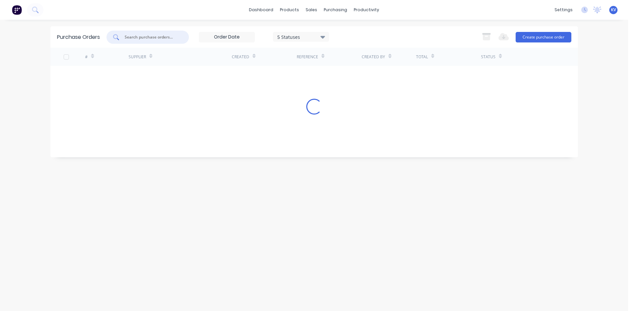
click at [141, 39] on input "text" at bounding box center [151, 37] width 55 height 7
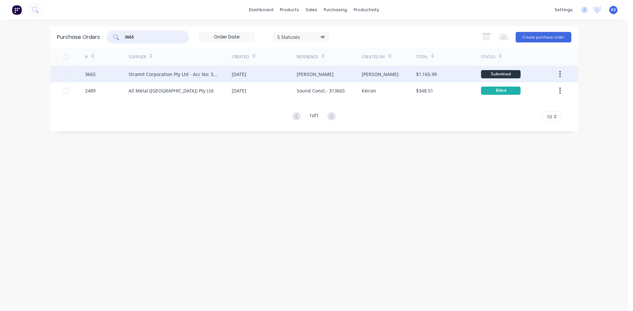
type input "3665"
click at [202, 73] on div "Stramit Corporation Pty Ltd - Acc No: 32915" at bounding box center [173, 74] width 90 height 7
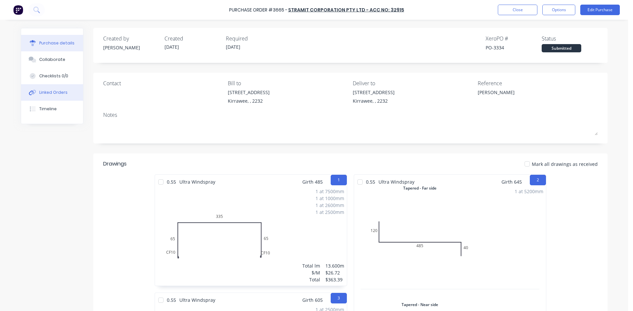
click at [51, 92] on div "Linked Orders" at bounding box center [53, 93] width 28 height 6
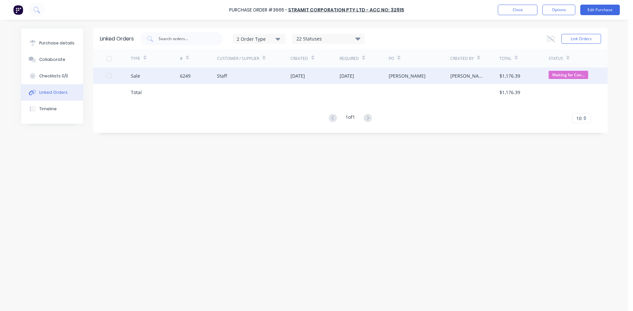
click at [169, 79] on div "Sale" at bounding box center [155, 76] width 49 height 16
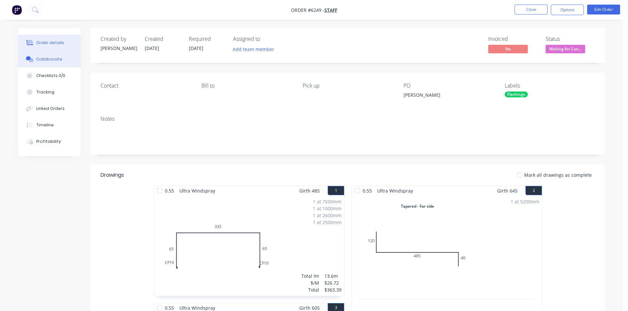
click at [42, 61] on div "Collaborate" at bounding box center [50, 59] width 26 height 6
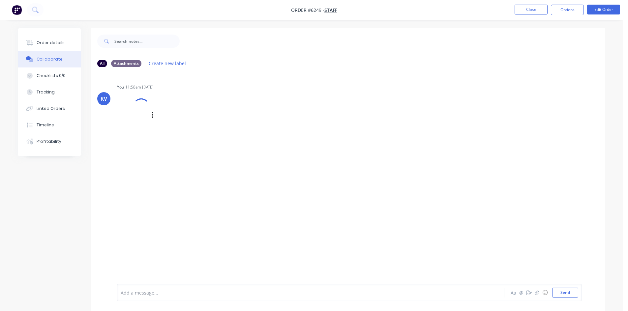
click at [132, 107] on div at bounding box center [141, 107] width 19 height 19
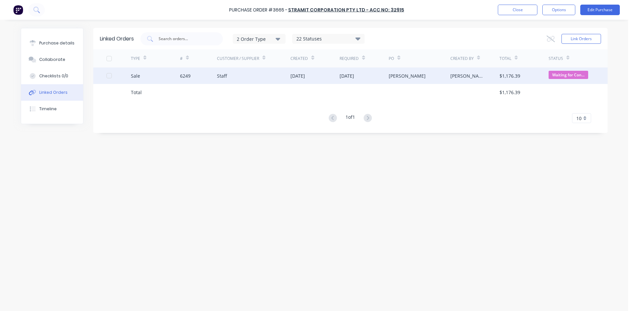
click at [234, 76] on div "Staff" at bounding box center [254, 76] width 74 height 16
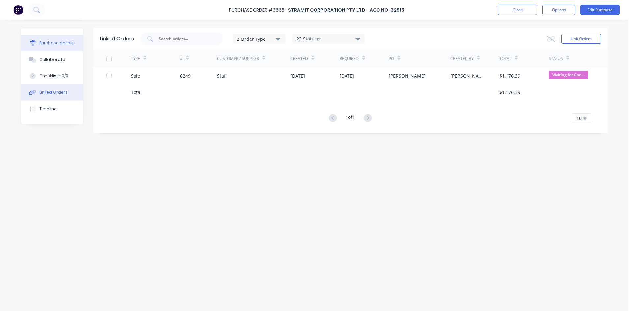
click at [53, 40] on button "Purchase details" at bounding box center [52, 43] width 62 height 16
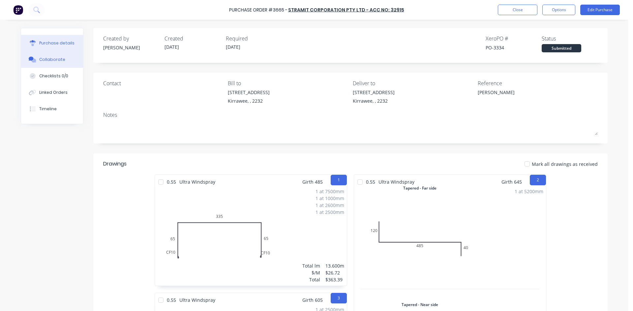
click at [55, 62] on div "Collaborate" at bounding box center [52, 60] width 26 height 6
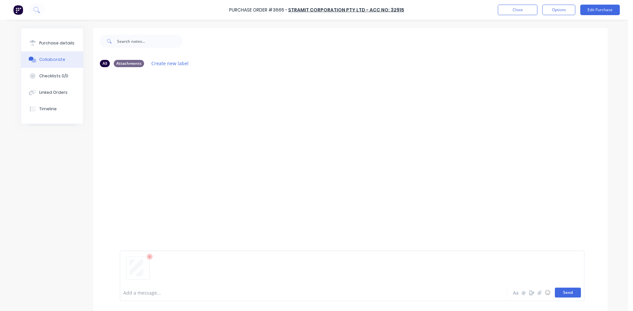
click at [562, 294] on button "Send" at bounding box center [567, 293] width 26 height 10
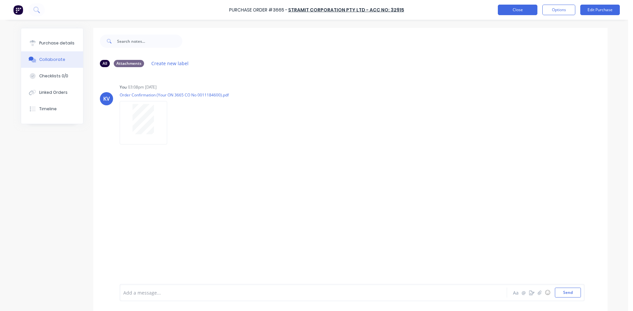
click at [524, 10] on button "Close" at bounding box center [517, 10] width 40 height 11
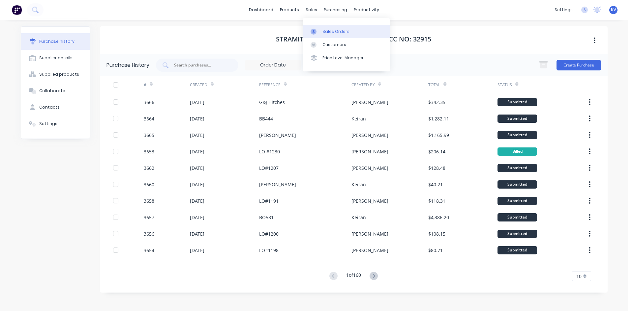
click at [323, 32] on div "Sales Orders" at bounding box center [335, 32] width 27 height 6
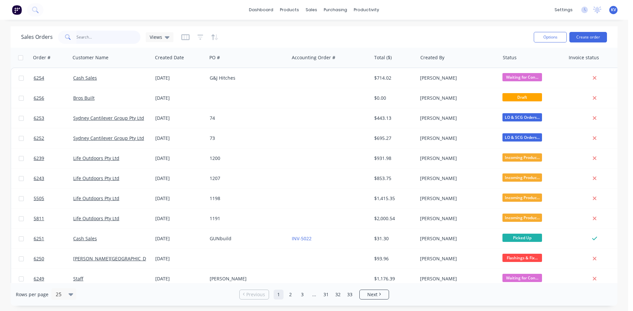
click at [114, 43] on input "text" at bounding box center [108, 37] width 64 height 13
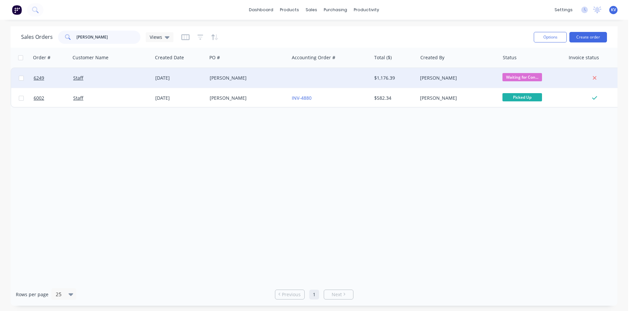
type input "clayton"
click at [418, 75] on div "[PERSON_NAME]" at bounding box center [458, 78] width 82 height 20
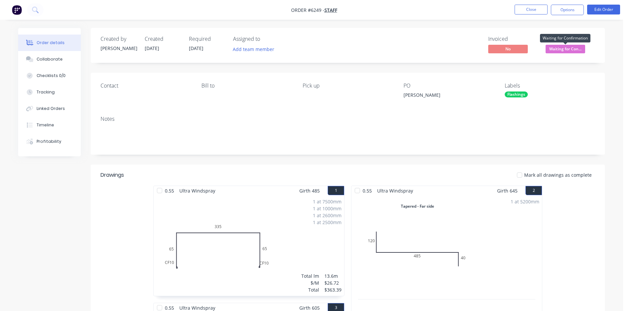
click at [580, 48] on span "Waiting for Con..." at bounding box center [565, 49] width 40 height 8
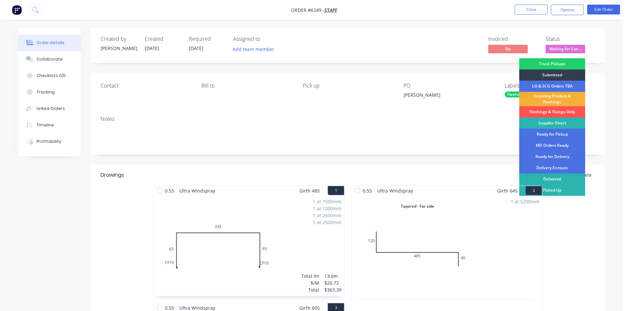
click at [559, 97] on div "Incoming Product & Flashings" at bounding box center [552, 99] width 66 height 14
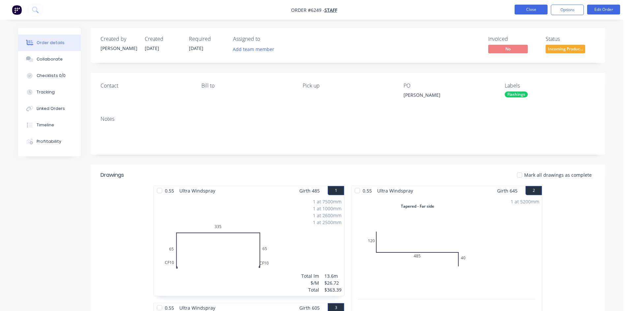
click at [536, 14] on button "Close" at bounding box center [530, 10] width 33 height 10
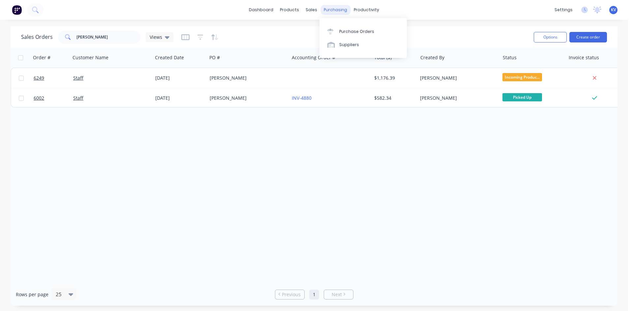
click at [328, 6] on div "purchasing" at bounding box center [335, 10] width 30 height 10
click at [339, 33] on div "Purchase Orders" at bounding box center [356, 32] width 35 height 6
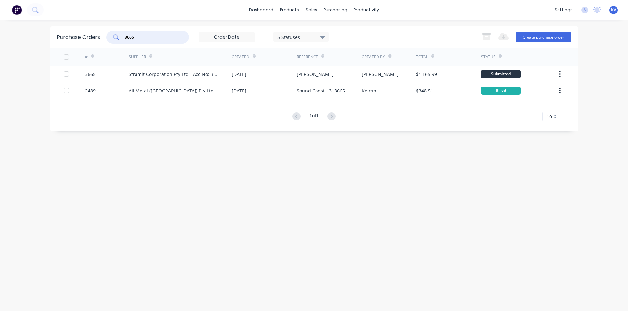
drag, startPoint x: 141, startPoint y: 40, endPoint x: 66, endPoint y: 27, distance: 75.9
click at [66, 27] on div "Purchase Orders 3665 5 Statuses 5 Statuses Export to Excel (XLSX) Create purcha…" at bounding box center [313, 36] width 527 height 21
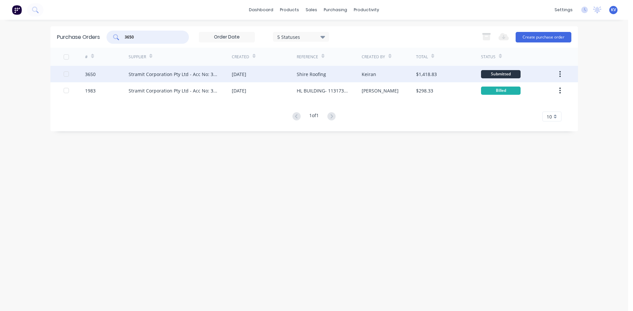
type input "3650"
click at [218, 75] on div "Stramit Corporation Pty Ltd - Acc No: 32915" at bounding box center [173, 74] width 90 height 7
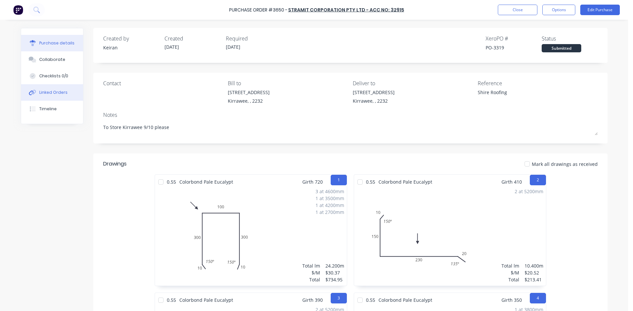
click at [48, 93] on div "Linked Orders" at bounding box center [53, 93] width 28 height 6
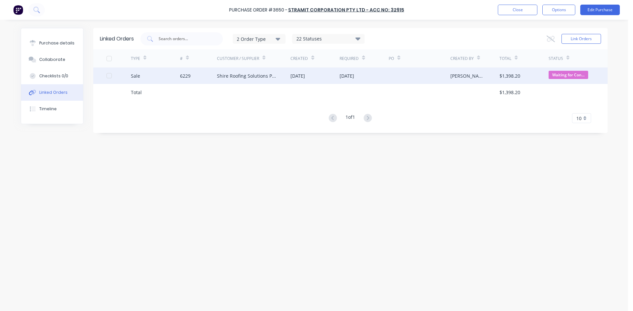
click at [248, 76] on div "Shire Roofing Solutions Pty Ltd" at bounding box center [247, 75] width 61 height 7
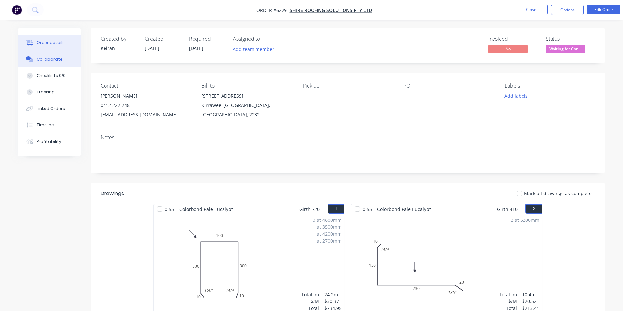
click at [56, 62] on div "Collaborate" at bounding box center [50, 59] width 26 height 6
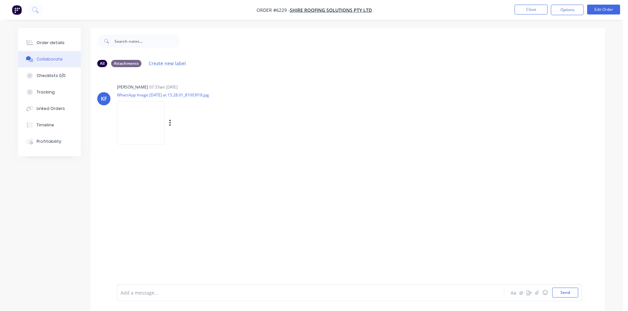
click at [145, 120] on img at bounding box center [140, 122] width 47 height 43
click at [52, 108] on div "Linked Orders" at bounding box center [51, 109] width 28 height 6
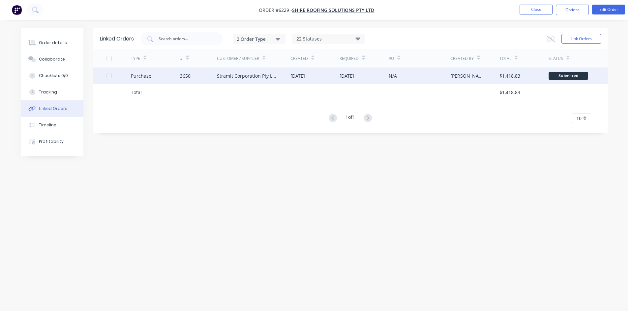
click at [354, 77] on div "09 Oct 2025" at bounding box center [346, 75] width 14 height 7
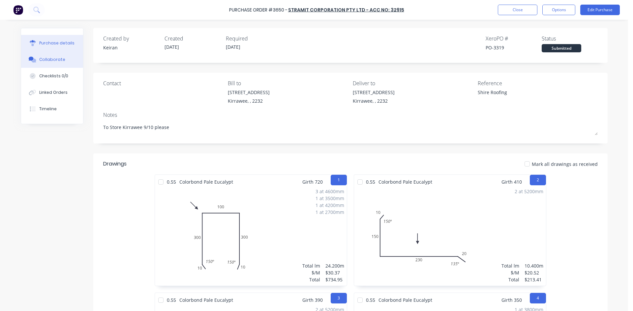
click at [52, 58] on div "Collaborate" at bounding box center [52, 60] width 26 height 6
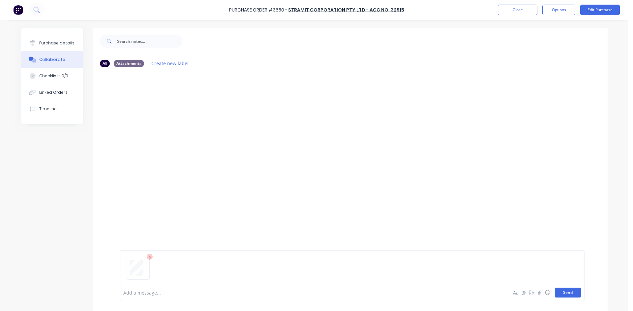
click at [564, 293] on button "Send" at bounding box center [567, 293] width 26 height 10
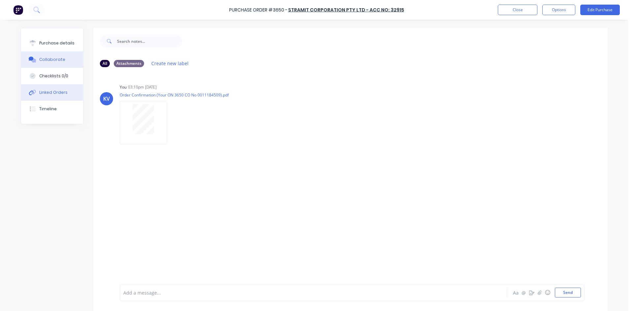
click at [48, 91] on div "Linked Orders" at bounding box center [53, 93] width 28 height 6
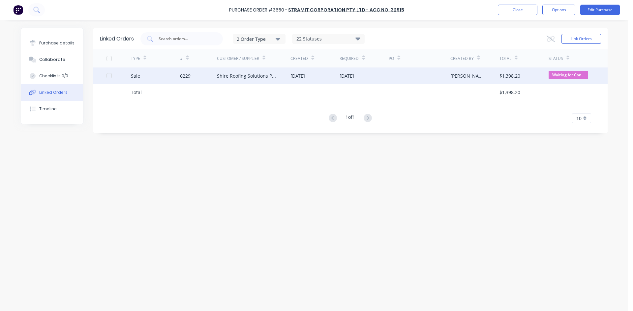
click at [321, 76] on div "[DATE]" at bounding box center [314, 76] width 49 height 16
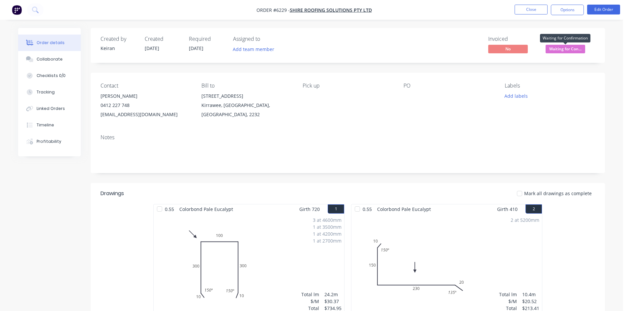
click at [575, 48] on span "Waiting for Con..." at bounding box center [565, 49] width 40 height 8
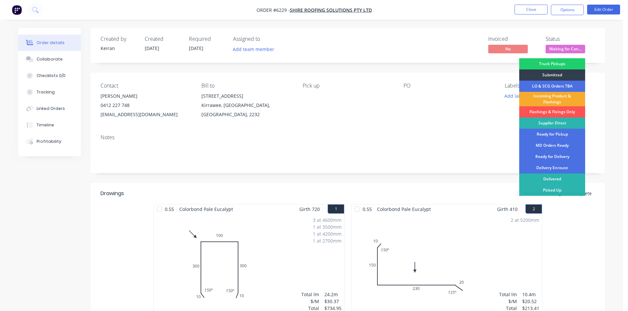
click at [549, 99] on div "Incoming Product & Flashings" at bounding box center [552, 99] width 66 height 14
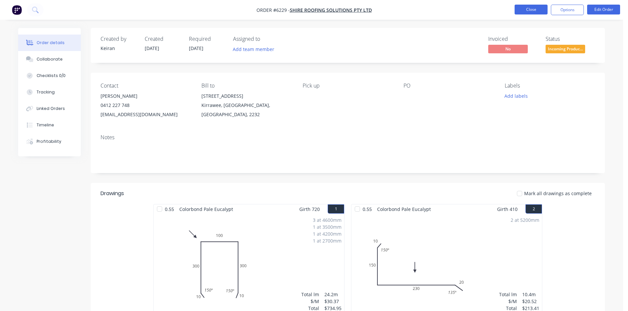
click at [527, 9] on button "Close" at bounding box center [530, 10] width 33 height 10
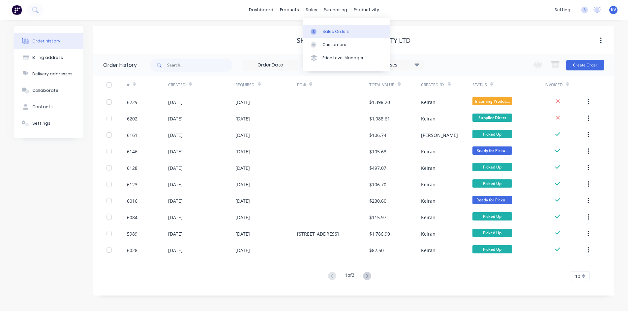
click at [325, 30] on div "Sales Orders" at bounding box center [335, 32] width 27 height 6
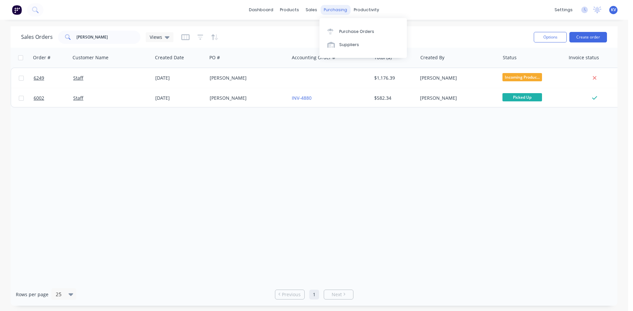
click at [331, 6] on div "purchasing" at bounding box center [335, 10] width 30 height 10
click at [338, 32] on link "Purchase Orders" at bounding box center [362, 31] width 87 height 13
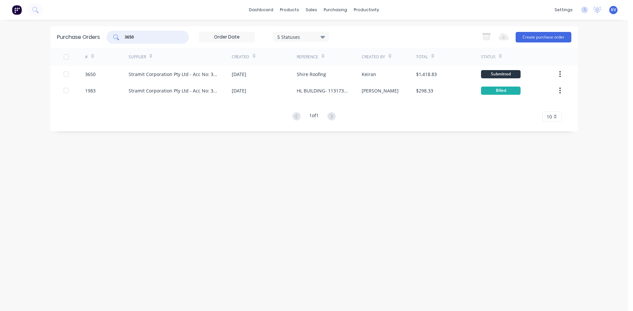
drag, startPoint x: 150, startPoint y: 40, endPoint x: 44, endPoint y: 36, distance: 106.2
click at [31, 36] on div "dashboard products sales purchasing productivity dashboard products Product Cat…" at bounding box center [314, 155] width 628 height 311
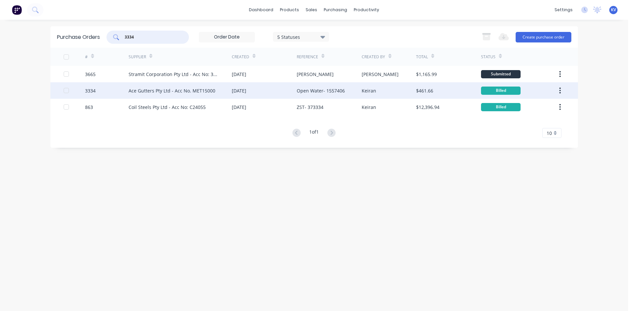
type input "3334"
click at [296, 90] on div "Open Water- 1557406" at bounding box center [320, 90] width 48 height 7
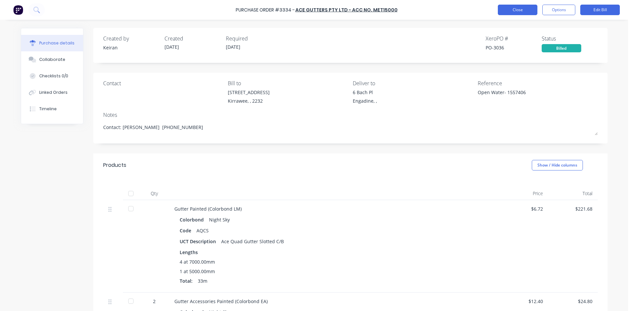
click at [532, 8] on button "Close" at bounding box center [517, 10] width 40 height 11
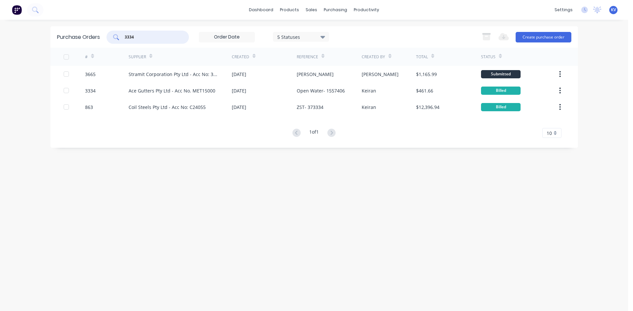
drag, startPoint x: 144, startPoint y: 37, endPoint x: 79, endPoint y: 29, distance: 65.5
click at [79, 29] on div "Purchase Orders 3334 5 Statuses 5 Statuses Export to Excel (XLSX) Create purcha…" at bounding box center [313, 36] width 527 height 21
click at [317, 26] on link "Sales Orders" at bounding box center [345, 31] width 87 height 13
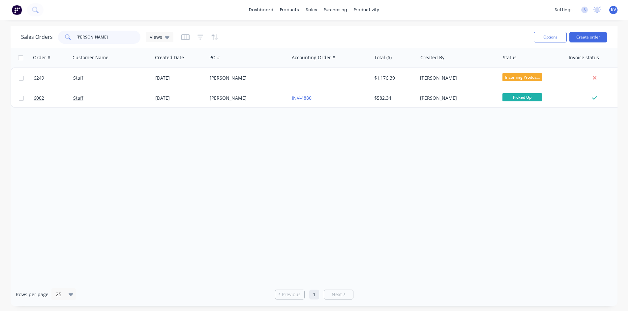
drag, startPoint x: 106, startPoint y: 37, endPoint x: 20, endPoint y: 37, distance: 85.7
click at [21, 38] on div "Sales Orders clayton Views Options Create order" at bounding box center [314, 36] width 606 height 21
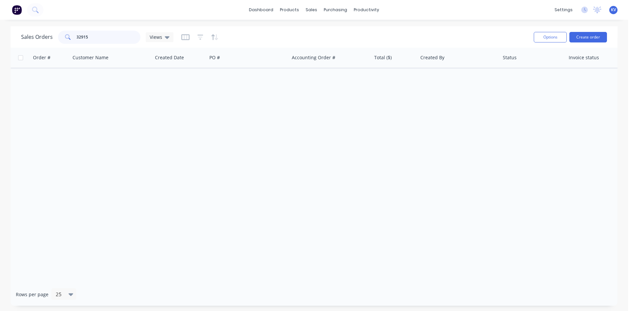
drag, startPoint x: 111, startPoint y: 35, endPoint x: 0, endPoint y: 30, distance: 111.5
click at [0, 30] on div "Sales Orders 32915 Views Options Create order Order # Customer Name Created Dat…" at bounding box center [314, 166] width 628 height 280
type input "clayton"
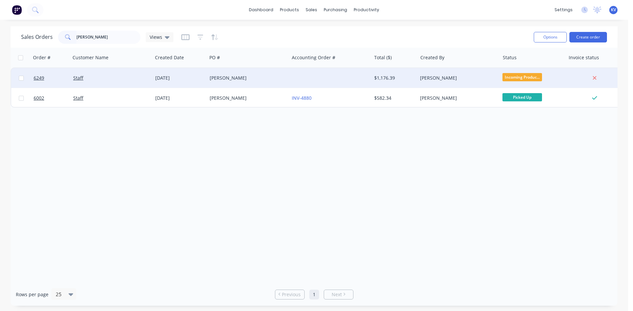
click at [250, 79] on div "[PERSON_NAME]" at bounding box center [246, 78] width 73 height 7
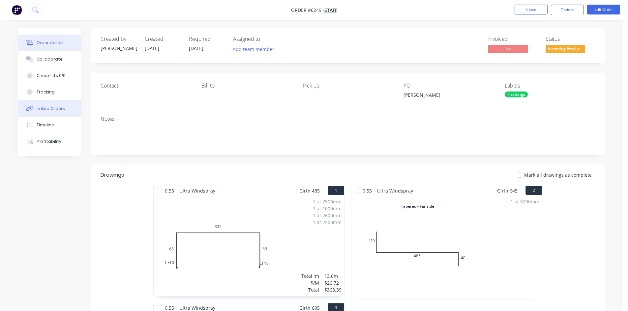
click at [45, 105] on button "Linked Orders" at bounding box center [49, 108] width 63 height 16
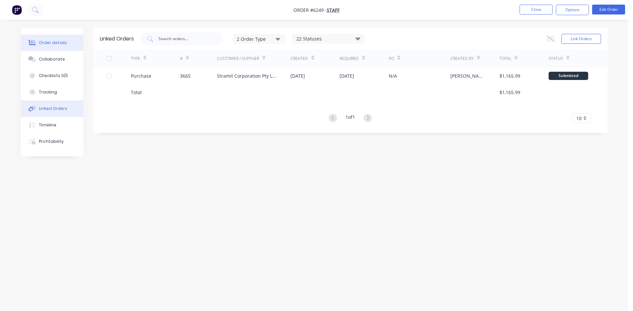
click at [42, 45] on div "Order details" at bounding box center [53, 43] width 28 height 6
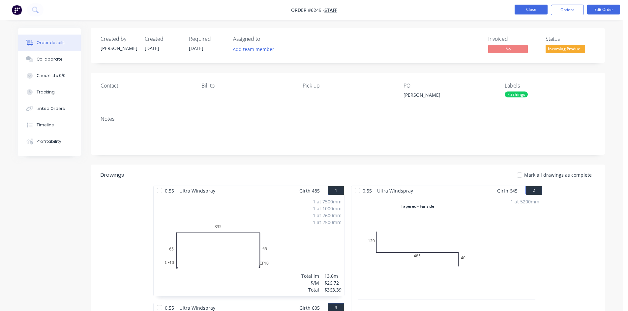
click at [544, 12] on button "Close" at bounding box center [530, 10] width 33 height 10
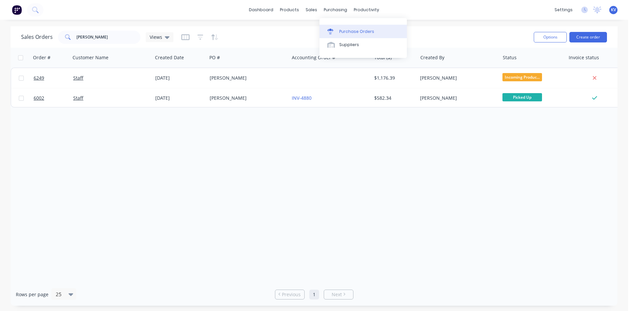
click at [333, 31] on div at bounding box center [332, 32] width 10 height 6
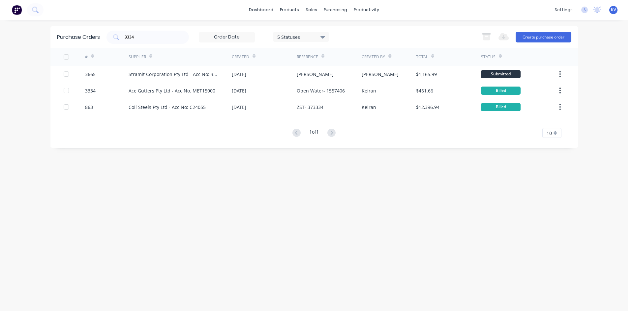
drag, startPoint x: 146, startPoint y: 39, endPoint x: 1, endPoint y: 49, distance: 145.6
click at [1, 49] on div "dashboard products sales purchasing productivity dashboard products Product Cat…" at bounding box center [314, 155] width 628 height 311
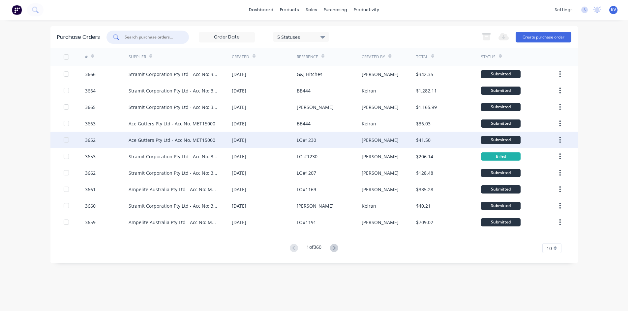
click at [381, 137] on div "Kristy" at bounding box center [388, 140] width 54 height 16
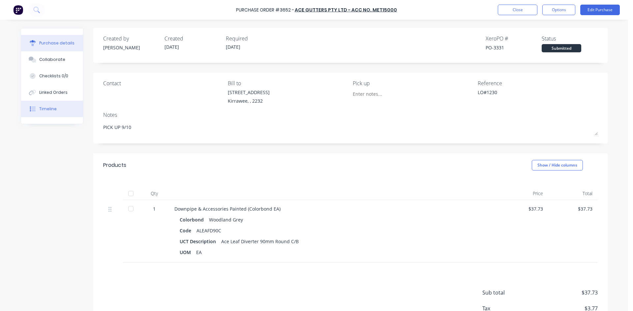
click at [58, 104] on button "Timeline" at bounding box center [52, 109] width 62 height 16
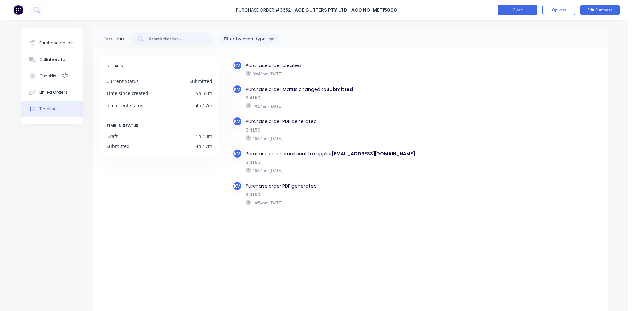
click at [524, 11] on button "Close" at bounding box center [517, 10] width 40 height 11
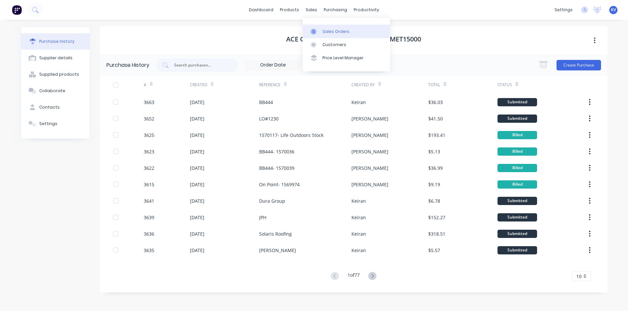
click at [310, 26] on link "Sales Orders" at bounding box center [345, 31] width 87 height 13
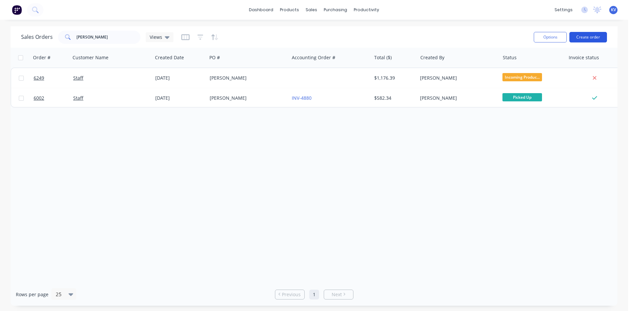
click at [589, 36] on button "Create order" at bounding box center [588, 37] width 38 height 11
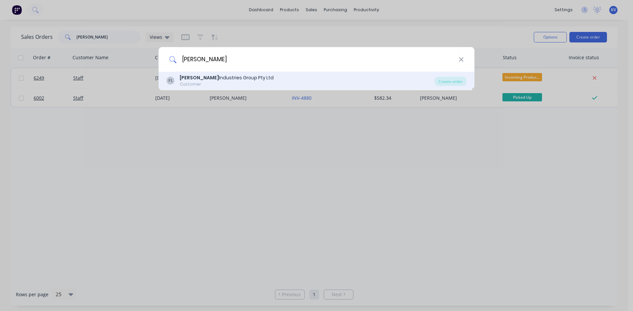
type input "forrest"
click at [229, 84] on div "Customer" at bounding box center [227, 84] width 94 height 6
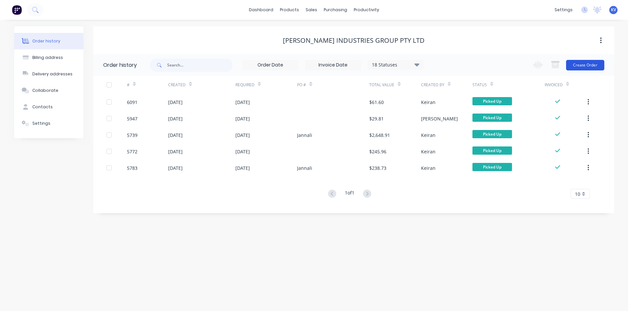
click at [589, 65] on button "Create Order" at bounding box center [585, 65] width 38 height 11
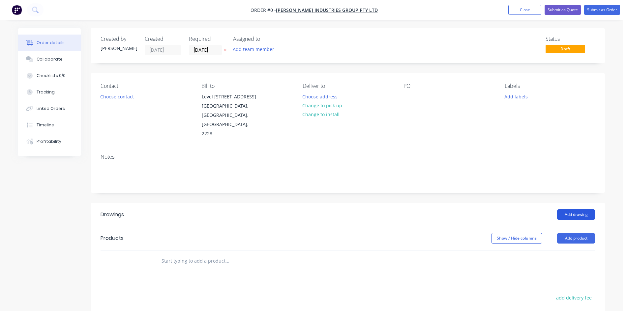
click at [571, 210] on button "Add drawing" at bounding box center [576, 215] width 38 height 11
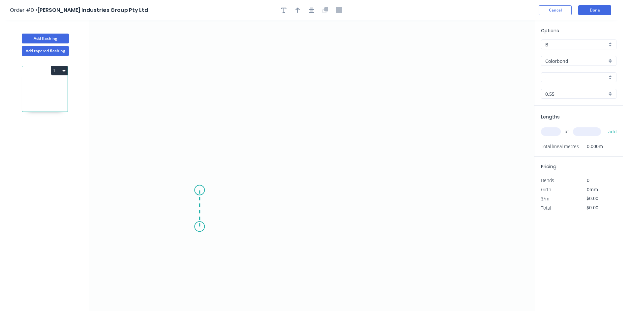
drag, startPoint x: 197, startPoint y: 217, endPoint x: 199, endPoint y: 190, distance: 26.4
click at [199, 190] on icon "0" at bounding box center [311, 165] width 445 height 291
click at [139, 187] on icon "0 ?" at bounding box center [311, 165] width 445 height 291
click at [141, 68] on icon "0 ? ?" at bounding box center [311, 165] width 445 height 291
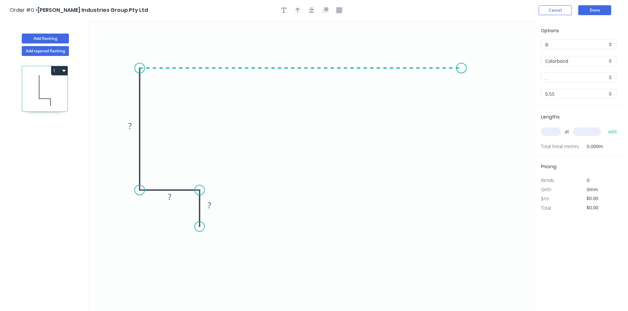
click at [461, 74] on icon "0 ? ? ?" at bounding box center [311, 165] width 445 height 291
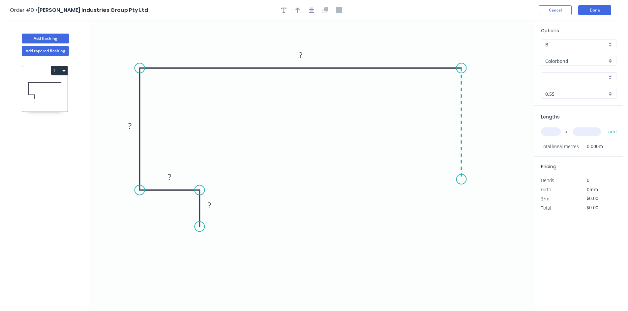
click at [452, 180] on icon "0 ? ? ? ?" at bounding box center [311, 165] width 445 height 291
click at [460, 179] on circle at bounding box center [461, 179] width 10 height 10
drag, startPoint x: 462, startPoint y: 181, endPoint x: 461, endPoint y: 185, distance: 3.7
click at [461, 185] on circle at bounding box center [461, 185] width 10 height 10
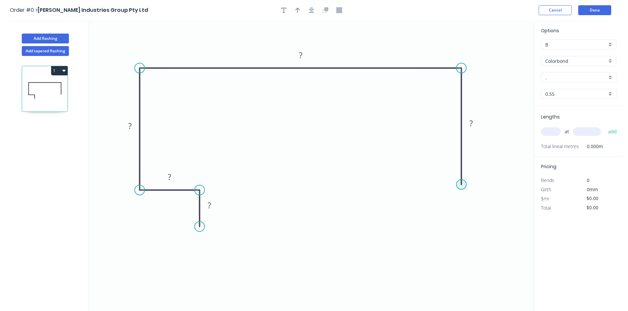
click at [457, 183] on circle at bounding box center [461, 185] width 10 height 10
click at [461, 182] on circle at bounding box center [461, 183] width 10 height 10
click at [406, 186] on icon "0 ? ? ? ? ?" at bounding box center [311, 165] width 445 height 291
click at [403, 229] on icon "0 ? ? ? ? ? ?" at bounding box center [311, 165] width 445 height 291
click at [403, 229] on circle at bounding box center [406, 228] width 10 height 10
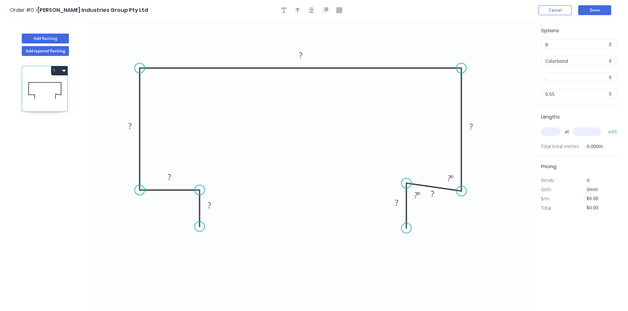
drag, startPoint x: 461, startPoint y: 183, endPoint x: 461, endPoint y: 190, distance: 7.6
click at [461, 190] on circle at bounding box center [461, 191] width 10 height 10
click at [405, 190] on circle at bounding box center [406, 190] width 10 height 10
drag, startPoint x: 406, startPoint y: 228, endPoint x: 406, endPoint y: 224, distance: 4.0
click at [406, 224] on circle at bounding box center [406, 224] width 10 height 10
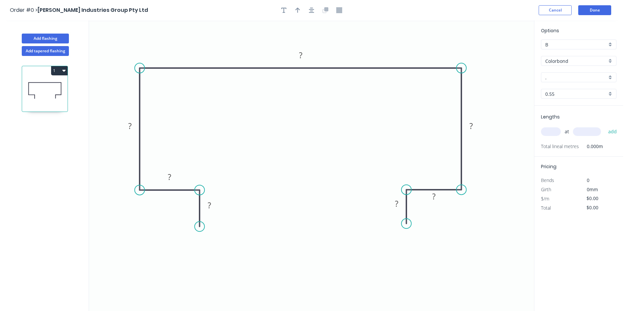
drag, startPoint x: 316, startPoint y: 252, endPoint x: 318, endPoint y: 249, distance: 3.7
click at [317, 251] on icon "0 ? ? ? ? ? ? ?" at bounding box center [311, 165] width 445 height 291
drag, startPoint x: 405, startPoint y: 191, endPoint x: 399, endPoint y: 191, distance: 6.3
click at [399, 191] on circle at bounding box center [399, 190] width 10 height 10
drag, startPoint x: 406, startPoint y: 222, endPoint x: 399, endPoint y: 222, distance: 6.3
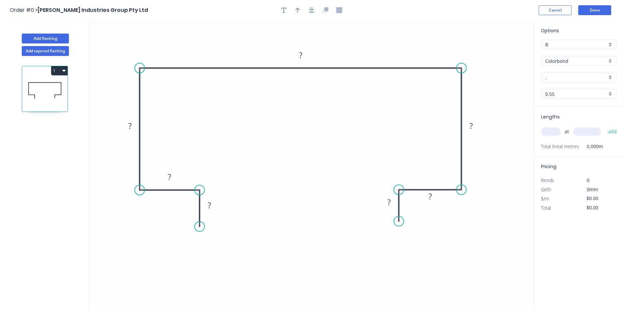
click at [399, 222] on circle at bounding box center [399, 221] width 10 height 10
drag, startPoint x: 396, startPoint y: 220, endPoint x: 397, endPoint y: 225, distance: 4.8
click at [397, 225] on circle at bounding box center [399, 225] width 10 height 10
click at [324, 236] on icon "0 ? ? ? ? ? ? ?" at bounding box center [311, 165] width 445 height 291
click at [211, 207] on g "?" at bounding box center [209, 205] width 13 height 11
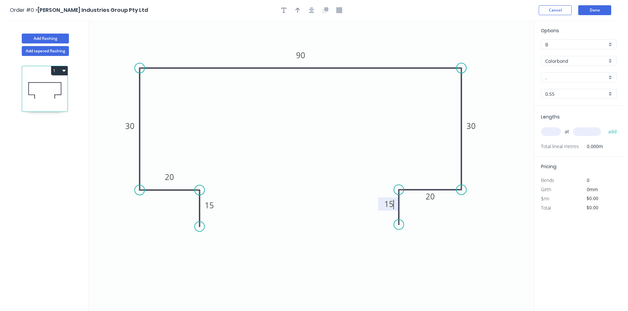
type input "$15.00"
click at [242, 228] on icon "0 15 20 30 90 30 20 15" at bounding box center [311, 165] width 445 height 291
click at [572, 87] on div "Options B B Colorbond Colorbond Colorbond Matt - Flat Sheet . . 0.55 0.55" at bounding box center [578, 66] width 89 height 79
click at [573, 76] on input "." at bounding box center [576, 77] width 62 height 7
click at [569, 86] on div "Monument" at bounding box center [578, 90] width 75 height 12
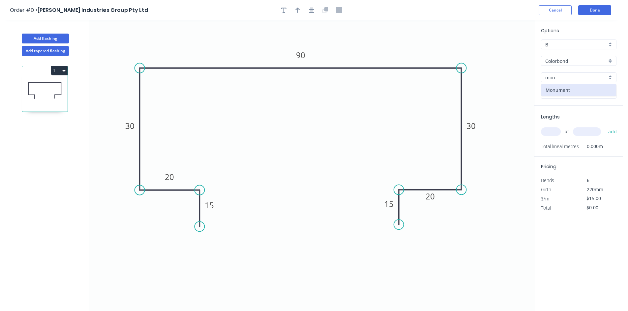
type input "Monument"
click at [555, 132] on input "text" at bounding box center [551, 131] width 20 height 9
type input "1"
type input "400"
click at [605, 126] on button "add" at bounding box center [612, 131] width 15 height 11
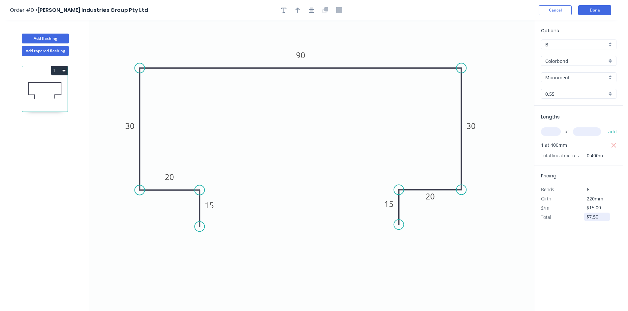
click at [593, 217] on input "$7.50" at bounding box center [597, 216] width 22 height 9
drag, startPoint x: 601, startPoint y: 218, endPoint x: 559, endPoint y: 210, distance: 43.3
click at [558, 210] on div "Pricing Bends 6 Girth 220mm $/m $15.00 Total $7.50" at bounding box center [578, 194] width 89 height 56
type input "$10.25"
click at [506, 257] on icon "0 15 20 30 90 30 20 15" at bounding box center [311, 165] width 445 height 291
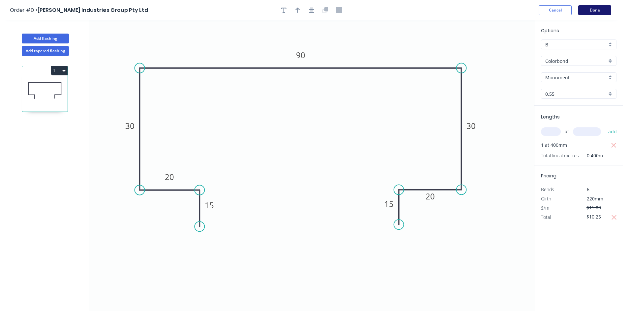
click at [592, 6] on button "Done" at bounding box center [594, 10] width 33 height 10
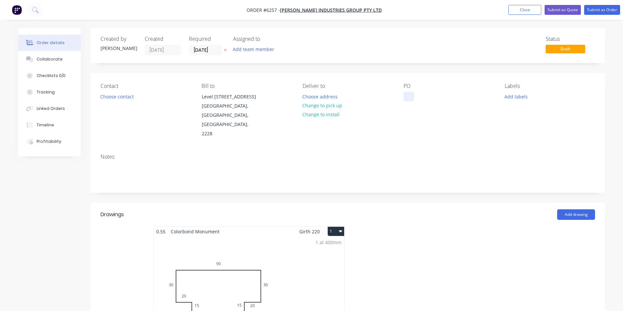
click at [405, 99] on div at bounding box center [408, 97] width 11 height 10
click at [134, 99] on button "Choose contact" at bounding box center [117, 96] width 41 height 9
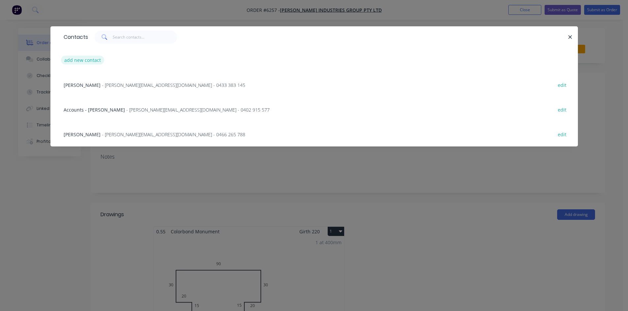
click at [85, 59] on button "add new contact" at bounding box center [82, 60] width 43 height 9
select select "AU"
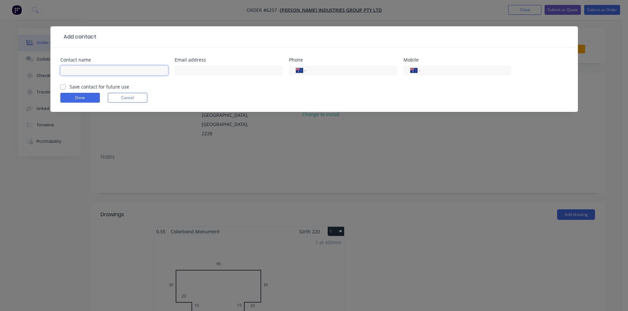
click at [99, 69] on input "text" at bounding box center [114, 71] width 108 height 10
click at [348, 70] on input "tel" at bounding box center [349, 71] width 79 height 8
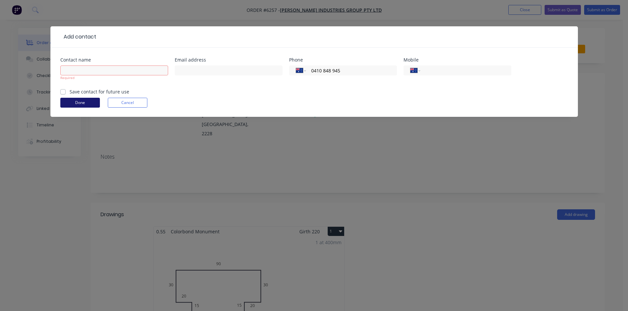
type input "0410 848 945"
click at [86, 101] on button "Done" at bounding box center [80, 103] width 40 height 10
click at [87, 71] on input "text" at bounding box center [114, 71] width 108 height 10
type input "-"
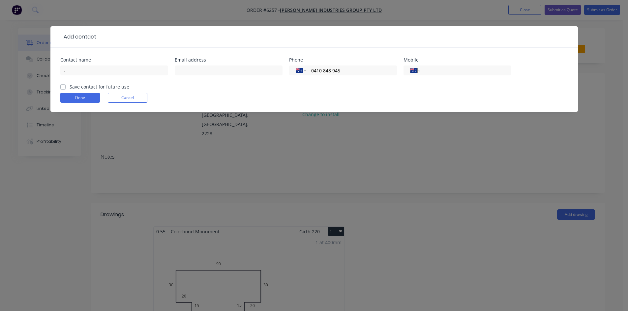
click at [76, 108] on form "Contact name - Email address Phone International Afghanistan Åland Islands Alba…" at bounding box center [313, 85] width 507 height 54
click at [76, 100] on button "Done" at bounding box center [80, 98] width 40 height 10
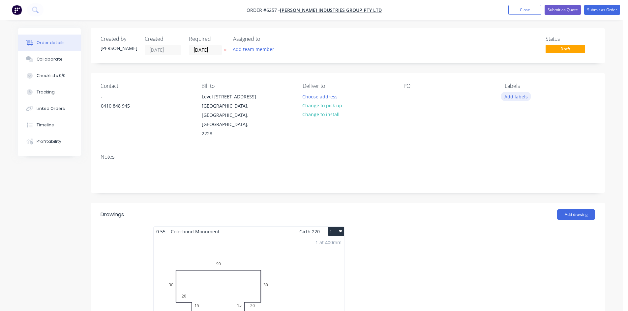
click at [518, 97] on button "Add labels" at bounding box center [515, 96] width 30 height 9
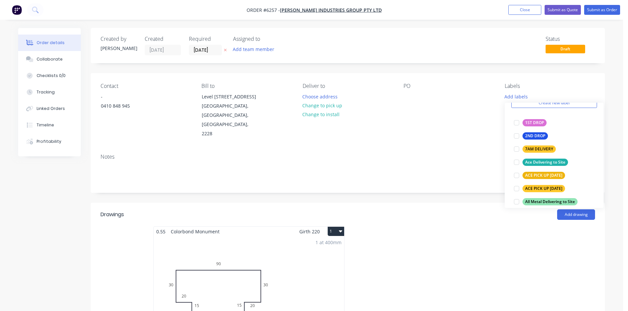
scroll to position [99, 0]
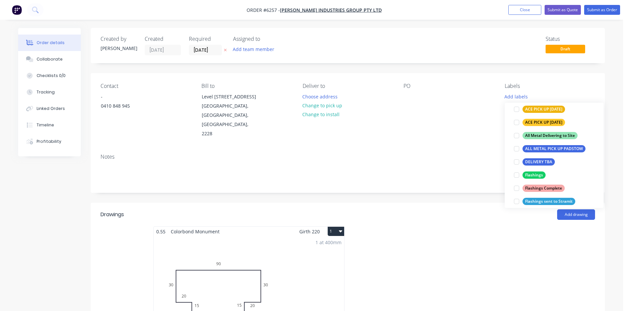
click at [515, 174] on div at bounding box center [516, 175] width 13 height 13
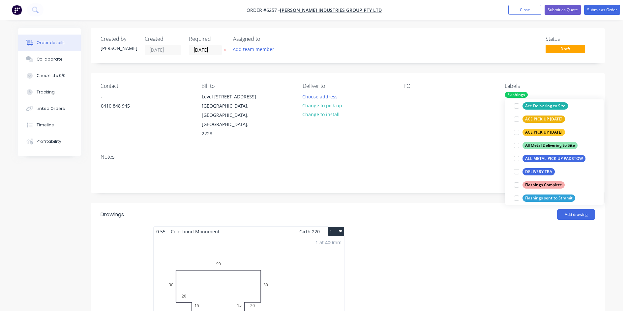
scroll to position [0, 0]
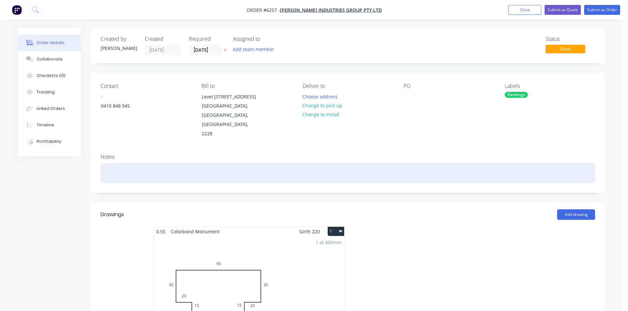
click at [457, 163] on div at bounding box center [347, 173] width 494 height 20
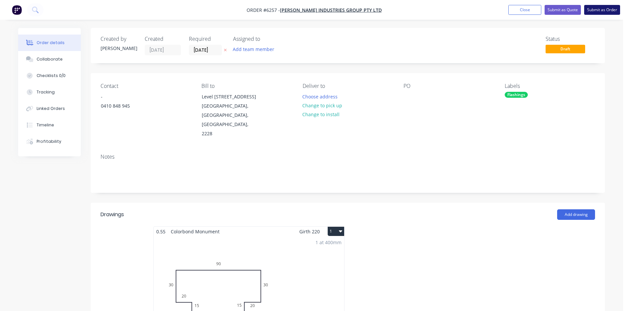
click at [593, 9] on button "Submit as Order" at bounding box center [602, 10] width 36 height 10
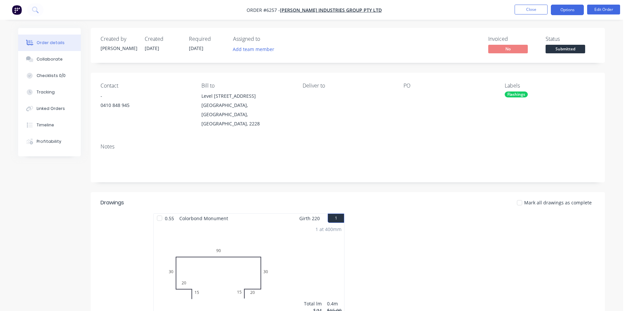
click at [575, 11] on button "Options" at bounding box center [566, 10] width 33 height 11
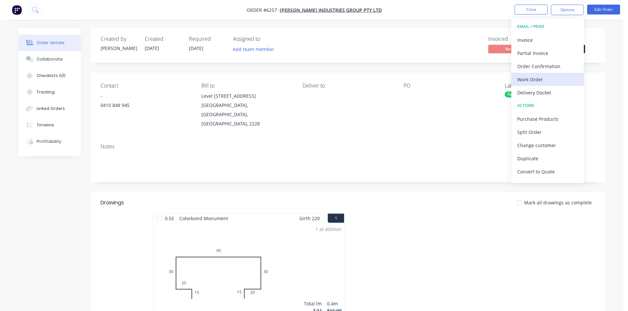
click at [549, 78] on div "Work Order" at bounding box center [547, 80] width 61 height 10
click at [543, 77] on div "Custom" at bounding box center [547, 80] width 61 height 10
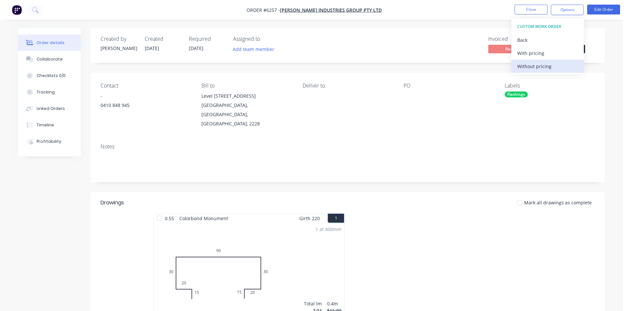
click at [536, 65] on div "Without pricing" at bounding box center [547, 67] width 61 height 10
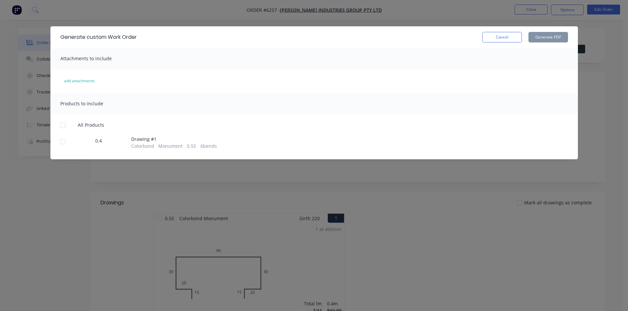
click at [63, 141] on div at bounding box center [62, 141] width 13 height 13
click at [560, 38] on button "Generate PDF" at bounding box center [548, 37] width 40 height 11
click at [510, 39] on button "Cancel" at bounding box center [502, 37] width 40 height 11
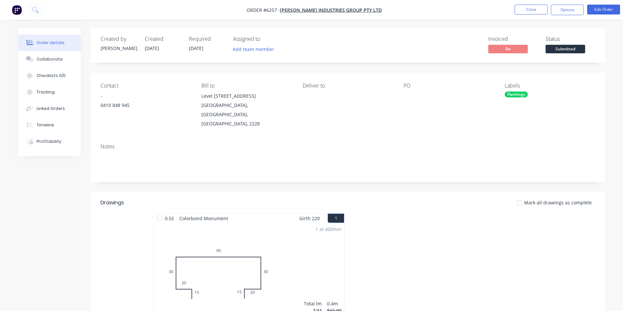
click at [568, 45] on body "Order #6257 - Forrest Industries Group Pty Ltd Close Options Edit Order Order d…" at bounding box center [314, 224] width 628 height 448
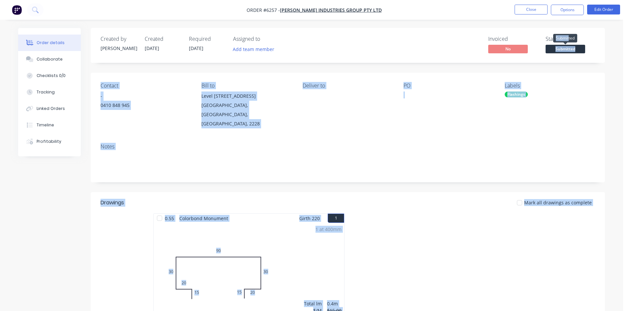
click at [568, 46] on span "Submitted" at bounding box center [565, 49] width 40 height 8
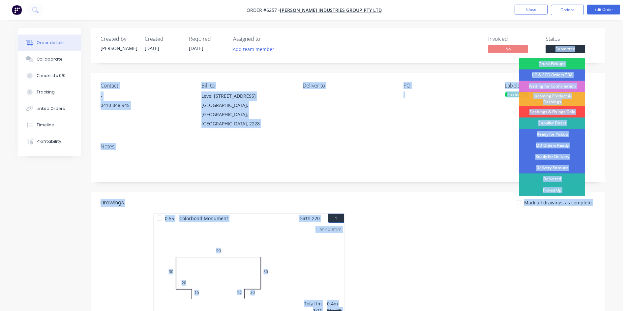
click at [534, 109] on div "Flashings & Fixings Only" at bounding box center [552, 111] width 66 height 11
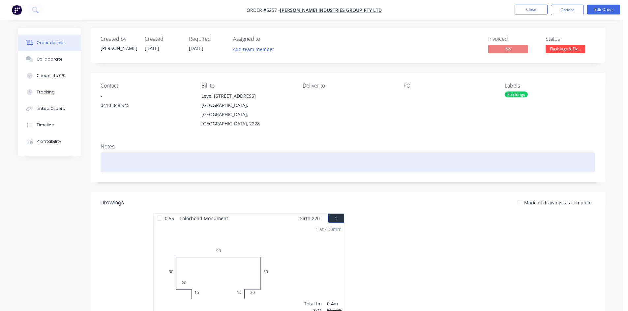
click at [448, 153] on div at bounding box center [347, 163] width 494 height 20
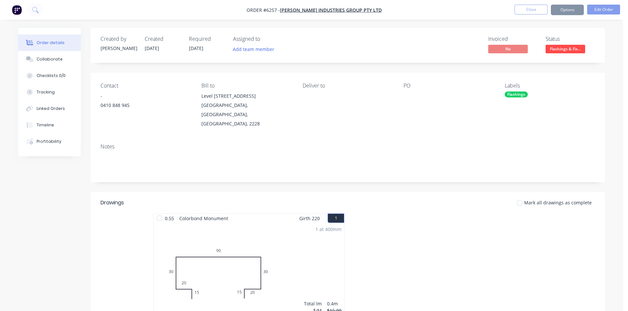
click at [195, 50] on span "08/10/25" at bounding box center [196, 48] width 14 height 6
click at [604, 10] on button "Edit Order" at bounding box center [603, 10] width 33 height 10
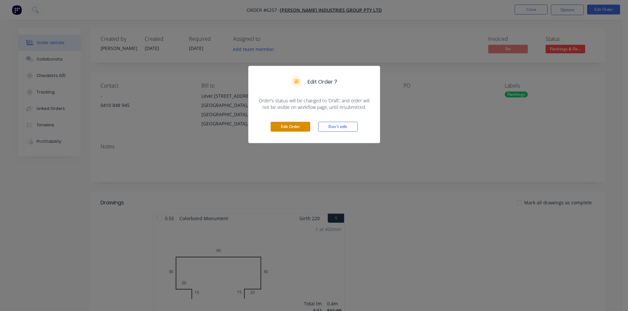
click at [301, 127] on button "Edit Order" at bounding box center [290, 127] width 40 height 10
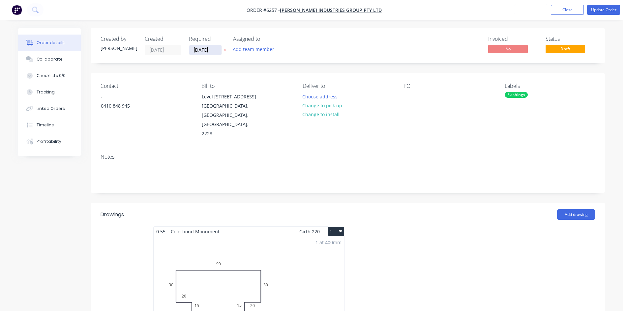
drag, startPoint x: 195, startPoint y: 50, endPoint x: 208, endPoint y: 55, distance: 13.9
click at [196, 50] on input "08/10/25" at bounding box center [205, 50] width 32 height 10
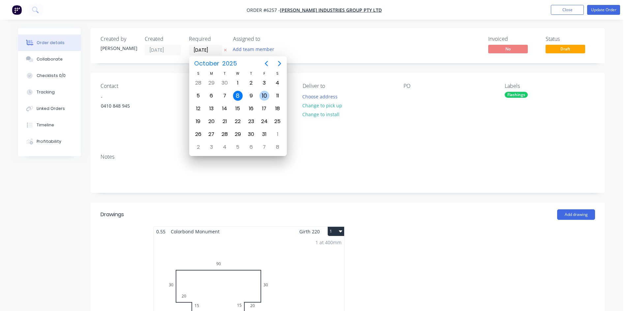
click at [261, 93] on div "10" at bounding box center [264, 96] width 10 height 10
type input "10/10/25"
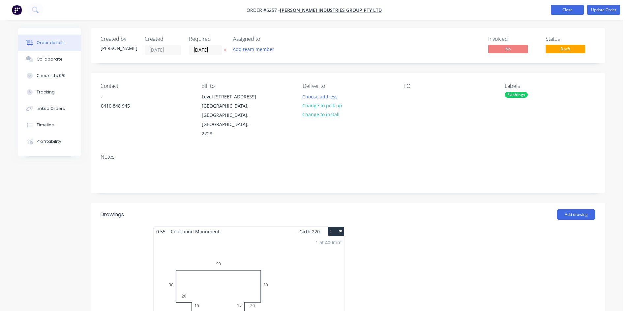
click at [573, 10] on button "Close" at bounding box center [566, 10] width 33 height 10
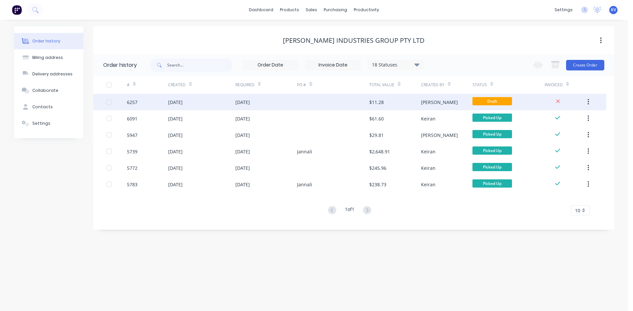
click at [432, 101] on div "Kristy" at bounding box center [439, 102] width 37 height 7
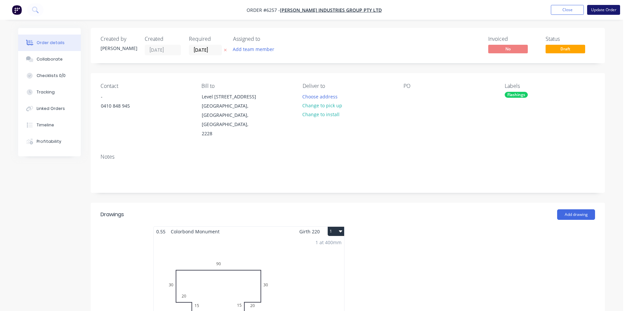
click at [597, 9] on button "Update Order" at bounding box center [603, 10] width 33 height 10
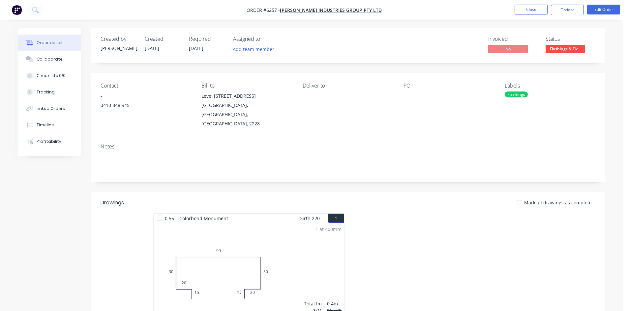
click at [554, 48] on span "Flashings & Fix..." at bounding box center [565, 49] width 40 height 8
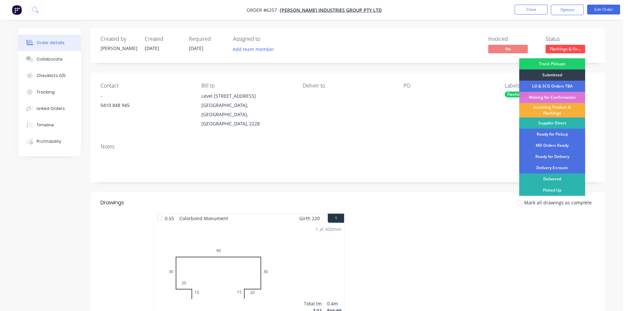
click at [558, 49] on span "Flashings & Fix..." at bounding box center [565, 49] width 40 height 8
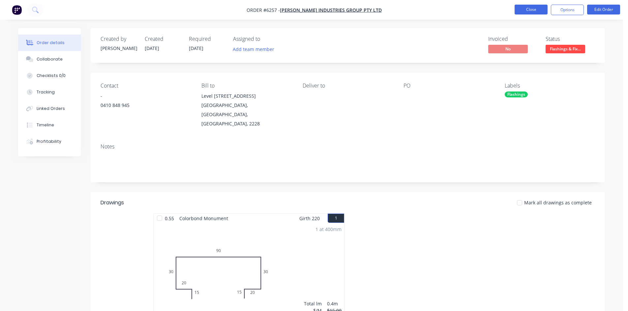
click at [534, 12] on button "Close" at bounding box center [530, 10] width 33 height 10
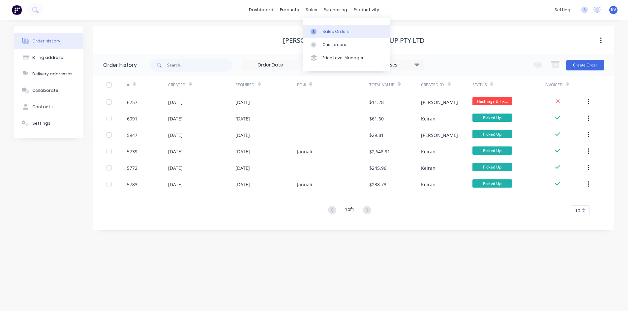
click at [314, 27] on link "Sales Orders" at bounding box center [345, 31] width 87 height 13
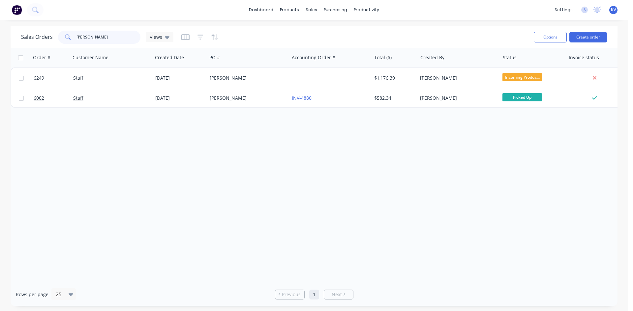
drag, startPoint x: 101, startPoint y: 40, endPoint x: 7, endPoint y: 35, distance: 94.4
click at [5, 35] on div "Sales Orders clayton Views Options Create order Order # Customer Name Created D…" at bounding box center [314, 166] width 628 height 280
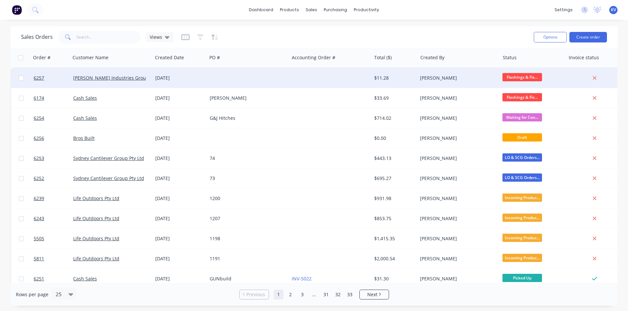
click at [355, 78] on div at bounding box center [330, 78] width 82 height 20
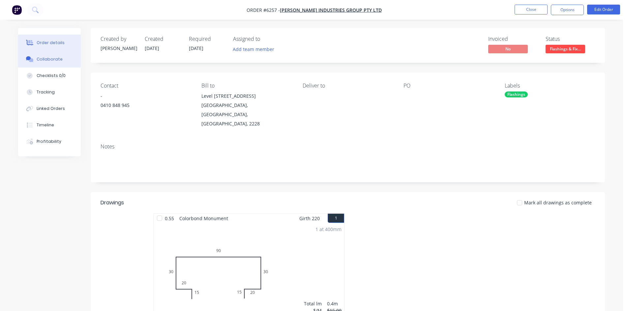
click at [60, 60] on div "Collaborate" at bounding box center [50, 59] width 26 height 6
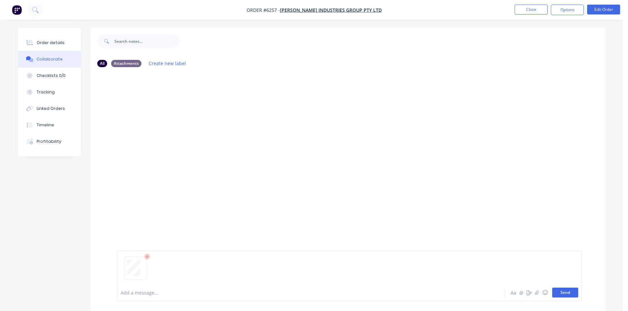
click at [568, 291] on button "Send" at bounding box center [565, 293] width 26 height 10
click at [522, 9] on button "Close" at bounding box center [530, 10] width 33 height 10
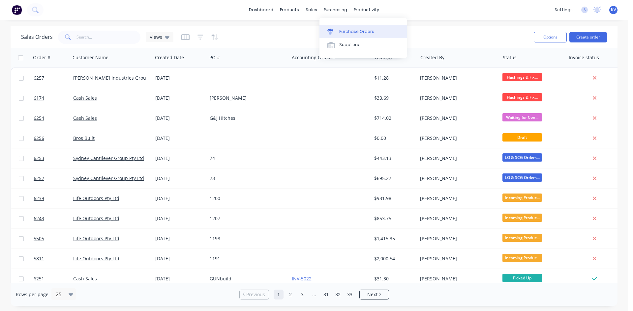
click at [339, 29] on div "Purchase Orders" at bounding box center [356, 32] width 35 height 6
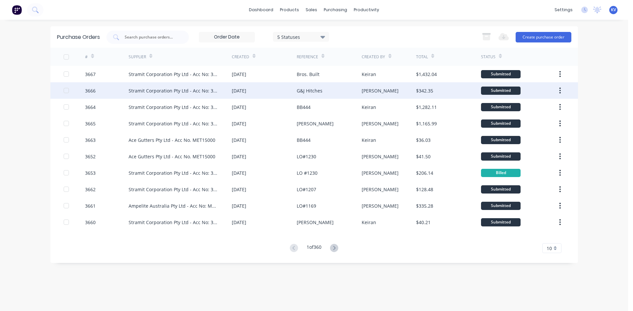
click at [167, 93] on div "Stramit Corporation Pty Ltd - Acc No: 32915" at bounding box center [173, 90] width 90 height 7
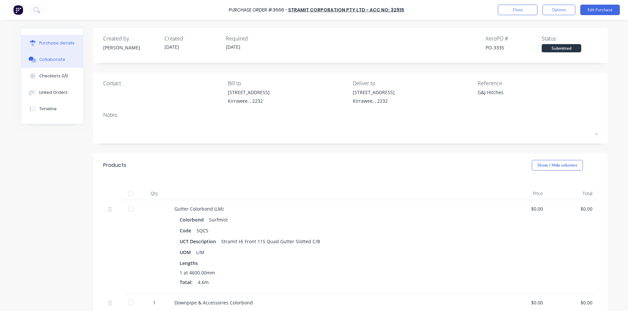
click at [53, 58] on div "Collaborate" at bounding box center [52, 60] width 26 height 6
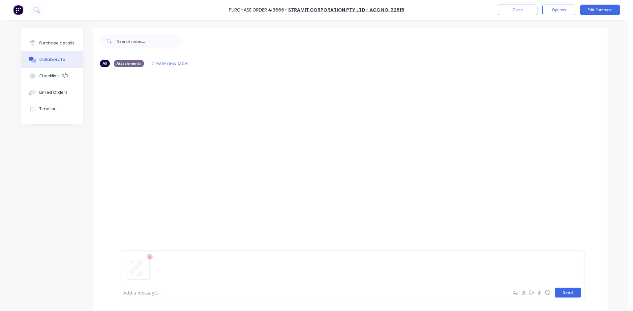
click at [560, 292] on button "Send" at bounding box center [567, 293] width 26 height 10
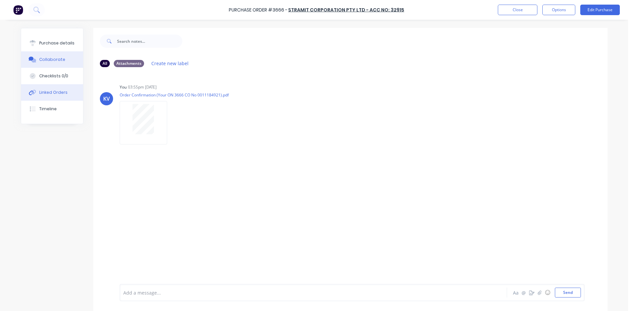
click at [55, 93] on div "Linked Orders" at bounding box center [53, 93] width 28 height 6
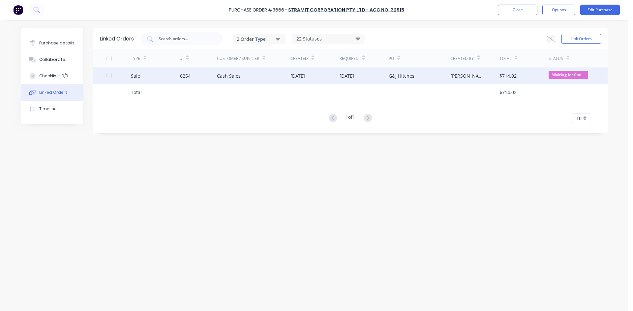
click at [264, 77] on div "Cash Sales" at bounding box center [254, 76] width 74 height 16
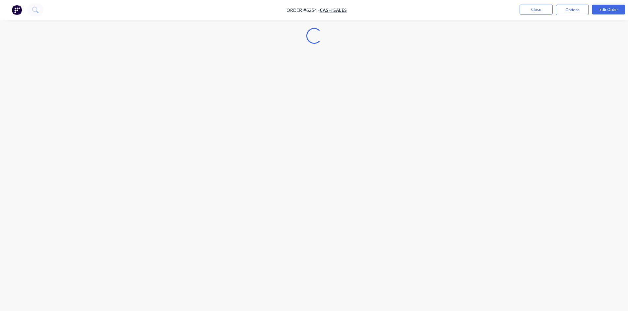
click at [44, 60] on div "Loading..." at bounding box center [314, 155] width 628 height 311
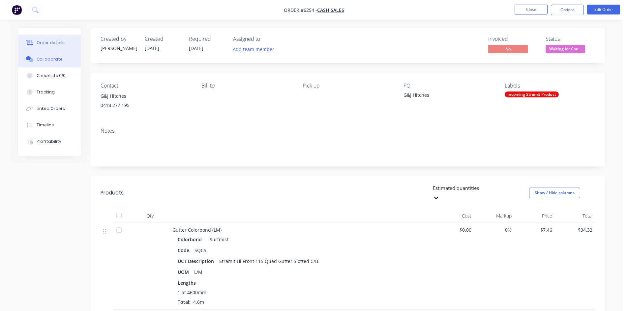
click at [44, 60] on div "Collaborate" at bounding box center [50, 59] width 26 height 6
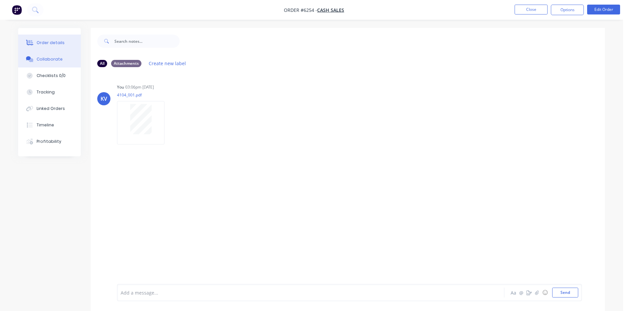
click at [58, 43] on div "Order details" at bounding box center [51, 43] width 28 height 6
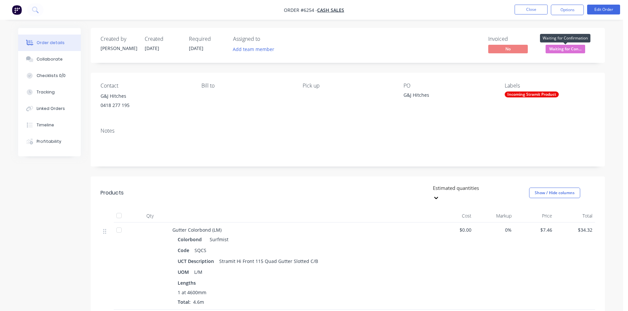
click at [559, 49] on span "Waiting for Con..." at bounding box center [565, 49] width 40 height 8
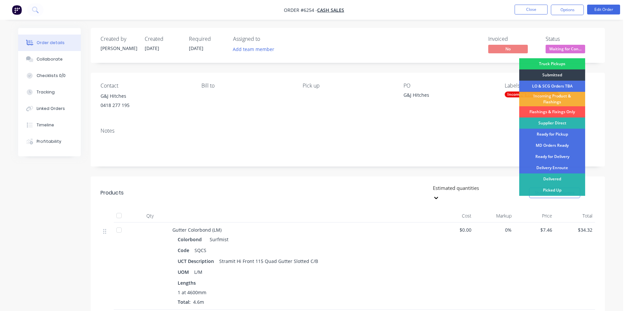
click at [548, 100] on div "Incoming Product & Flashings" at bounding box center [552, 99] width 66 height 14
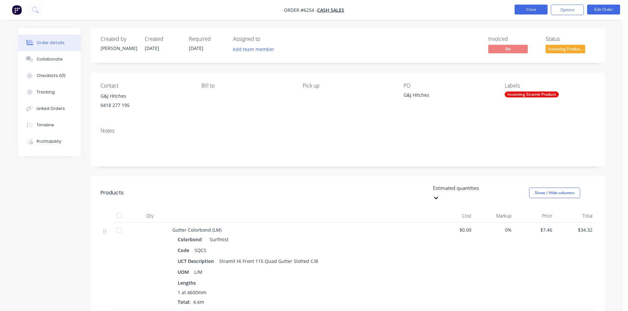
click at [519, 8] on button "Close" at bounding box center [530, 10] width 33 height 10
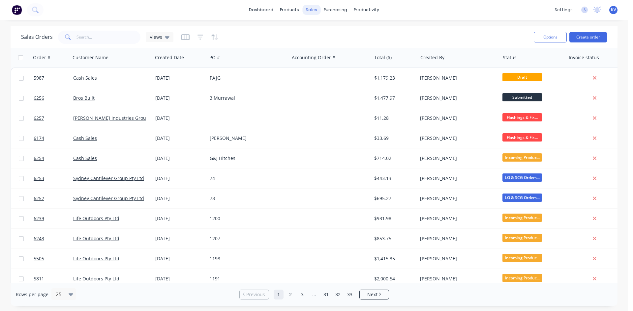
click at [309, 13] on div "sales" at bounding box center [311, 10] width 18 height 10
click at [321, 33] on link "Sales Orders" at bounding box center [345, 31] width 87 height 13
click at [111, 36] on input "text" at bounding box center [108, 37] width 64 height 13
type input "solaris"
